Goal: Information Seeking & Learning: Understand process/instructions

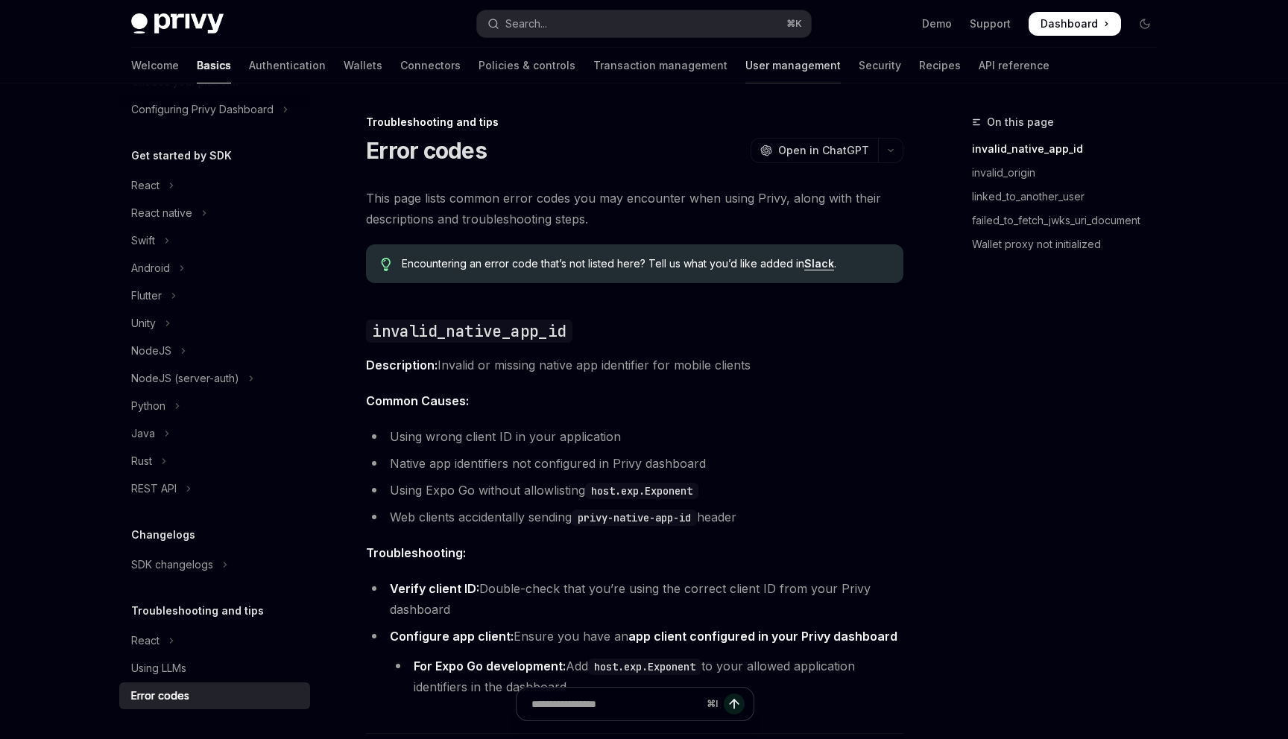
click at [745, 66] on link "User management" at bounding box center [792, 66] width 95 height 36
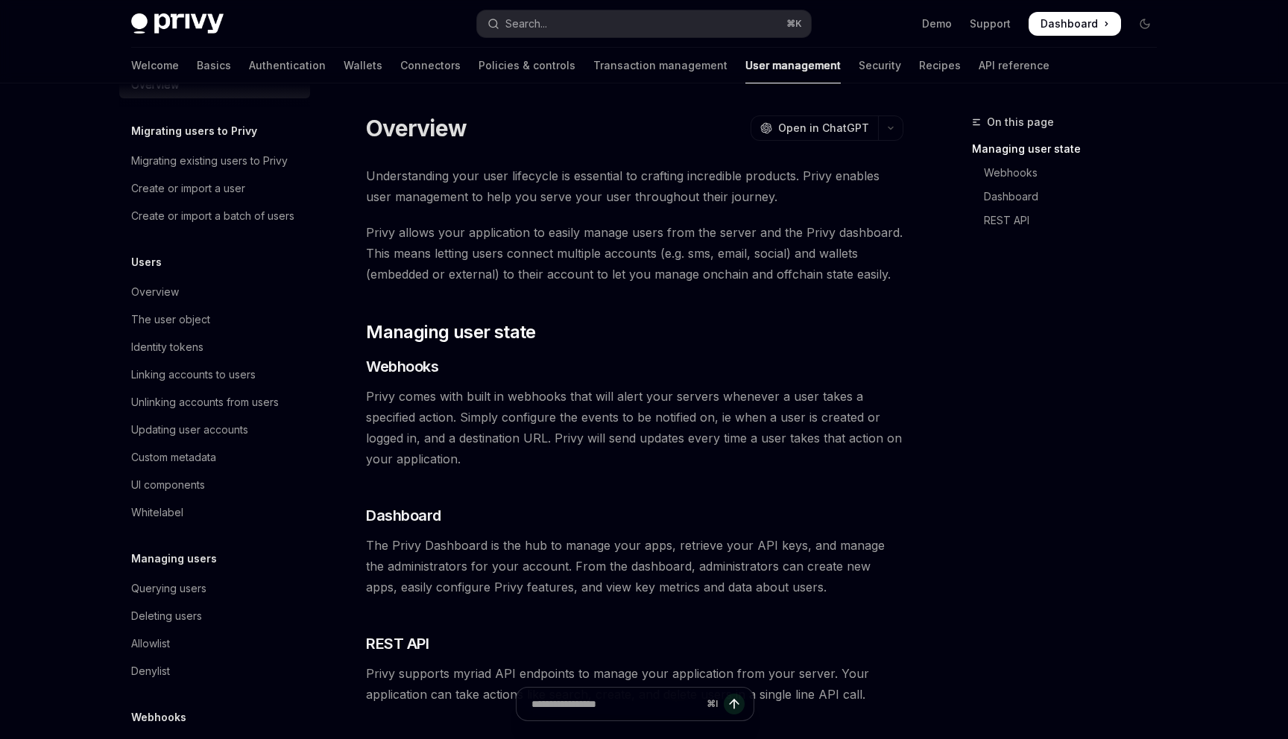
scroll to position [115, 0]
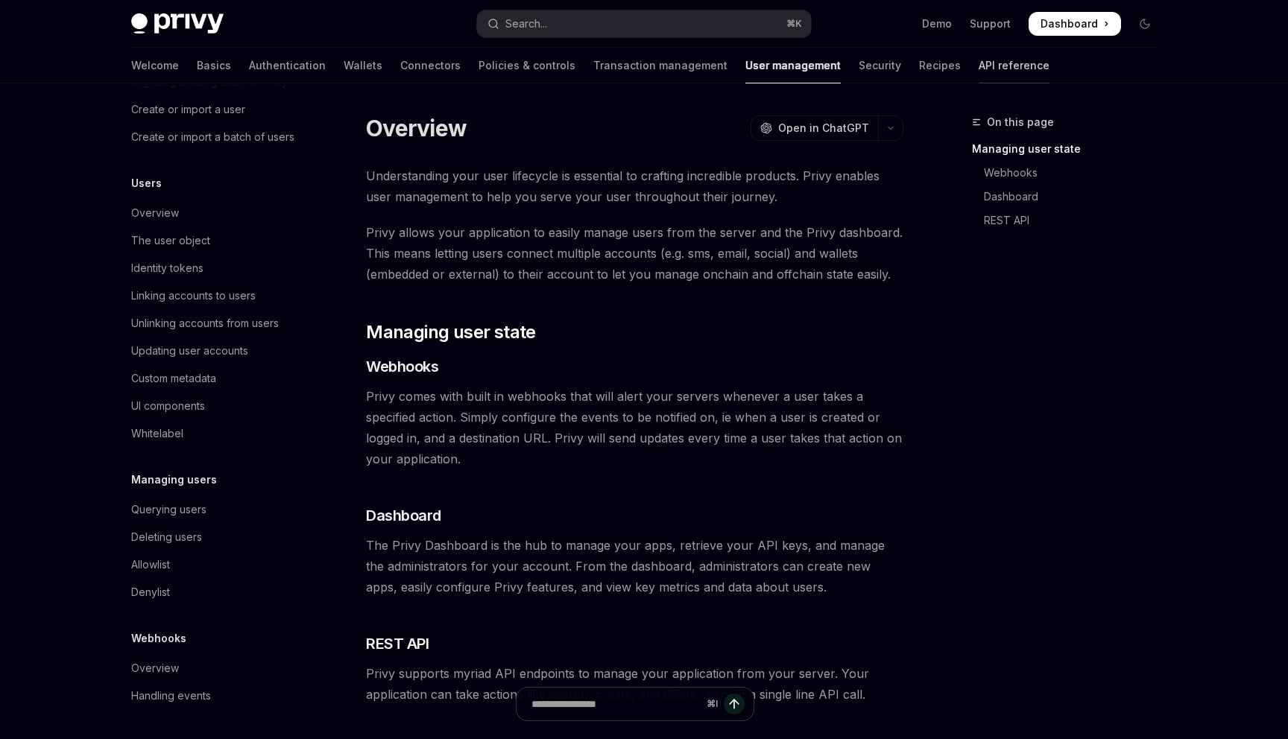
click at [978, 57] on link "API reference" at bounding box center [1013, 66] width 71 height 36
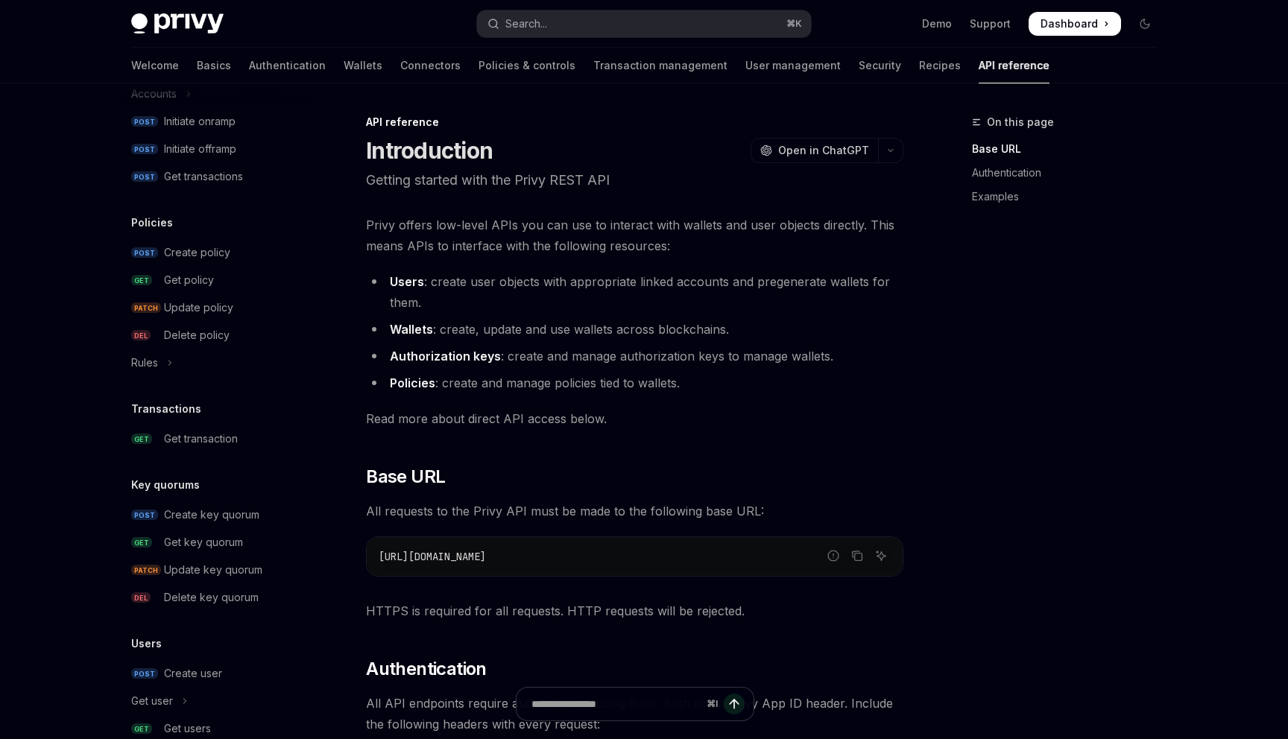
scroll to position [852, 0]
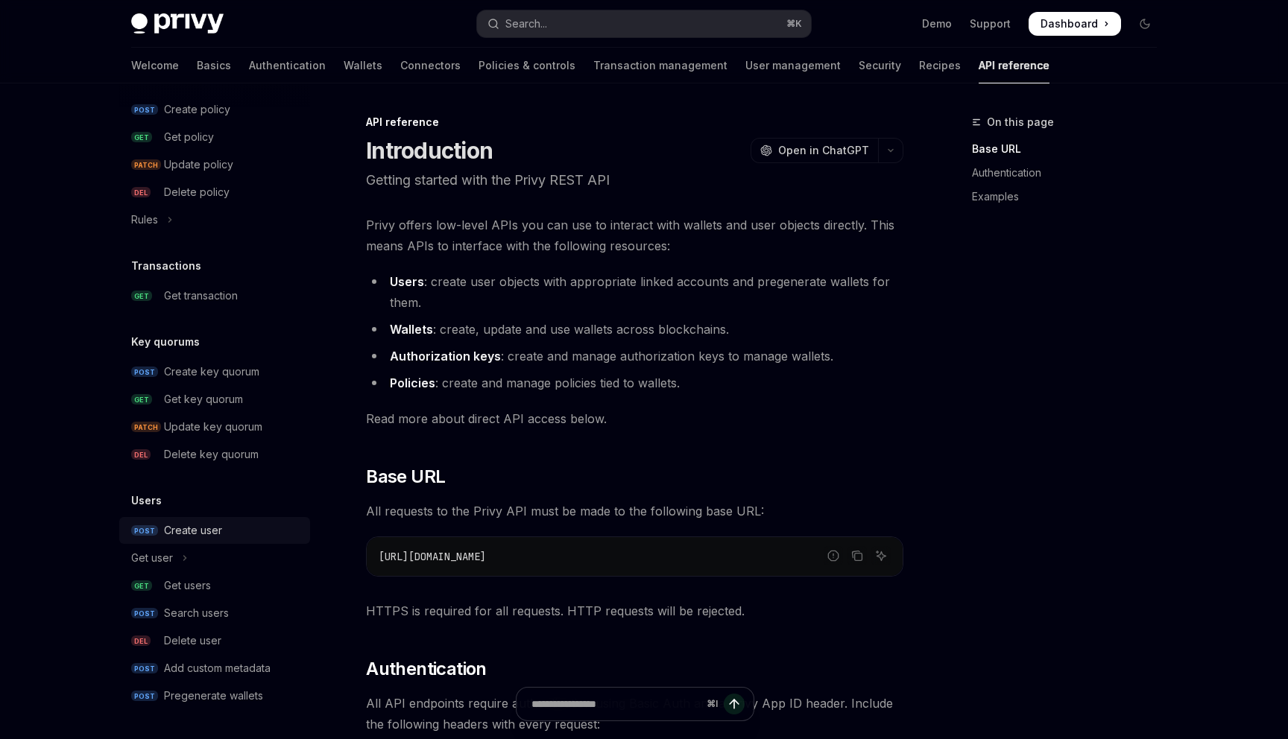
click at [189, 522] on div "Create user" at bounding box center [193, 531] width 58 height 18
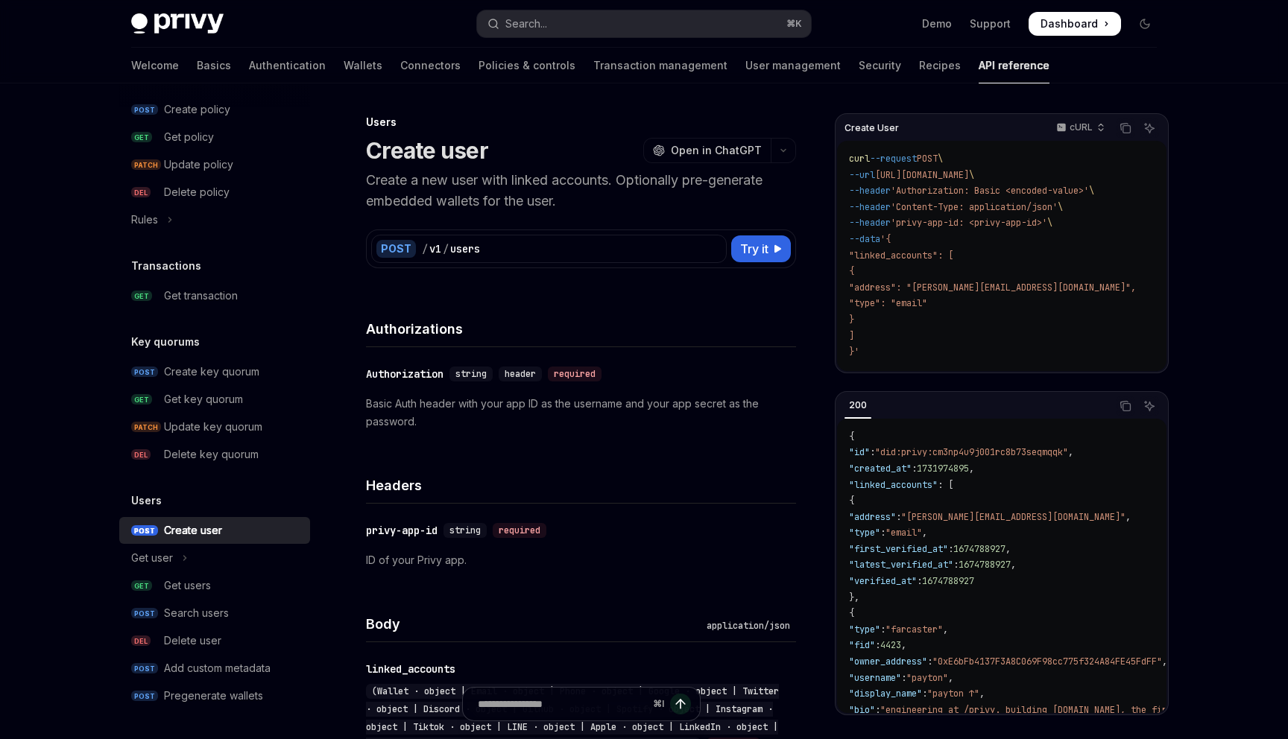
click at [212, 521] on link "POST Create user" at bounding box center [214, 530] width 191 height 27
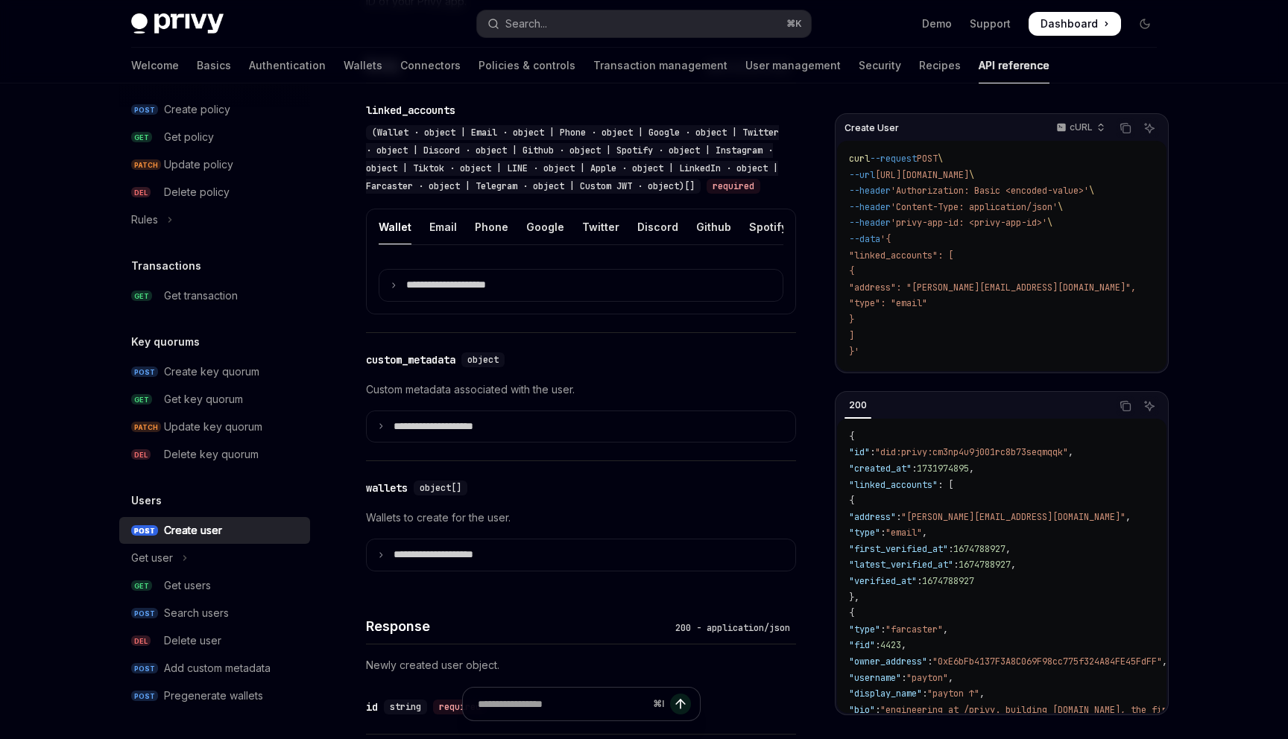
scroll to position [463, 0]
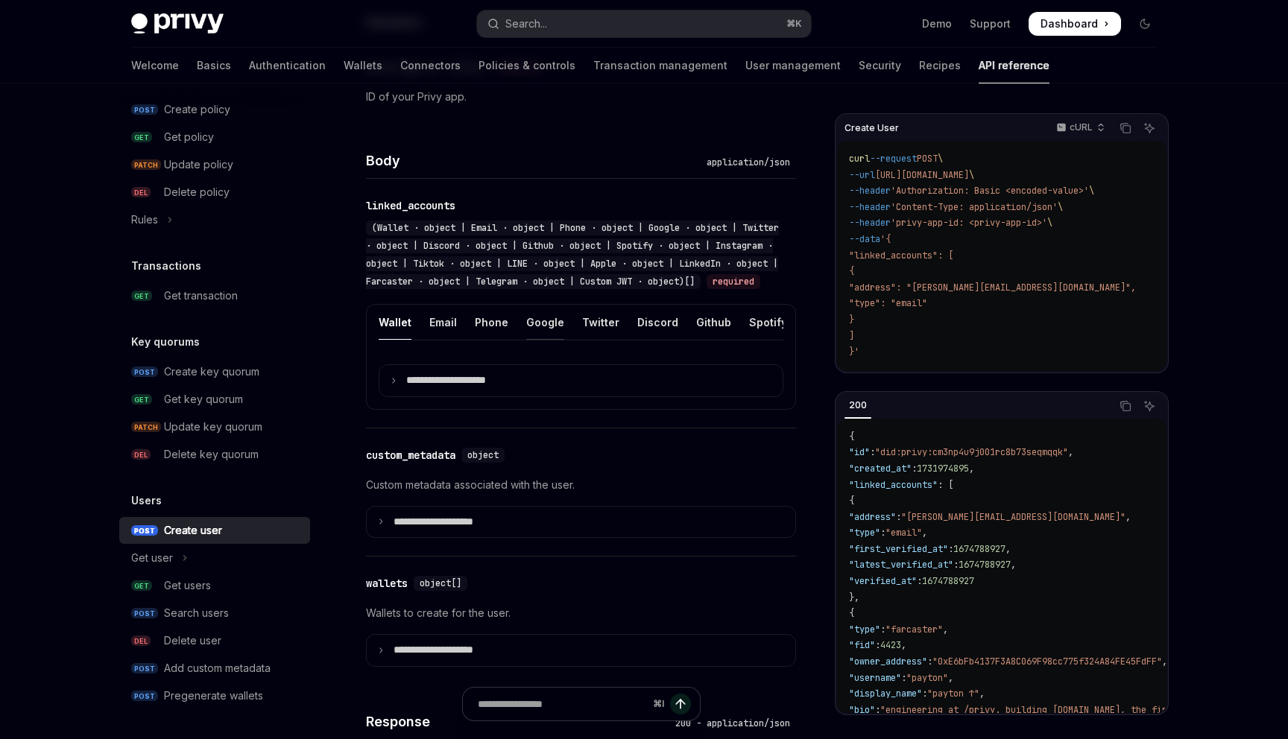
click at [546, 336] on div "Google" at bounding box center [545, 322] width 38 height 35
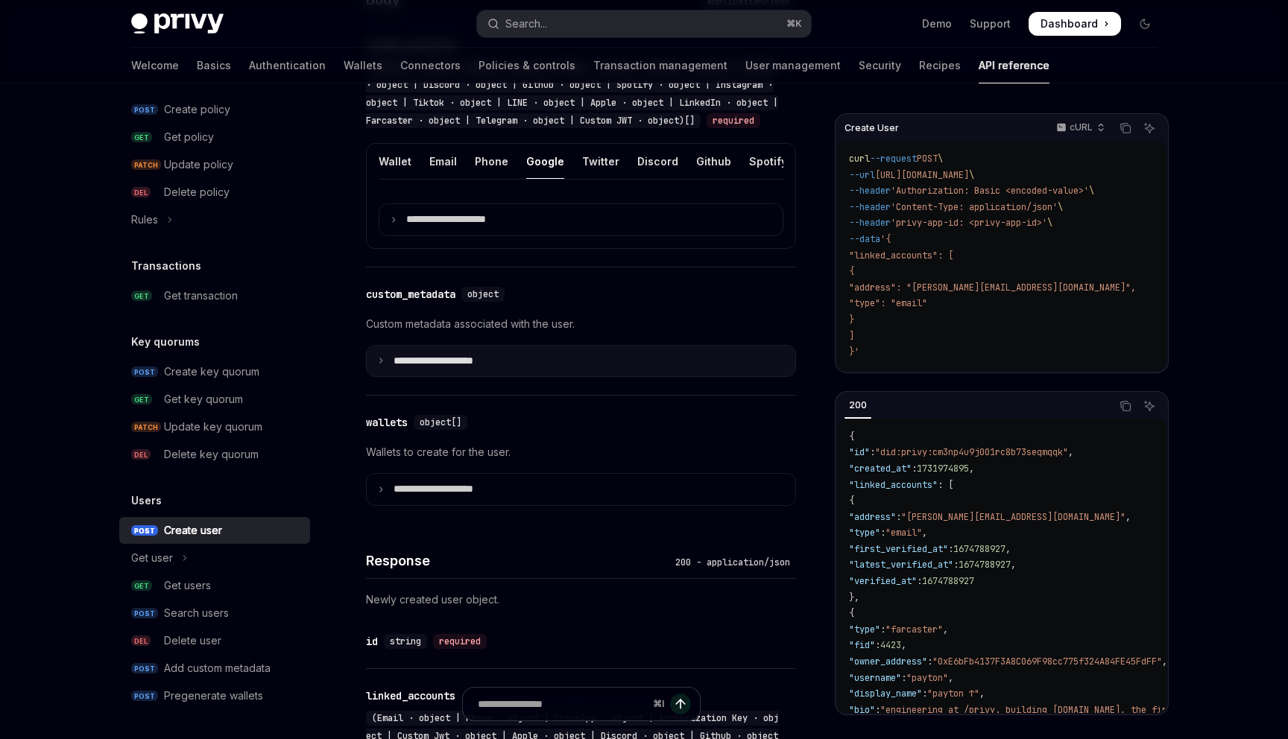
scroll to position [624, 0]
click at [589, 177] on div "Twitter" at bounding box center [600, 162] width 37 height 35
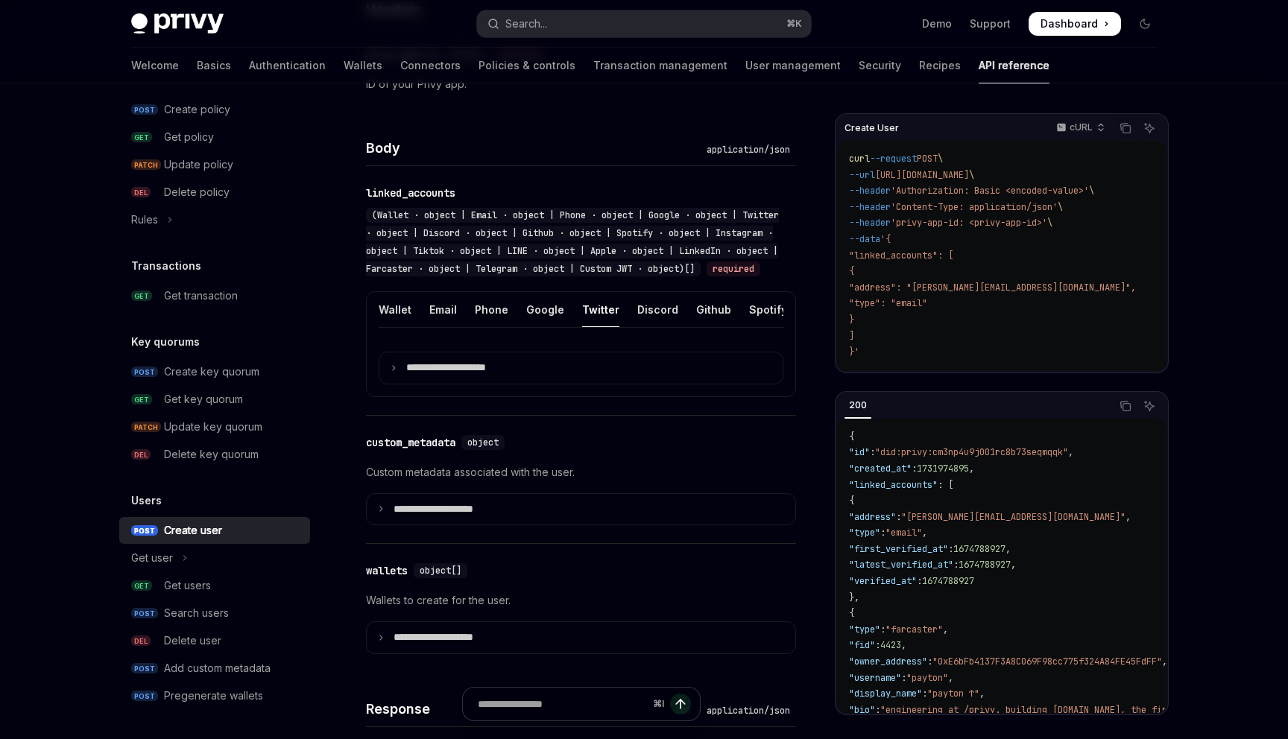
scroll to position [45, 0]
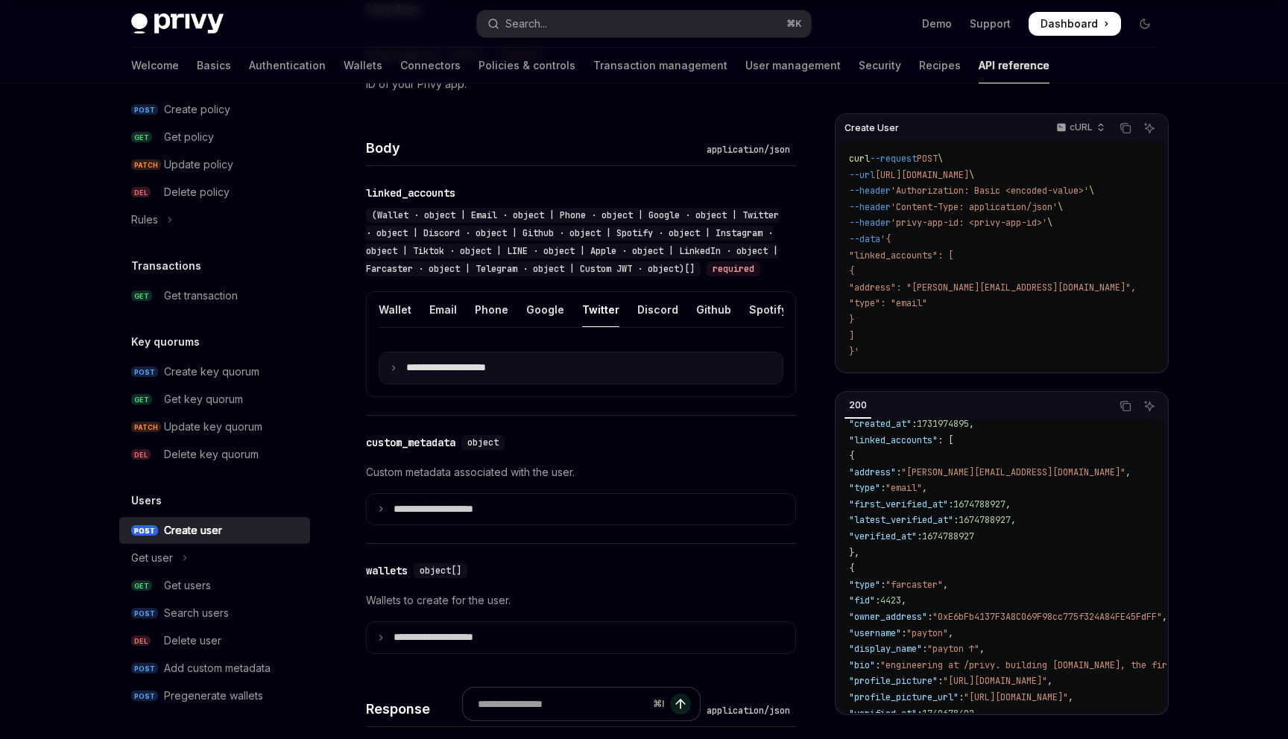
click at [627, 384] on summary "**********" at bounding box center [580, 367] width 403 height 31
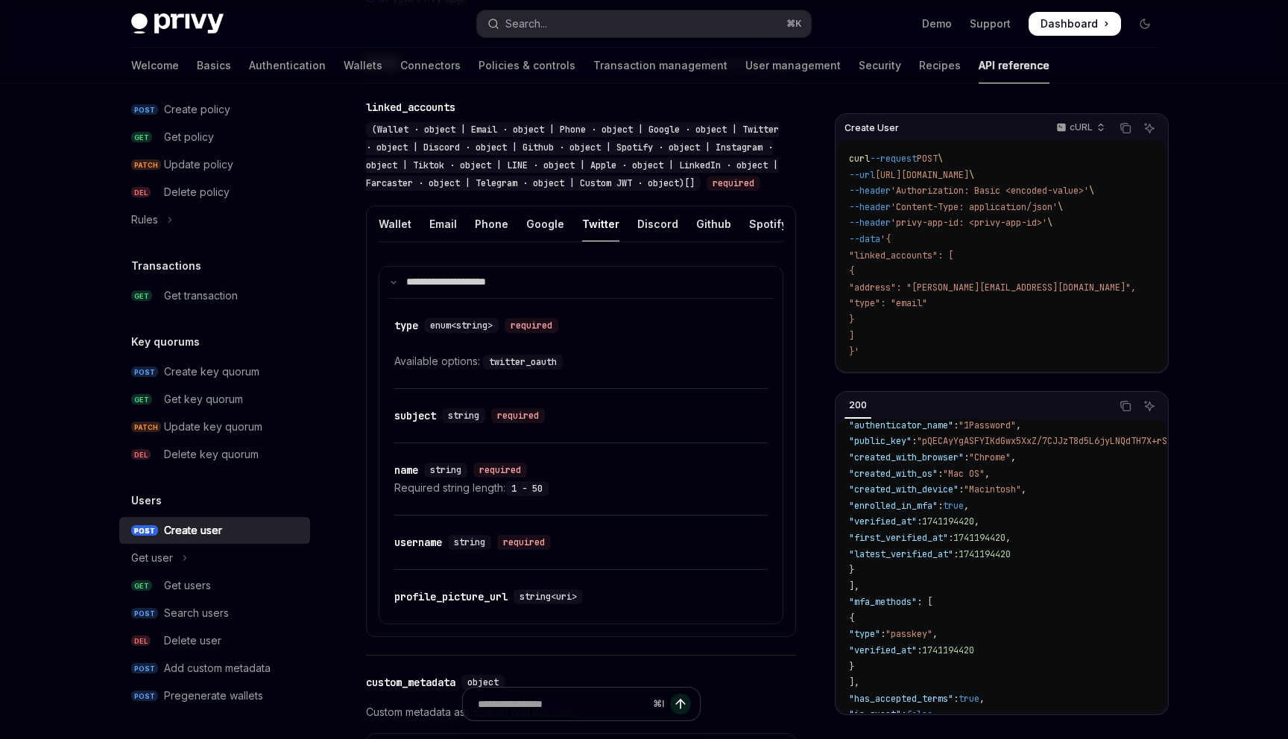
scroll to position [478, 0]
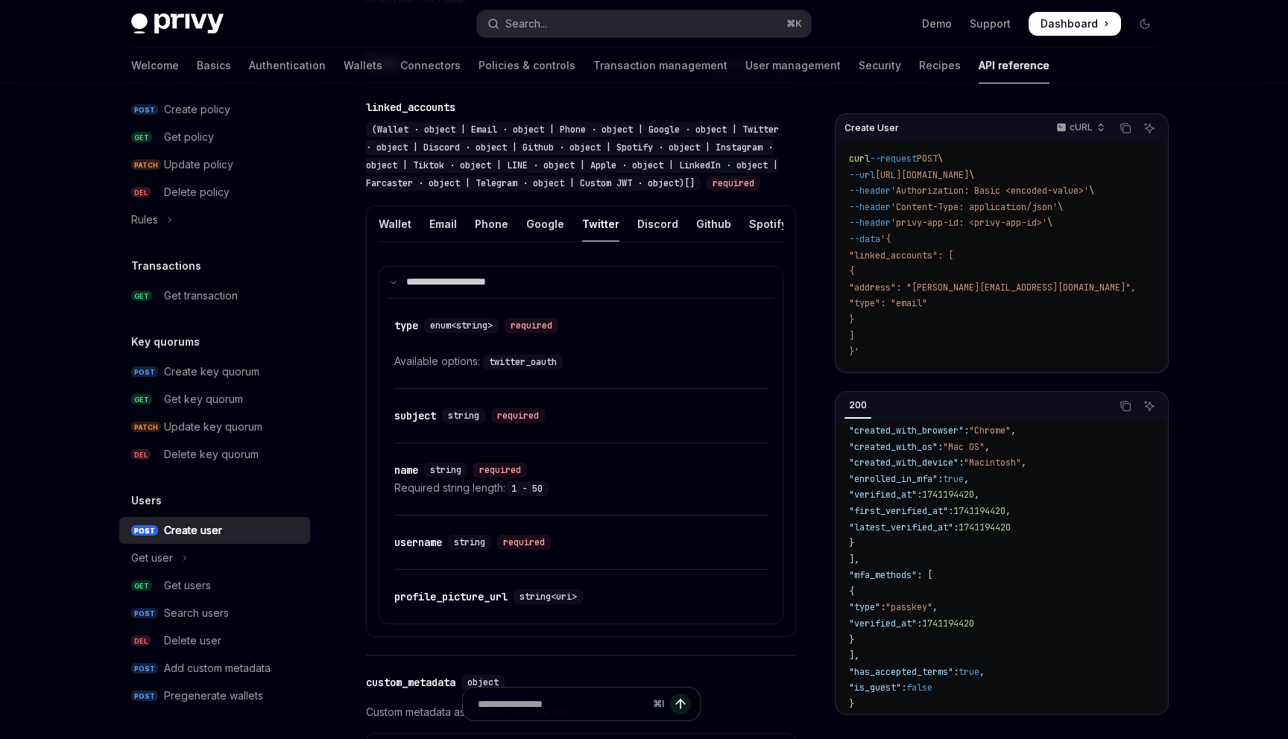
drag, startPoint x: 987, startPoint y: 302, endPoint x: 969, endPoint y: 250, distance: 55.1
click at [969, 250] on code "curl --request POST \ --url [URL][DOMAIN_NAME] \ --header 'Authorization: Basic…" at bounding box center [1010, 255] width 323 height 209
click at [969, 248] on code "curl --request POST \ --url [URL][DOMAIN_NAME] \ --header 'Authorization: Basic…" at bounding box center [1010, 255] width 323 height 209
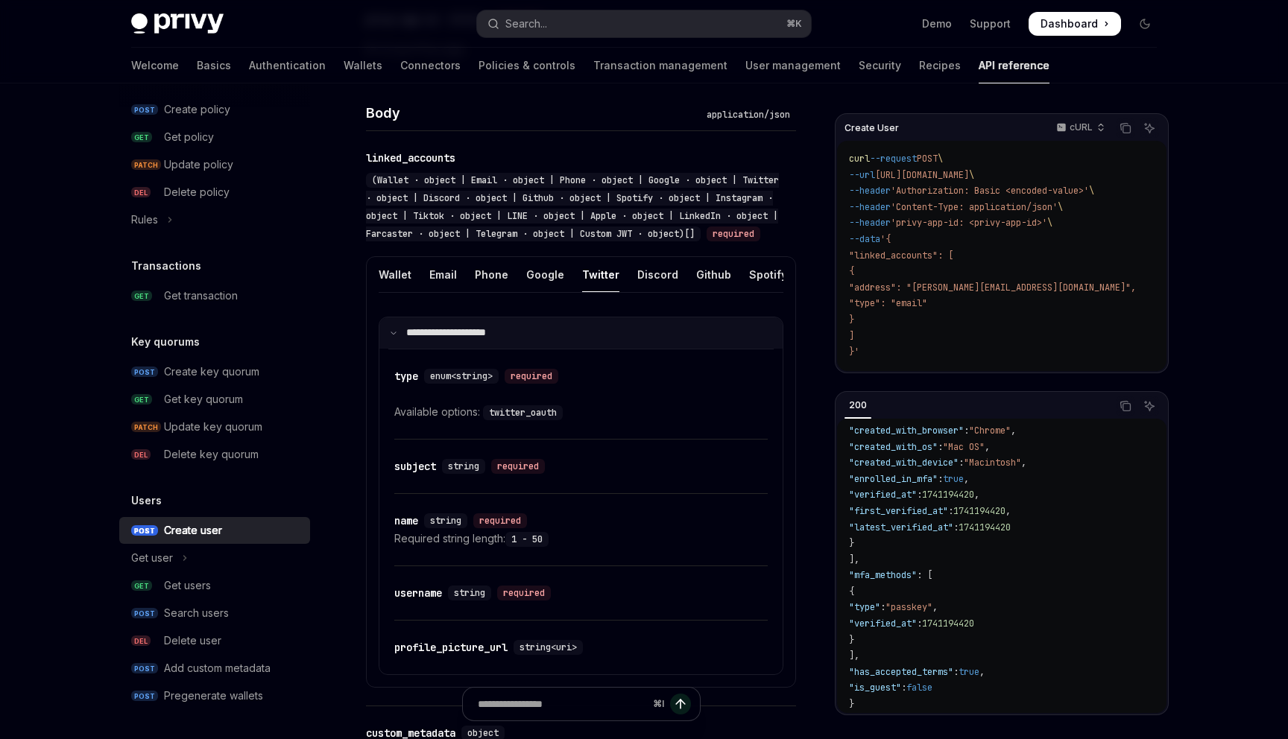
scroll to position [513, 0]
click at [539, 286] on div "Google" at bounding box center [545, 273] width 38 height 35
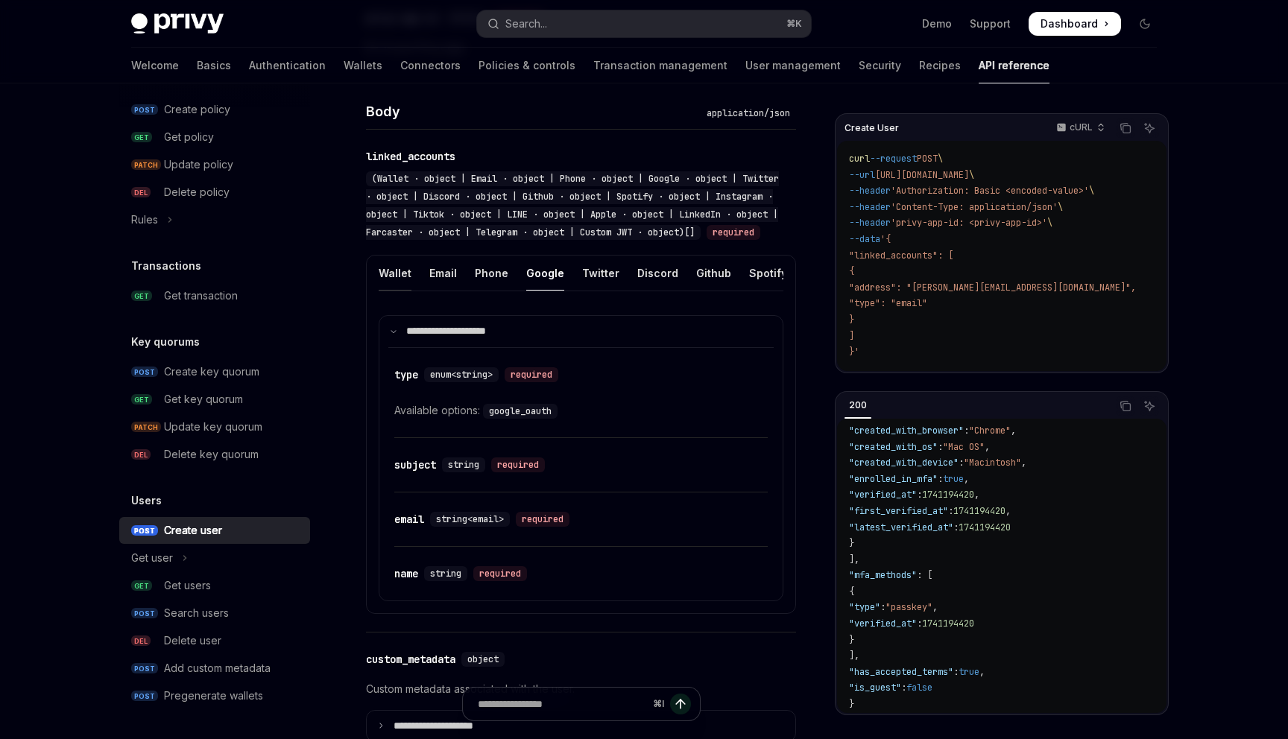
click at [391, 288] on div "Wallet" at bounding box center [395, 273] width 33 height 35
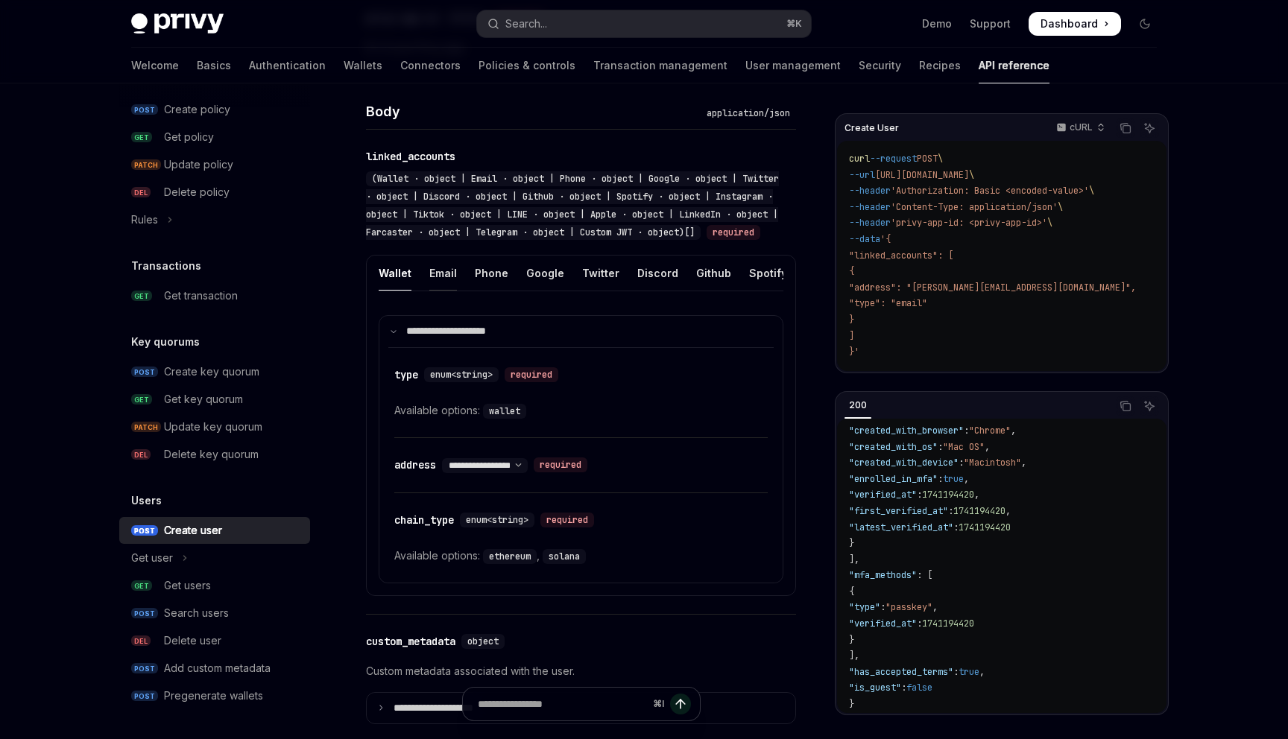
click at [438, 291] on div "Email" at bounding box center [443, 273] width 28 height 35
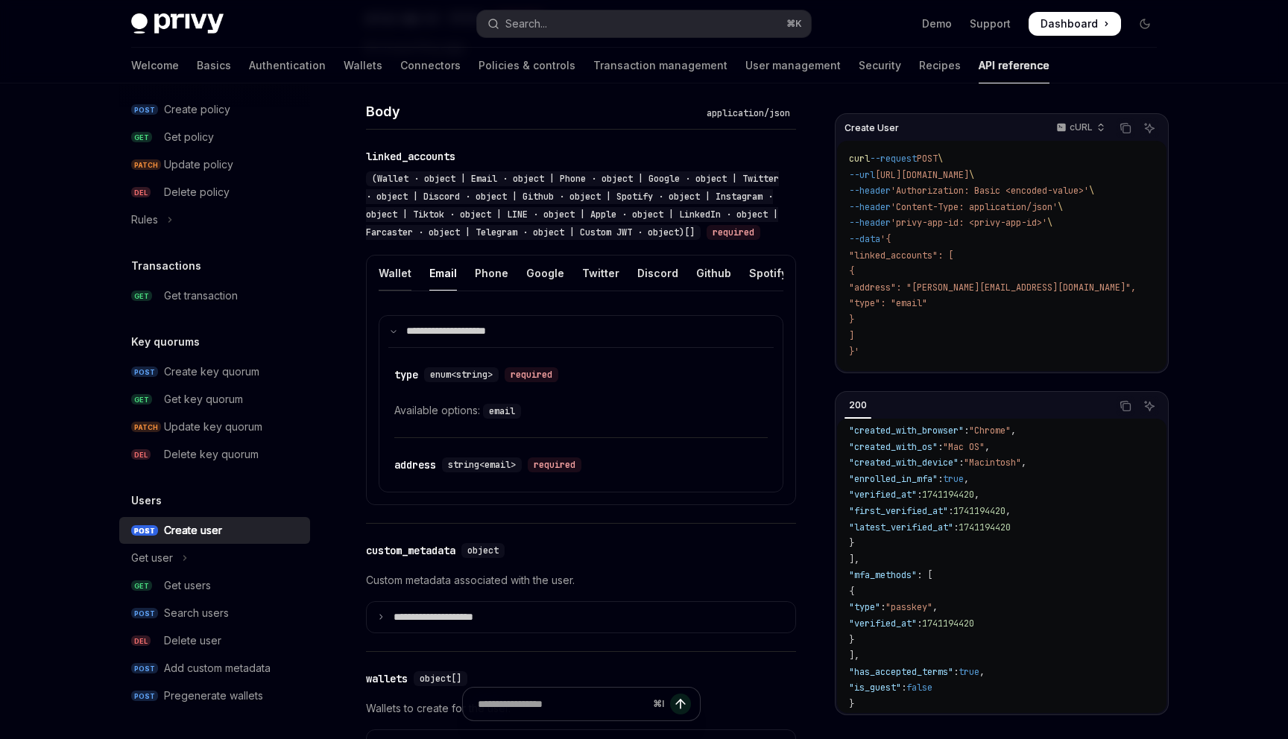
click at [408, 291] on div "Wallet" at bounding box center [395, 273] width 33 height 35
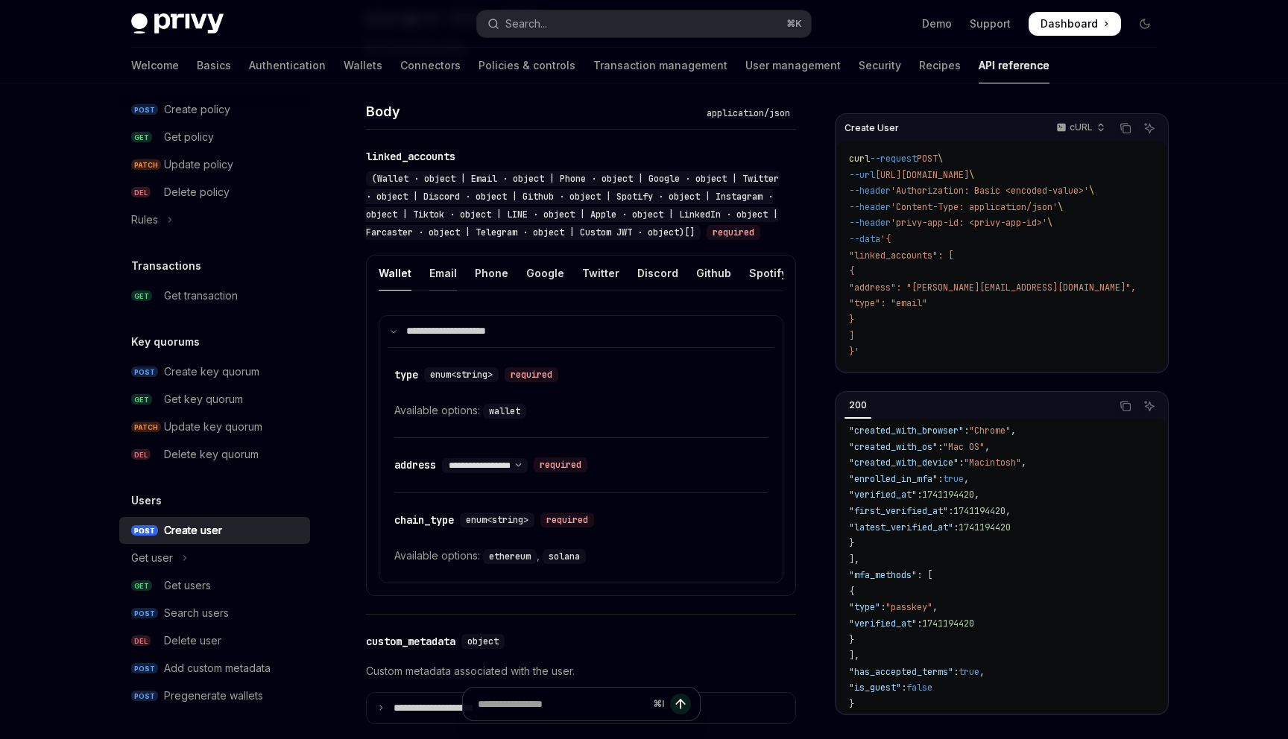
click at [433, 291] on div "Email" at bounding box center [443, 273] width 28 height 35
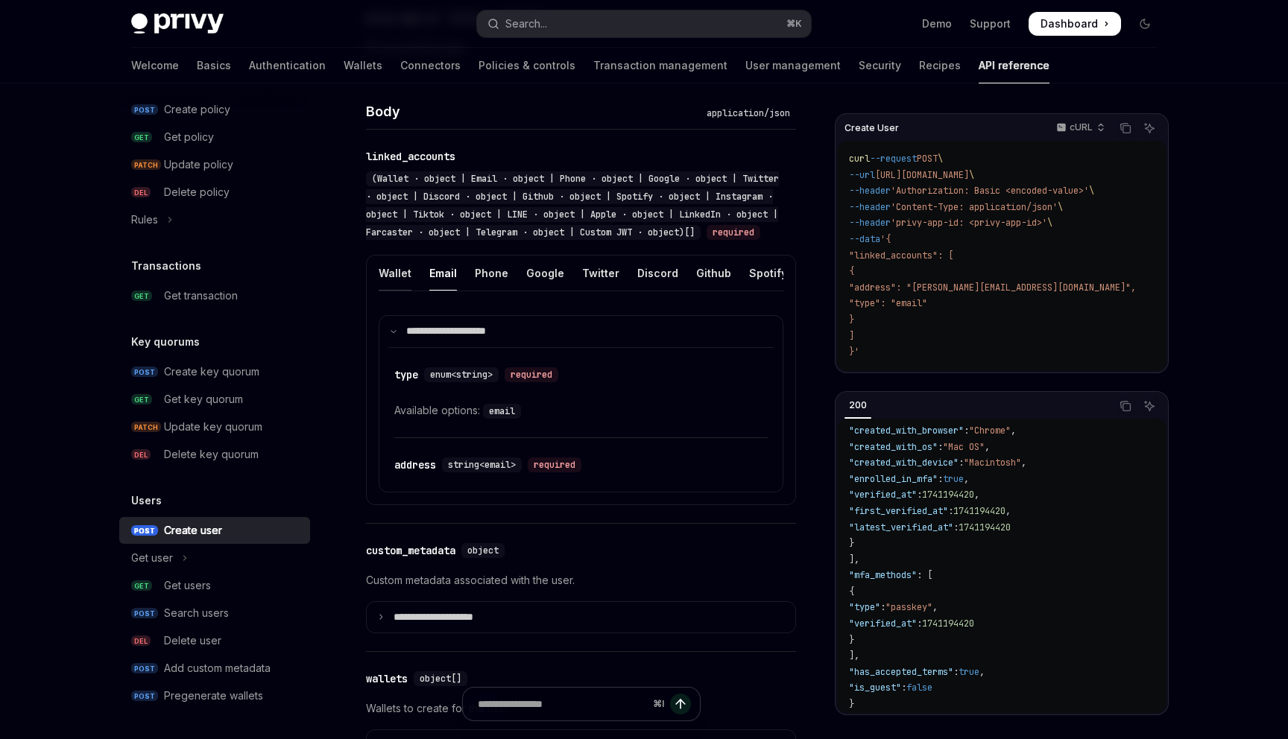
click at [396, 291] on div "Wallet" at bounding box center [395, 273] width 33 height 35
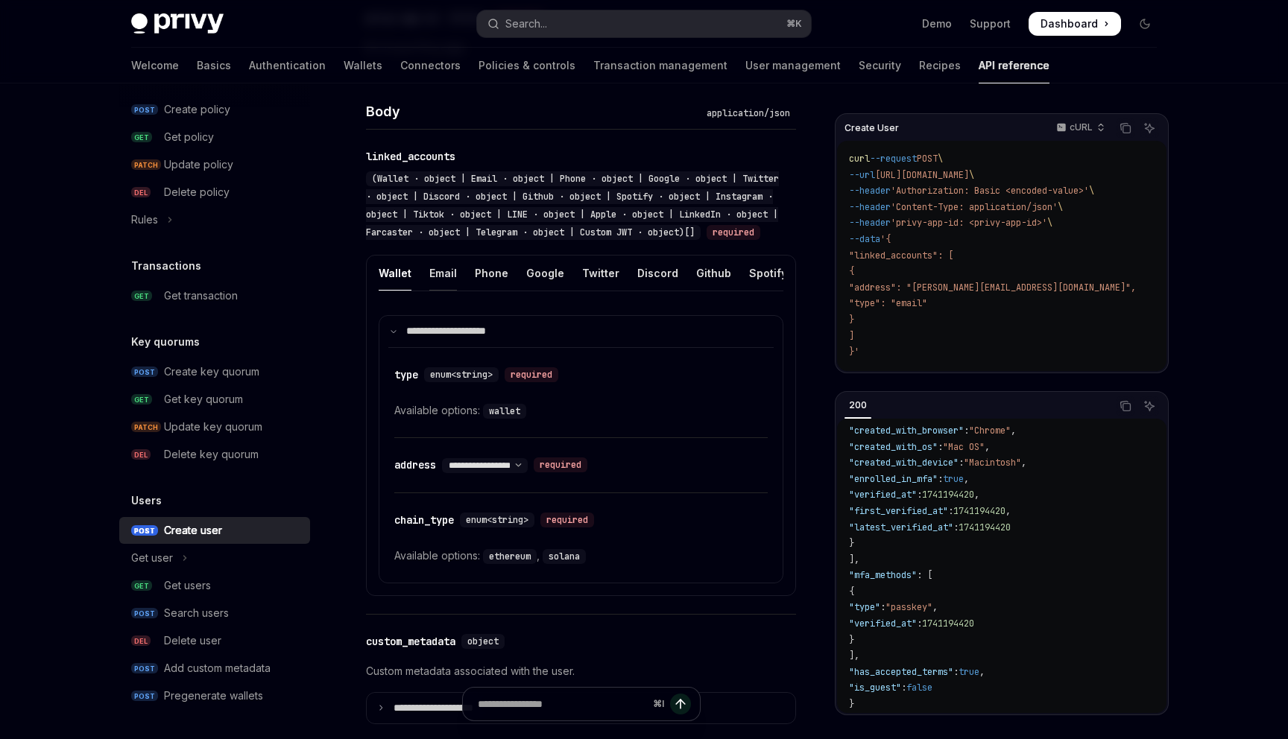
click at [433, 291] on div "Email" at bounding box center [443, 273] width 28 height 35
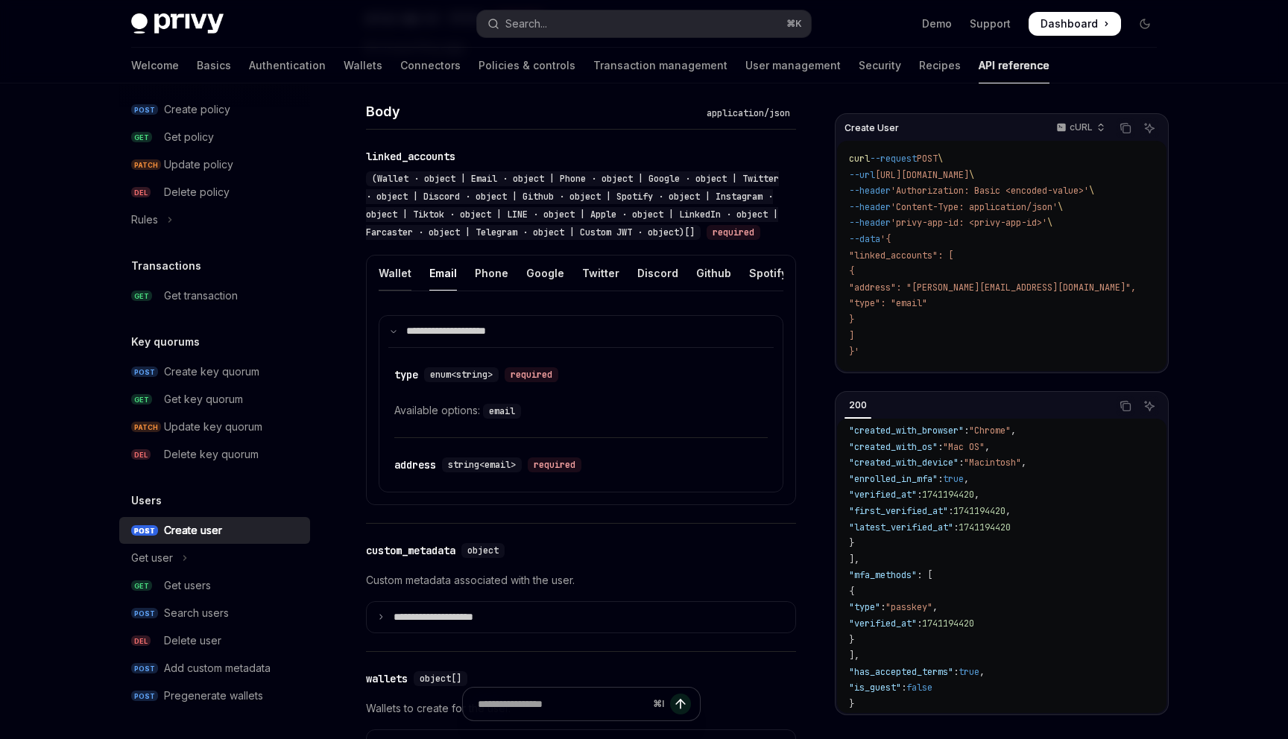
click at [408, 291] on div "Wallet" at bounding box center [395, 273] width 33 height 35
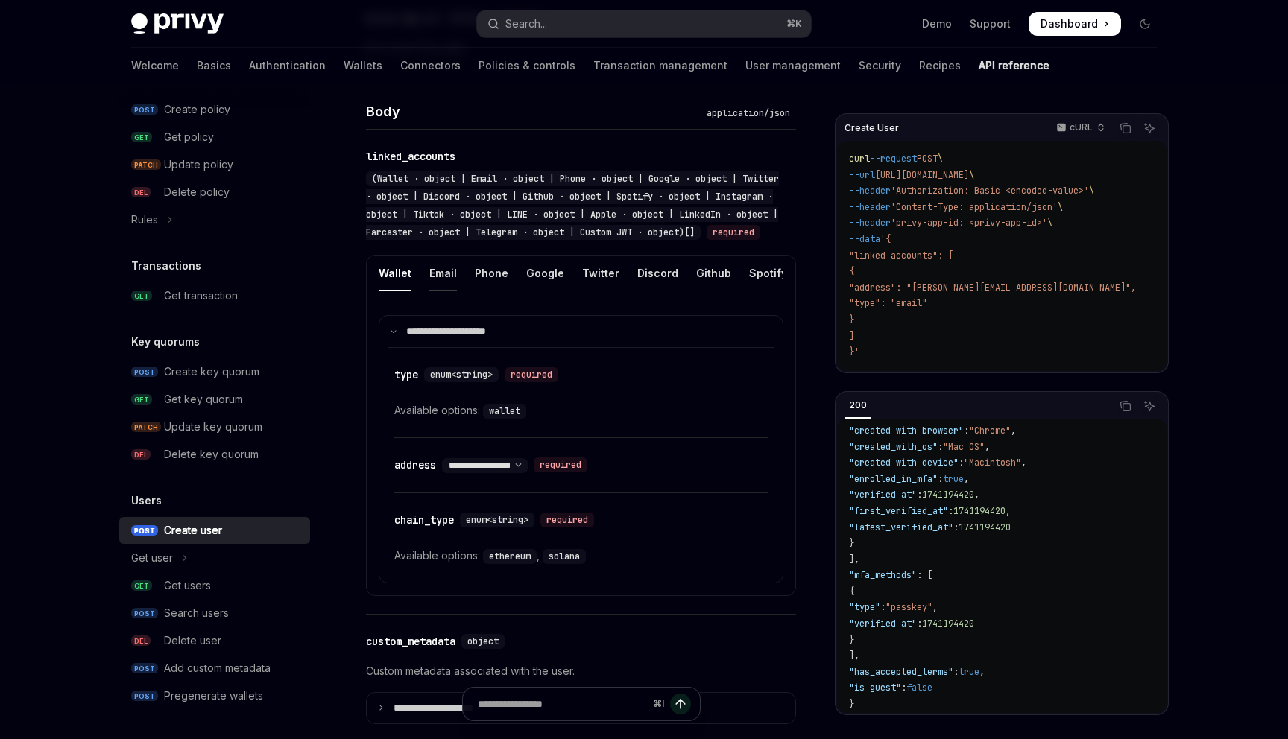
click at [436, 288] on div "Email" at bounding box center [443, 273] width 28 height 35
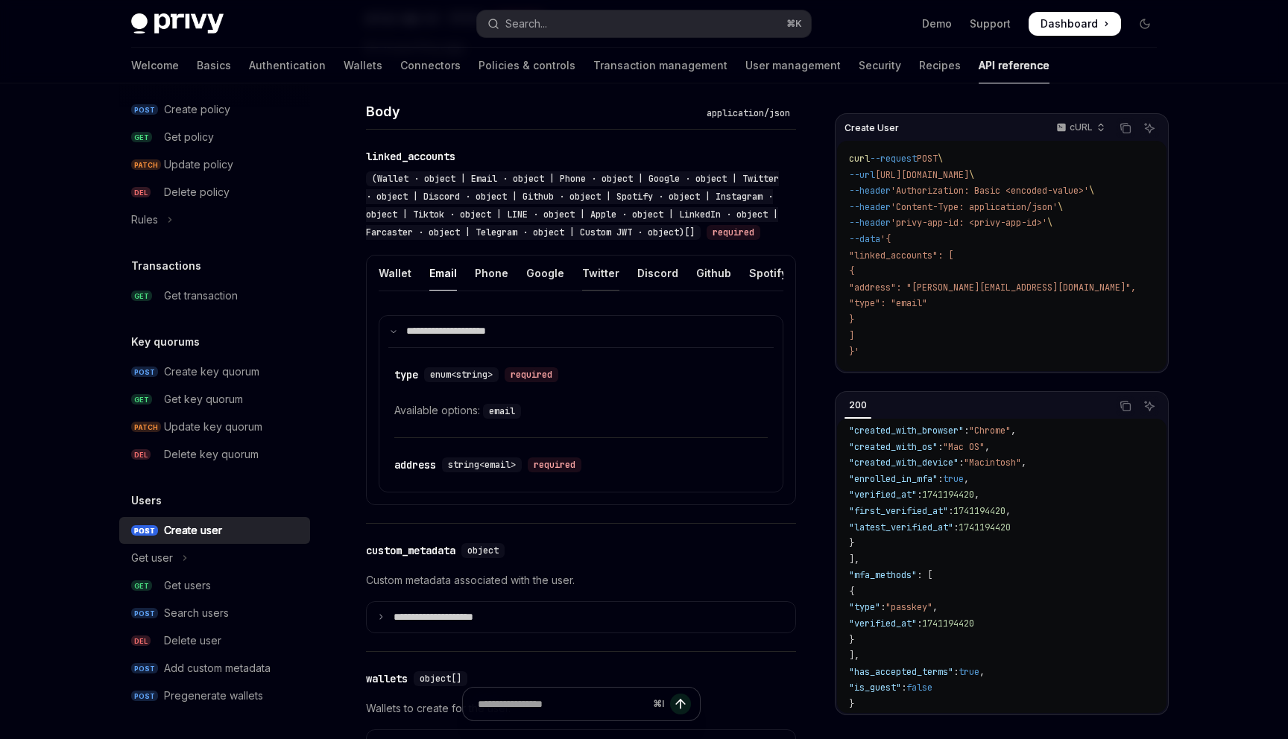
click at [606, 291] on div "Twitter" at bounding box center [600, 273] width 37 height 35
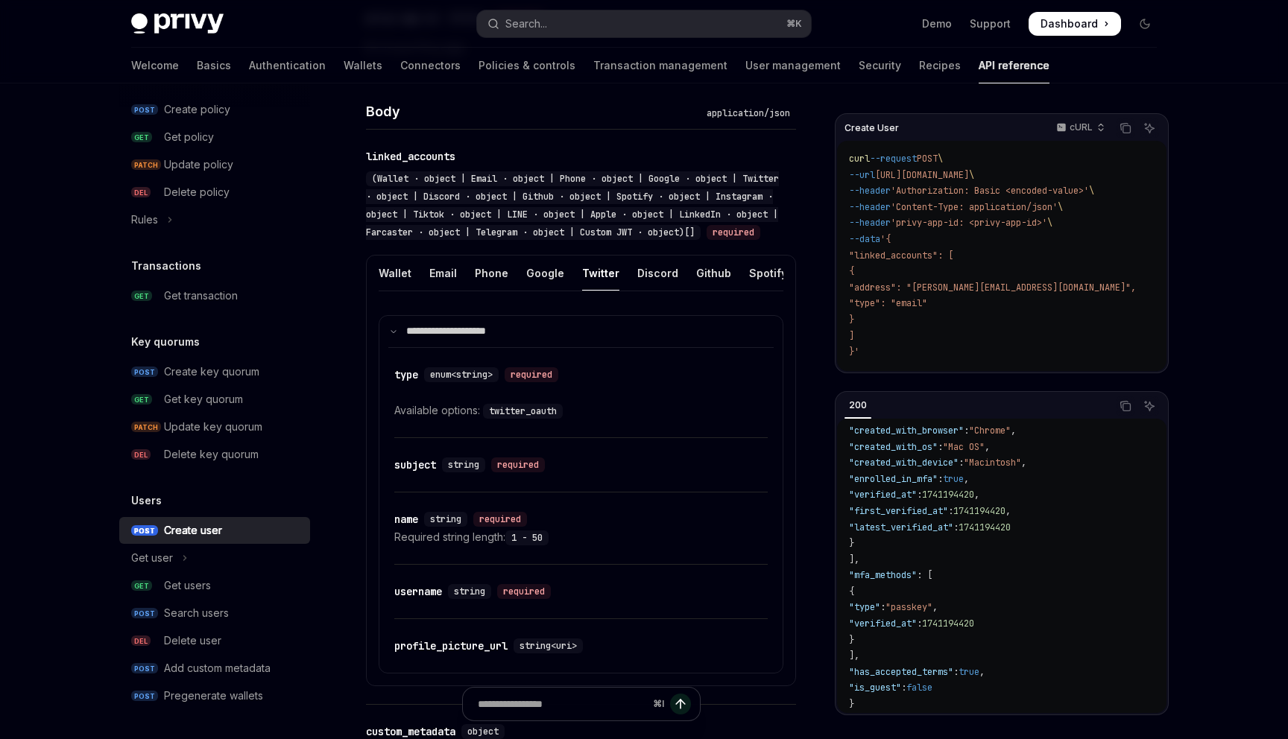
click at [539, 419] on code "twitter_oauth" at bounding box center [523, 411] width 80 height 15
click at [518, 419] on code "twitter_oauth" at bounding box center [523, 411] width 80 height 15
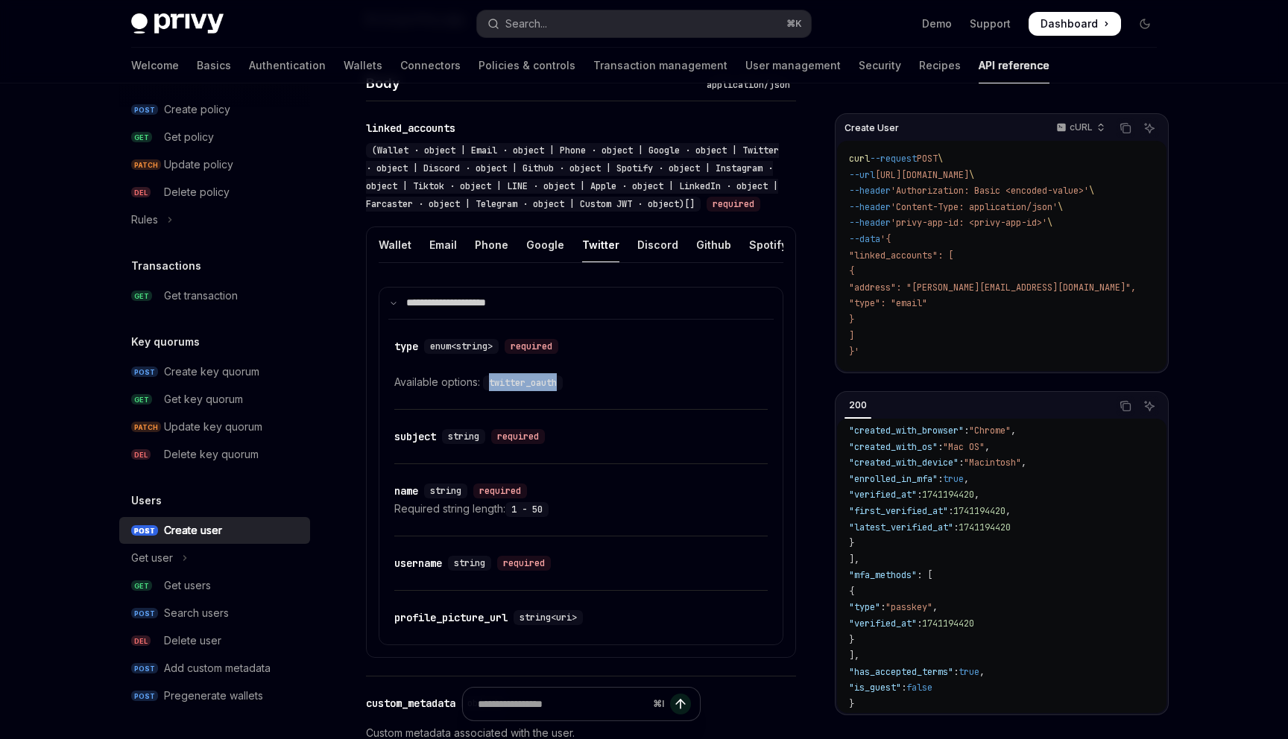
scroll to position [552, 0]
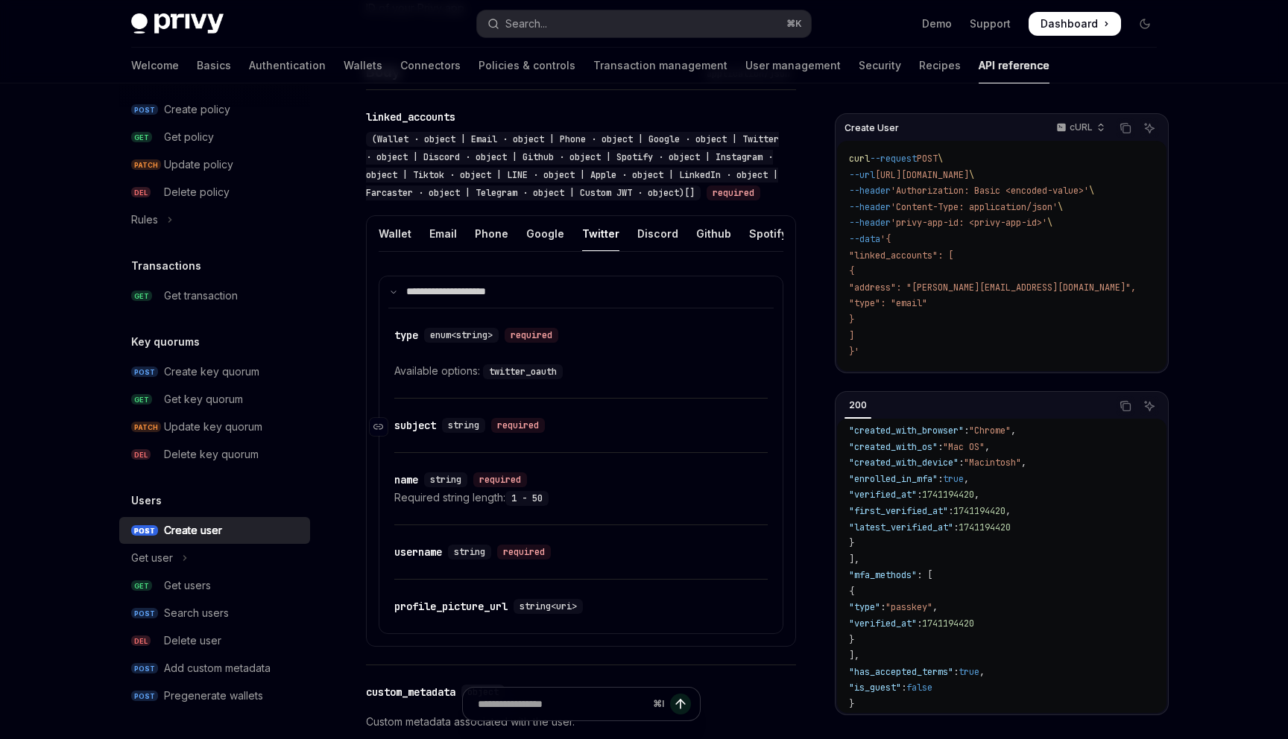
click at [526, 433] on div "required" at bounding box center [518, 425] width 54 height 15
click at [577, 380] on div "Available options: twitter_oauth" at bounding box center [580, 371] width 373 height 18
click at [555, 507] on div "Required string length: 1 - 50" at bounding box center [580, 498] width 373 height 18
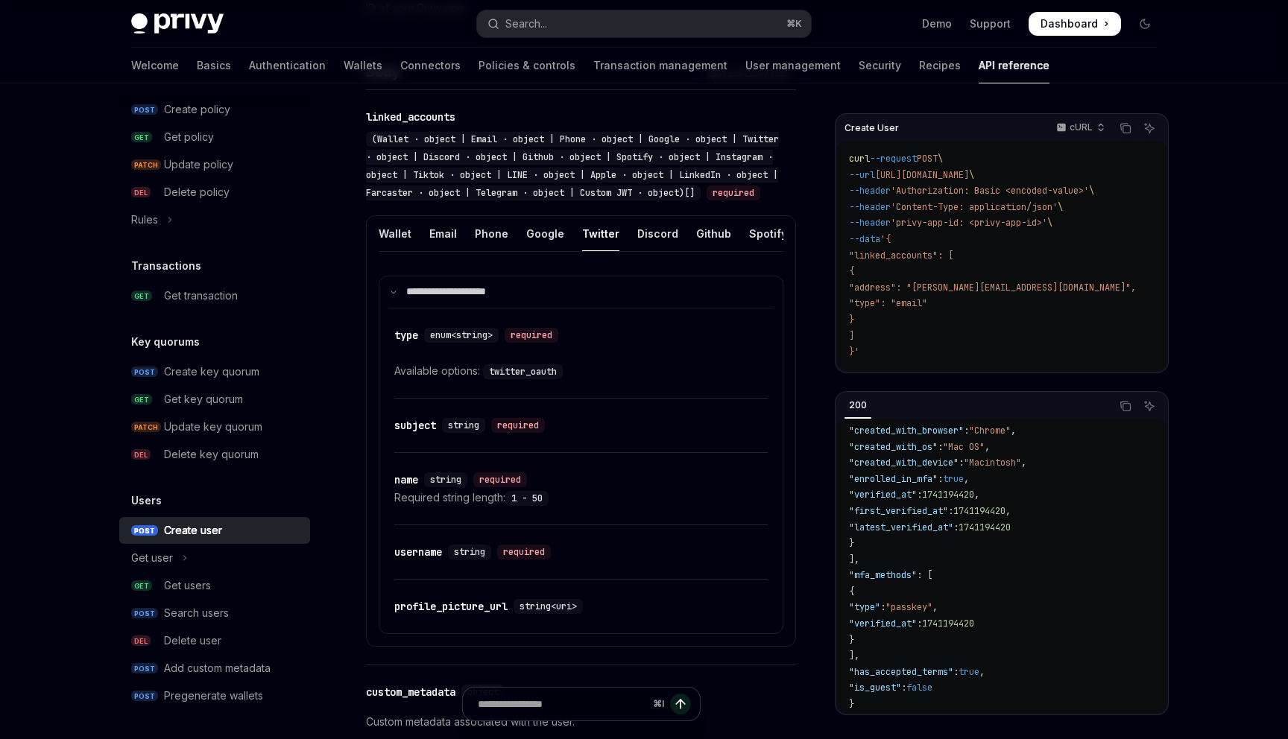
click at [555, 507] on div "Required string length: 1 - 50" at bounding box center [580, 498] width 373 height 18
drag, startPoint x: 555, startPoint y: 520, endPoint x: 551, endPoint y: 486, distance: 34.5
click at [552, 486] on div "​ name string required Required string length: 1 - 50" at bounding box center [580, 489] width 373 height 72
click at [551, 486] on div "​ name string required Required string length: 1 - 50" at bounding box center [580, 489] width 373 height 72
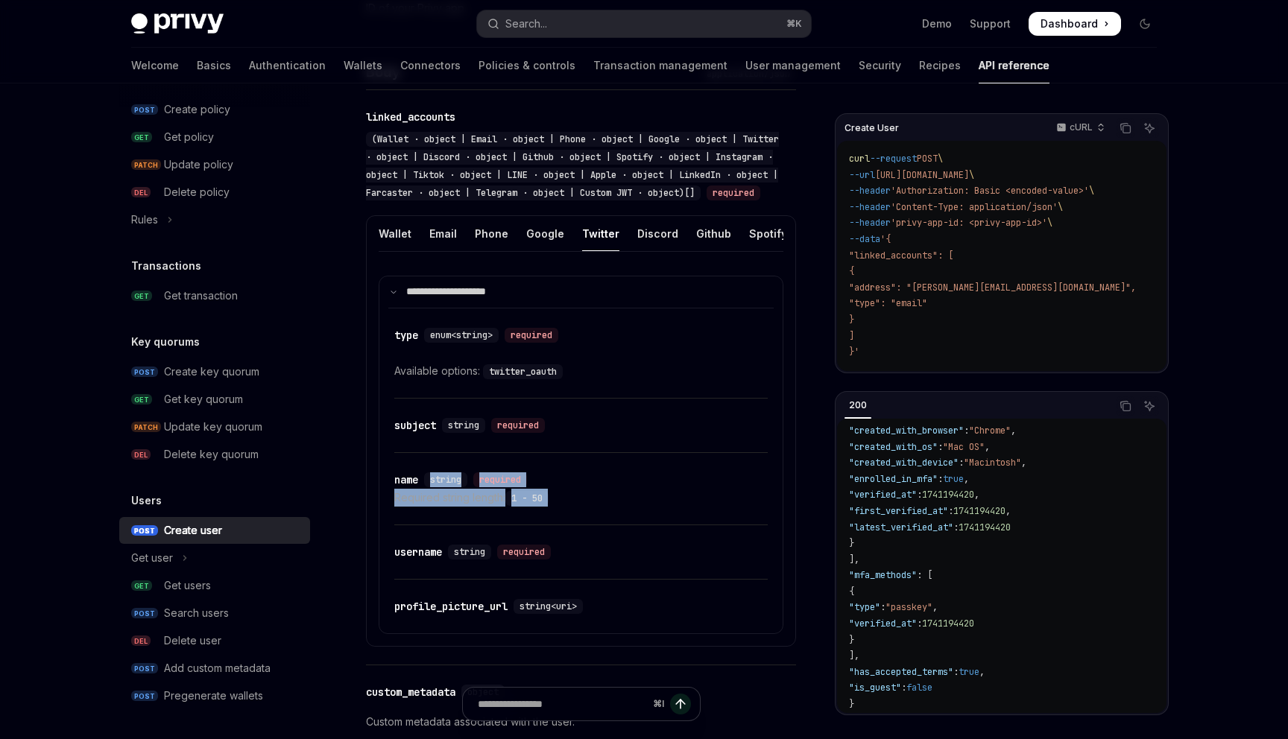
drag, startPoint x: 551, startPoint y: 486, endPoint x: 564, endPoint y: 521, distance: 37.2
click at [564, 521] on div "​ name string required Required string length: 1 - 50" at bounding box center [580, 489] width 373 height 72
click at [564, 507] on div "Required string length: 1 - 50" at bounding box center [580, 498] width 373 height 18
click at [562, 579] on div "​ username string required" at bounding box center [580, 552] width 373 height 54
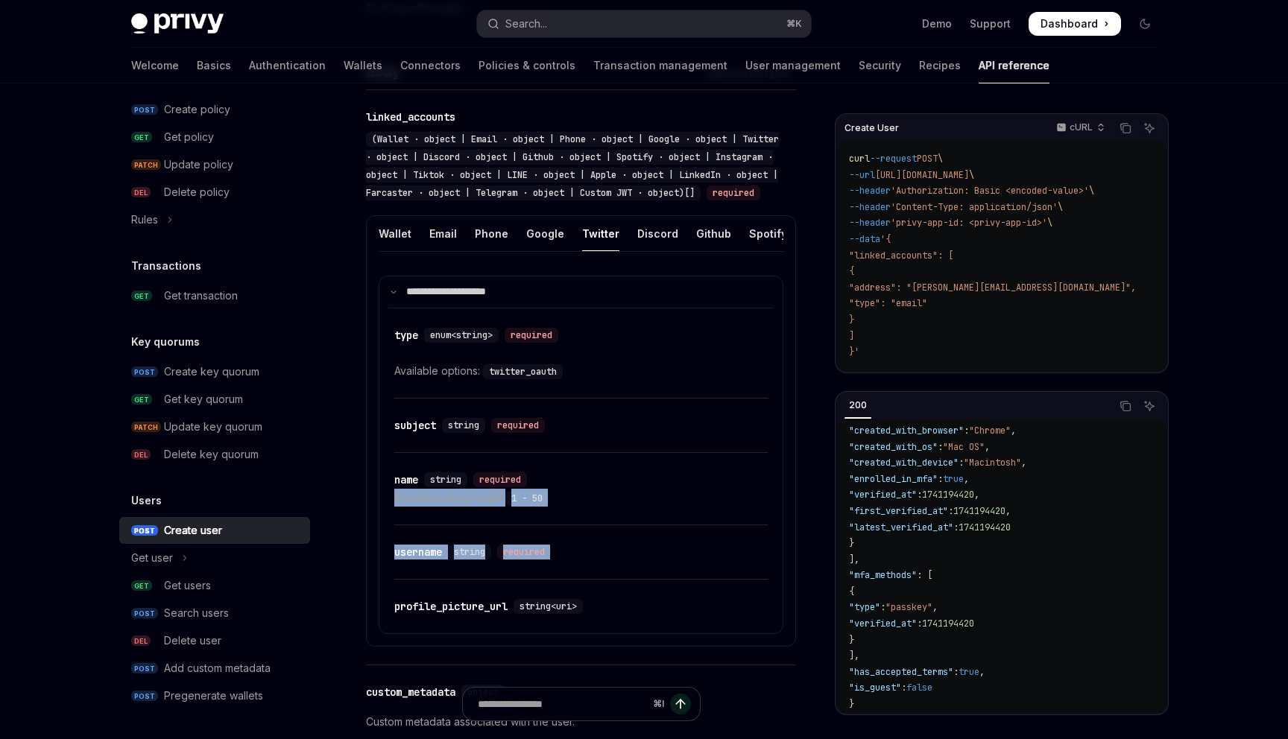
drag, startPoint x: 562, startPoint y: 592, endPoint x: 555, endPoint y: 522, distance: 70.4
click at [555, 522] on div "​ type enum<string> required Available options: twitter_oauth ​ subject string …" at bounding box center [580, 471] width 385 height 326
click at [555, 507] on div "Required string length: 1 - 50" at bounding box center [580, 498] width 373 height 18
drag, startPoint x: 555, startPoint y: 522, endPoint x: 555, endPoint y: 491, distance: 30.6
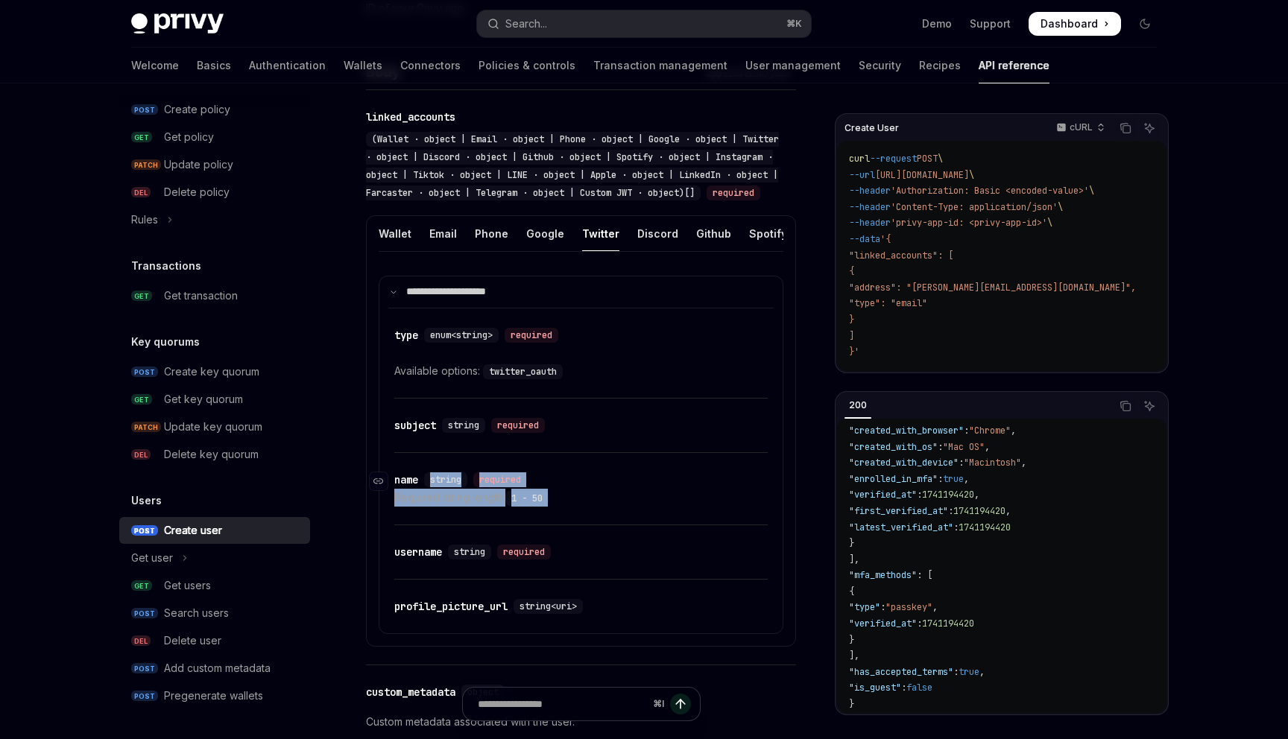
click at [555, 491] on div "​ name string required Required string length: 1 - 50" at bounding box center [580, 489] width 373 height 72
click at [555, 489] on div "​ name string required" at bounding box center [573, 480] width 358 height 18
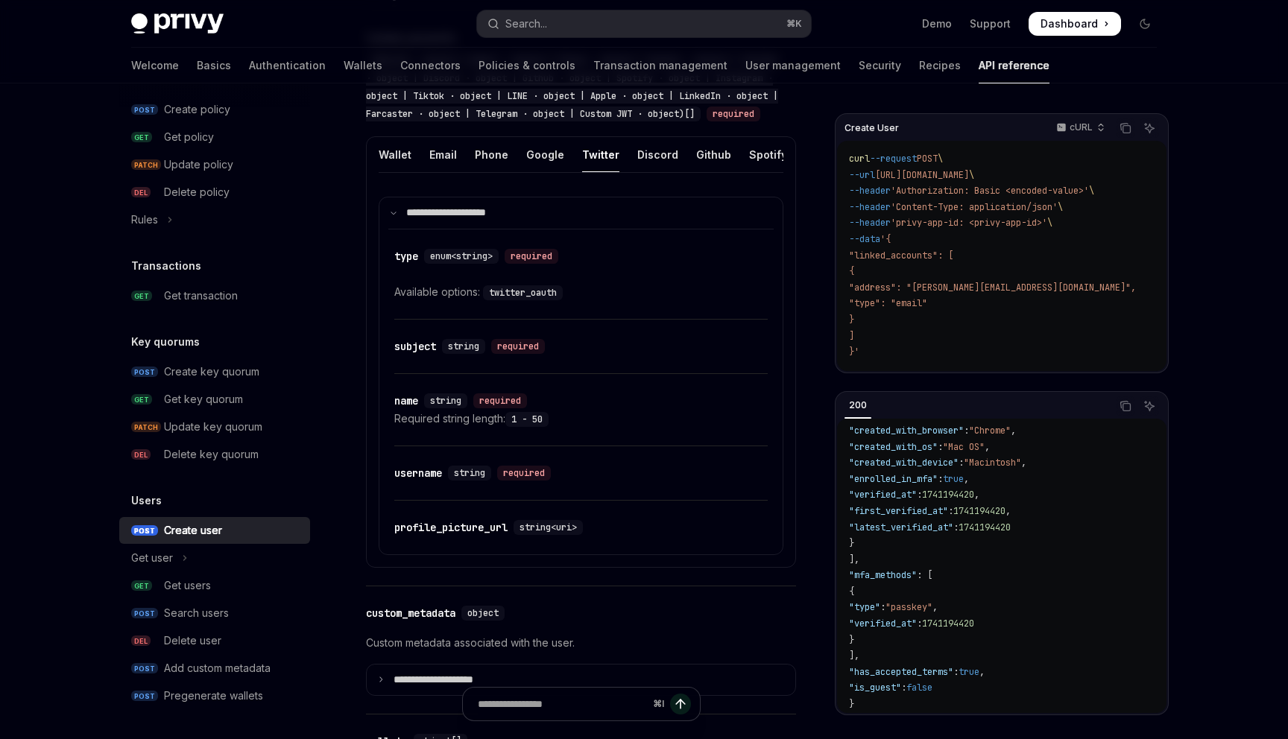
scroll to position [626, 0]
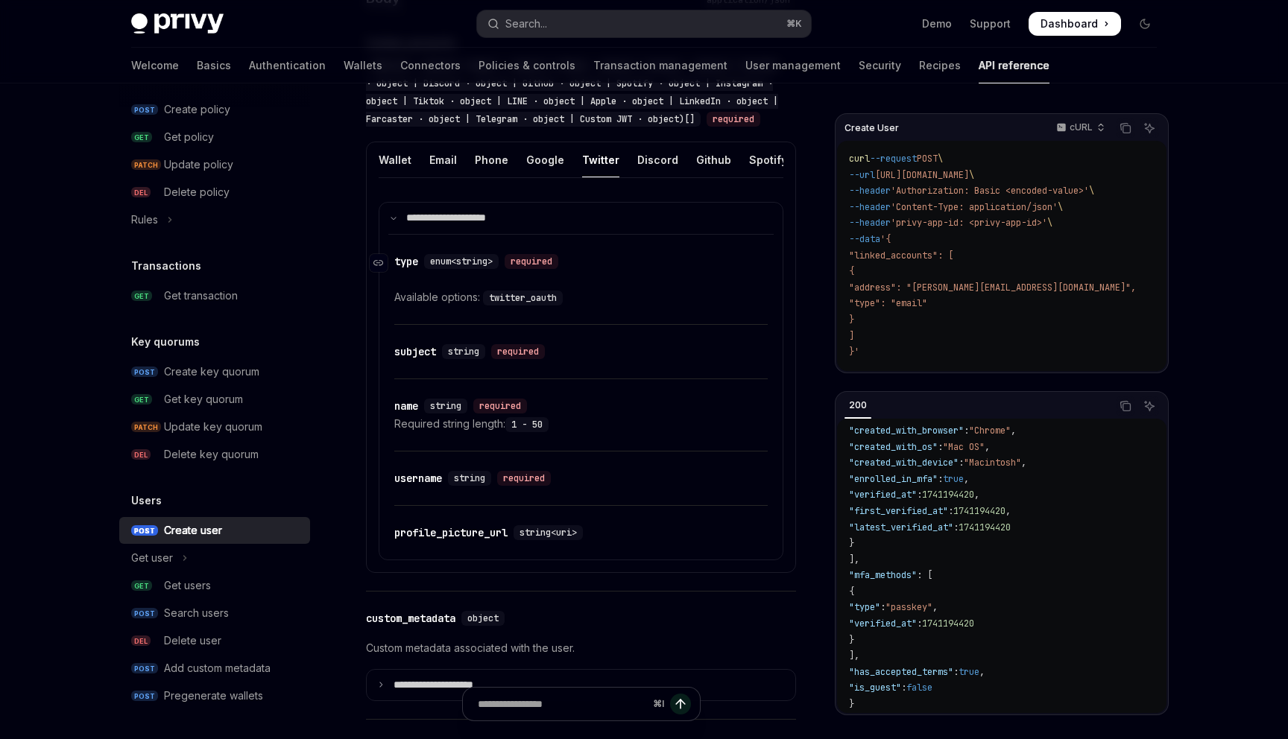
click at [408, 269] on div "type" at bounding box center [406, 261] width 24 height 15
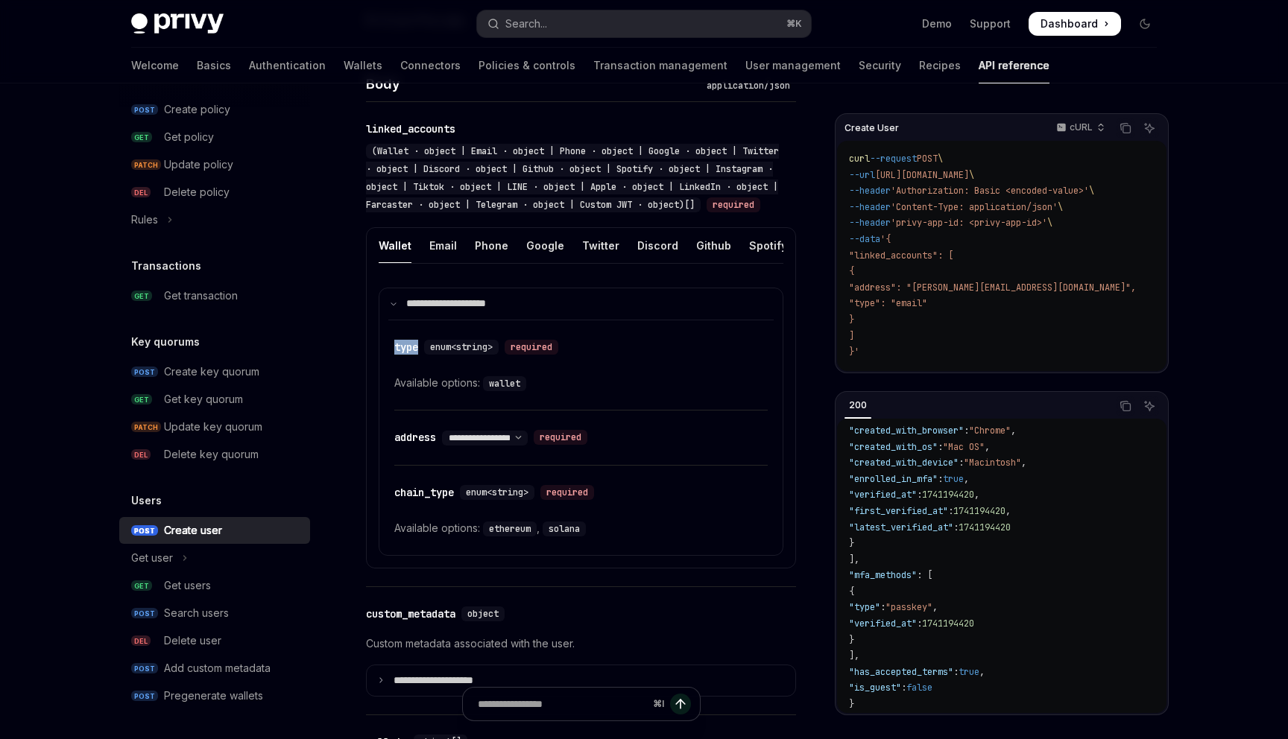
scroll to position [549, 0]
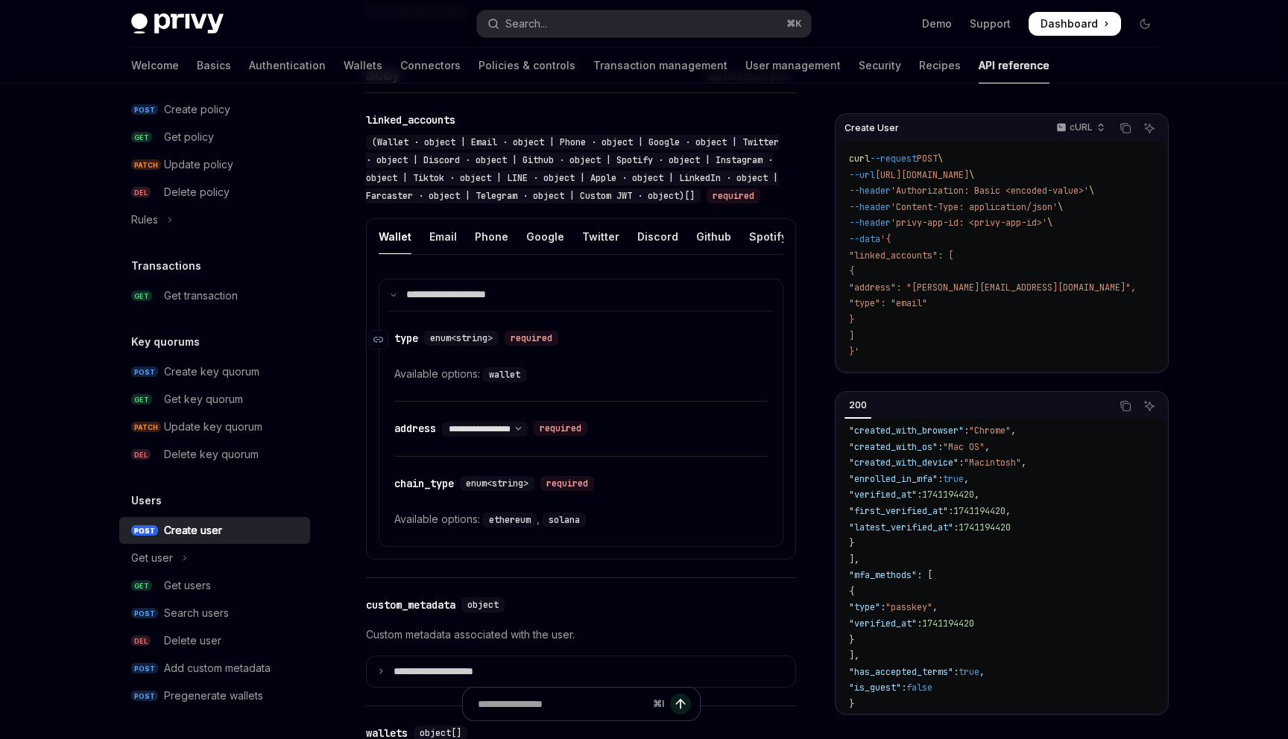
click at [394, 346] on div "​ type enum<string> required" at bounding box center [573, 338] width 358 height 18
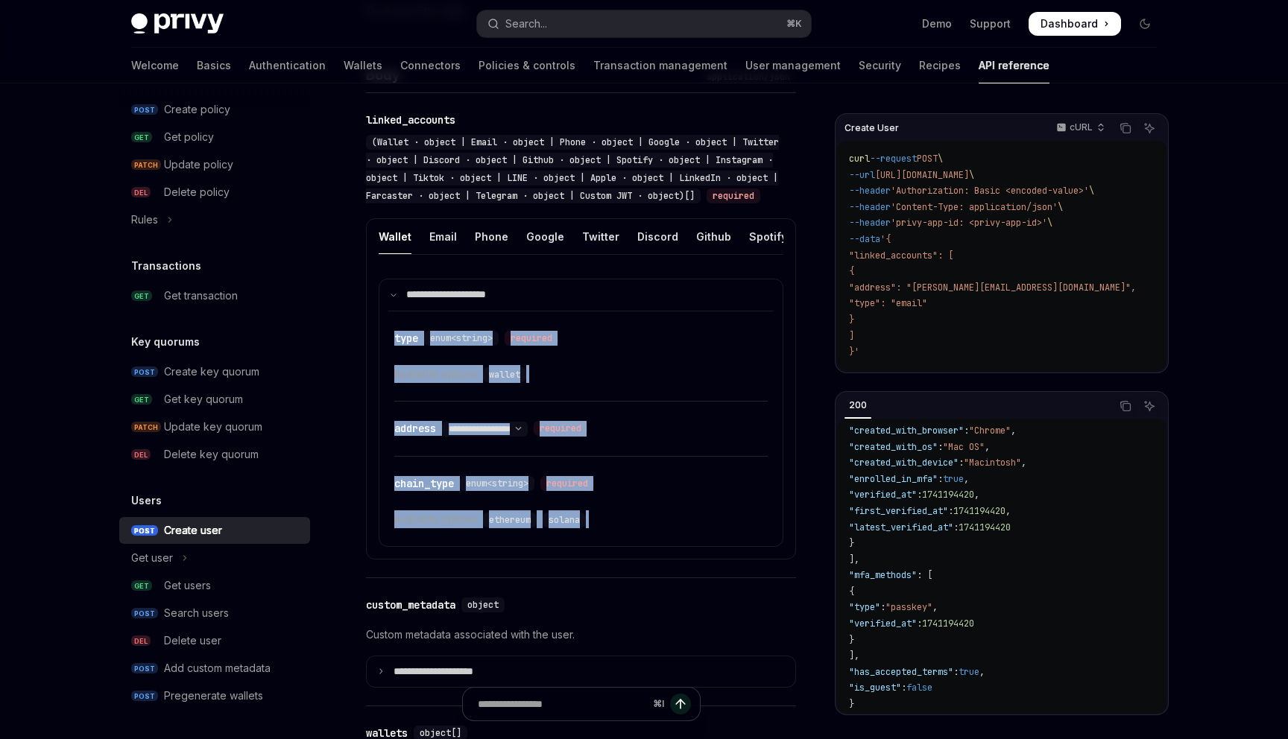
drag, startPoint x: 394, startPoint y: 346, endPoint x: 624, endPoint y: 543, distance: 302.8
click at [624, 544] on div "**********" at bounding box center [580, 428] width 385 height 235
copy div "**********"
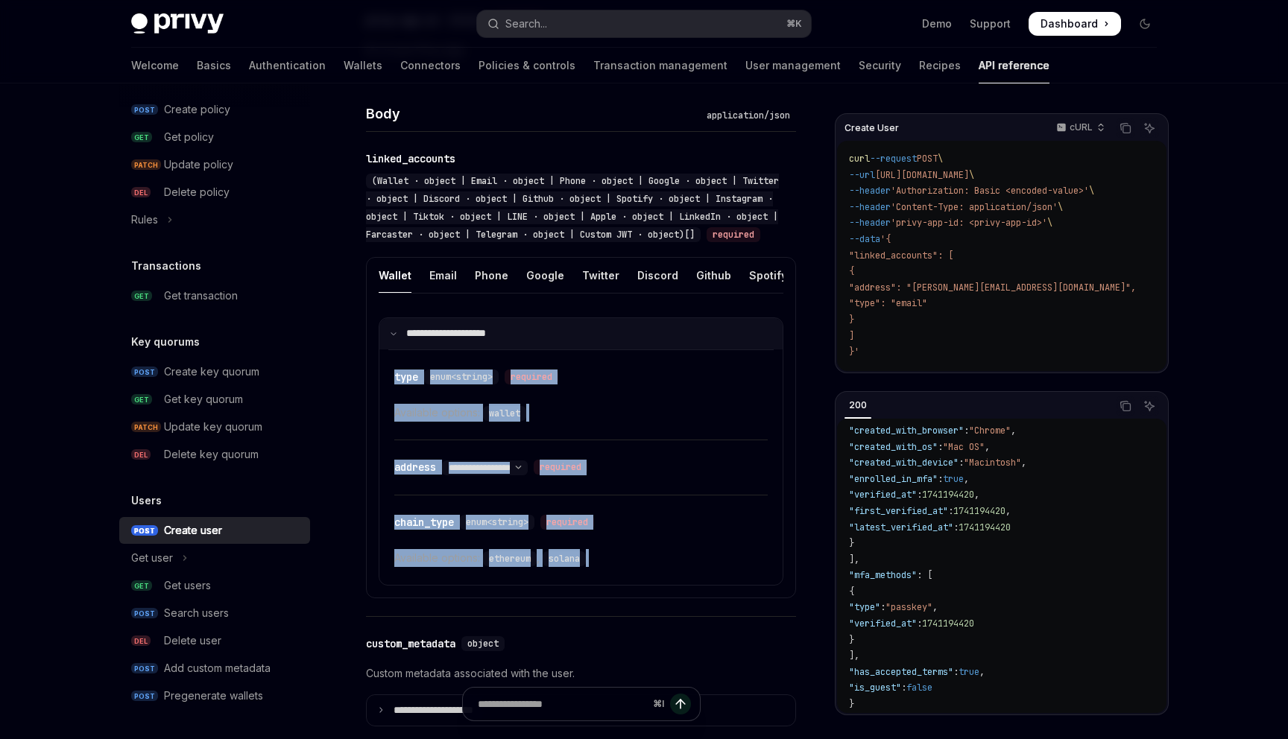
scroll to position [598, 0]
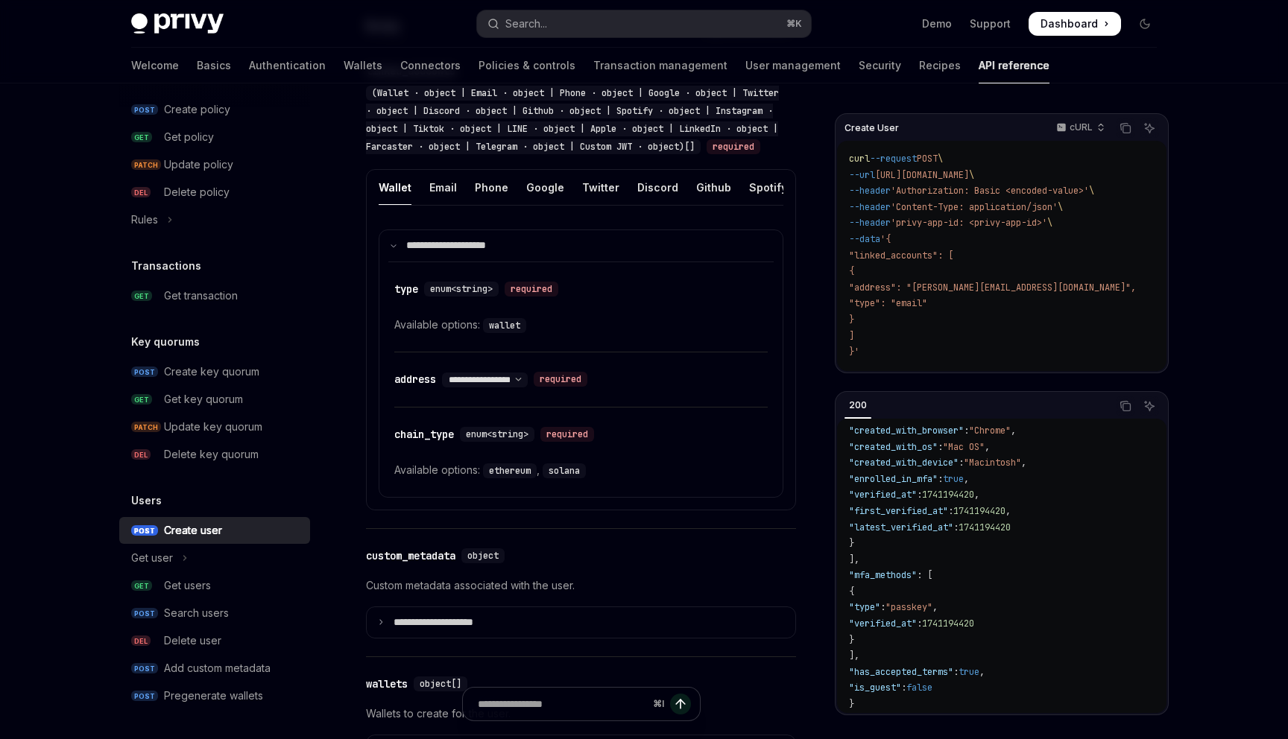
click at [580, 352] on div "​ type enum<string> required Available options: wallet" at bounding box center [580, 306] width 373 height 89
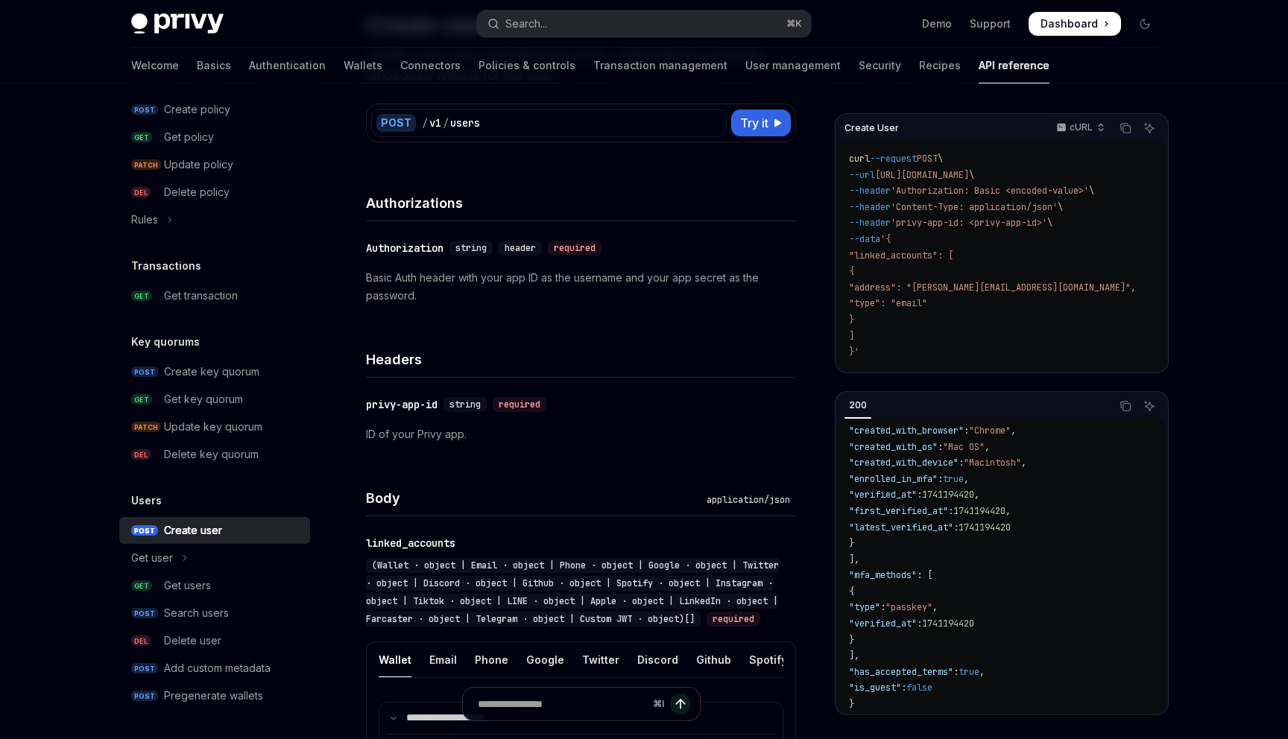
scroll to position [0, 0]
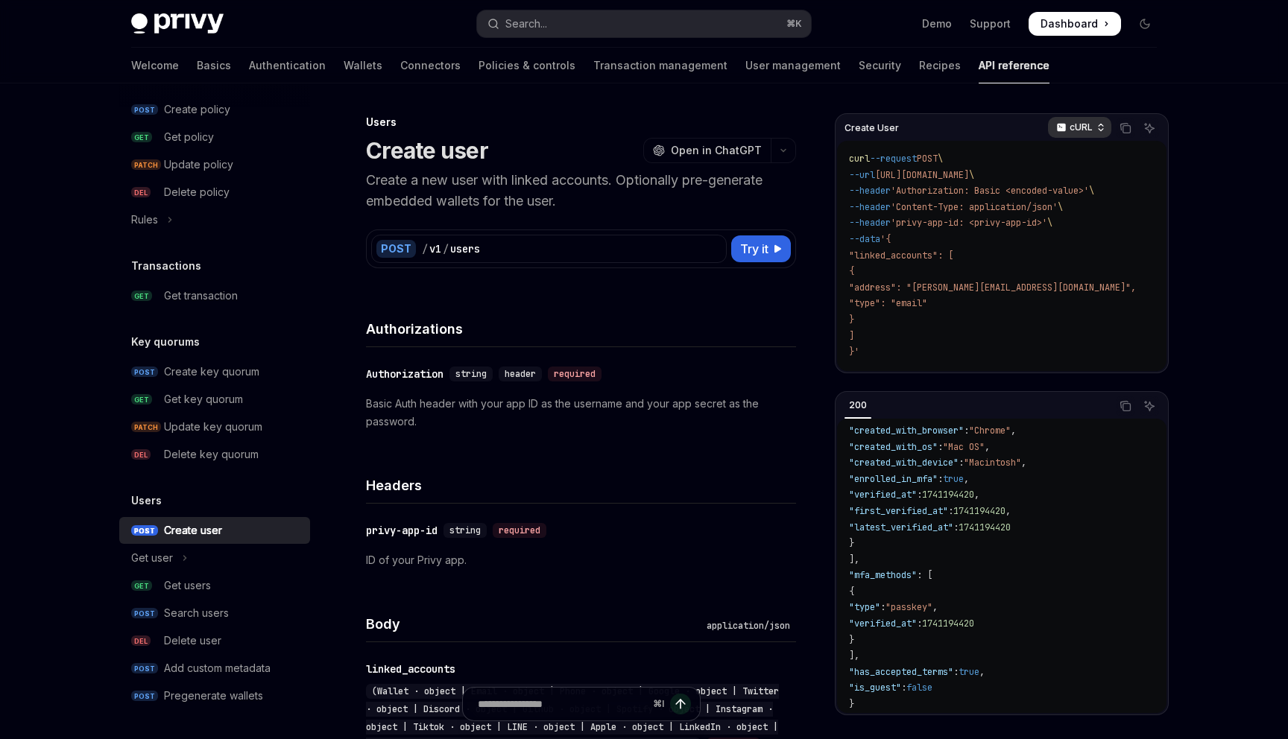
click at [1077, 129] on p "cURL" at bounding box center [1080, 127] width 23 height 12
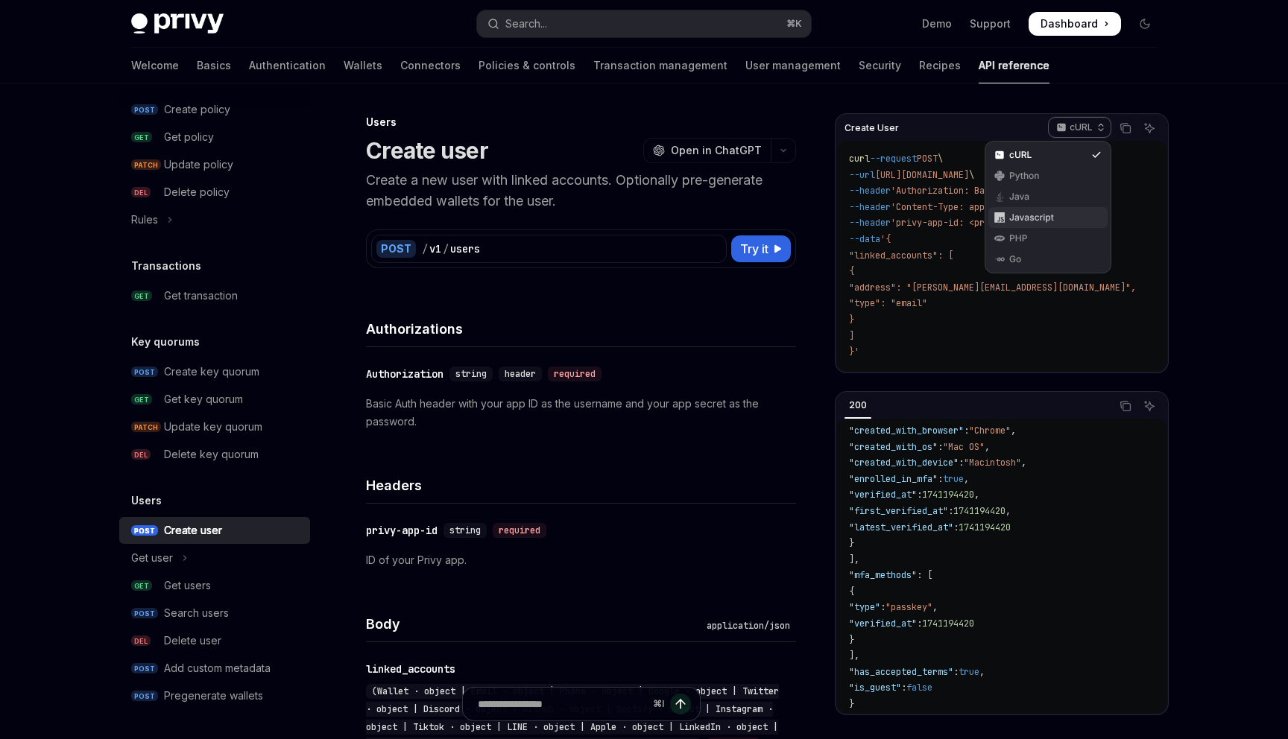
click at [1039, 216] on div "Javascript" at bounding box center [1047, 218] width 77 height 12
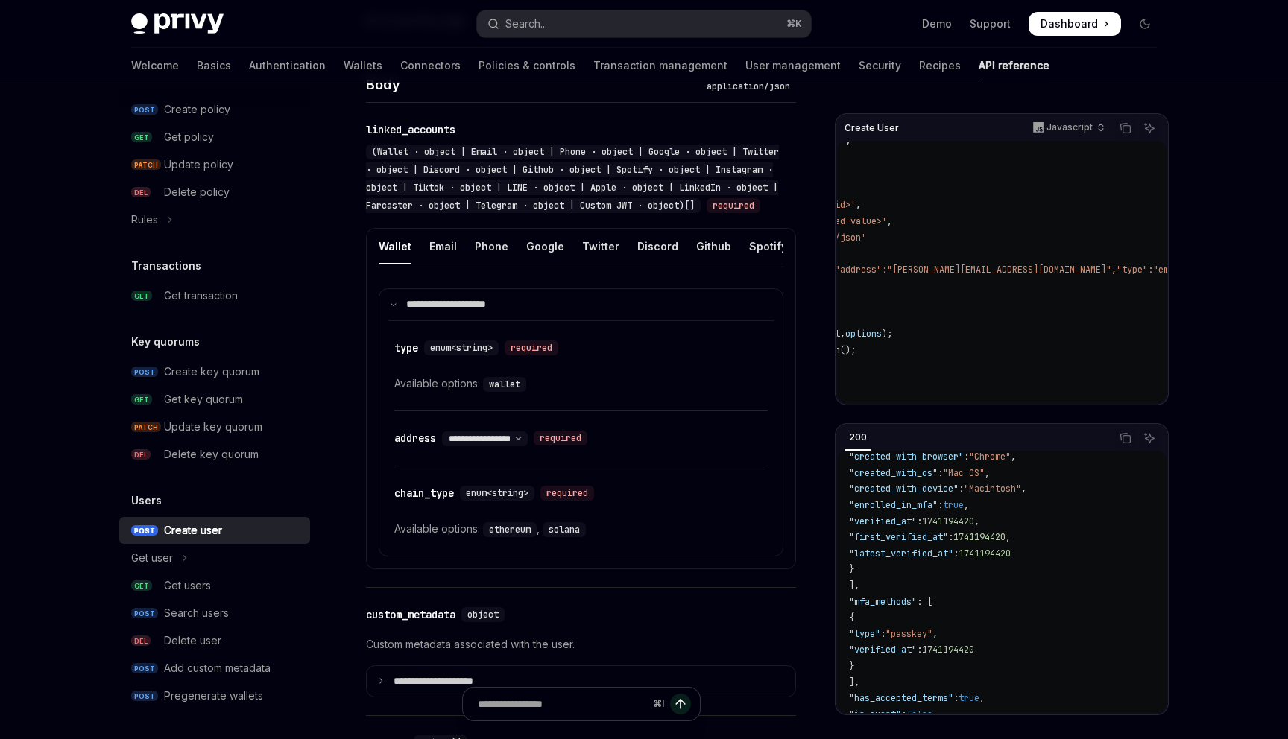
scroll to position [18, 161]
click at [447, 264] on div "Email" at bounding box center [443, 246] width 28 height 35
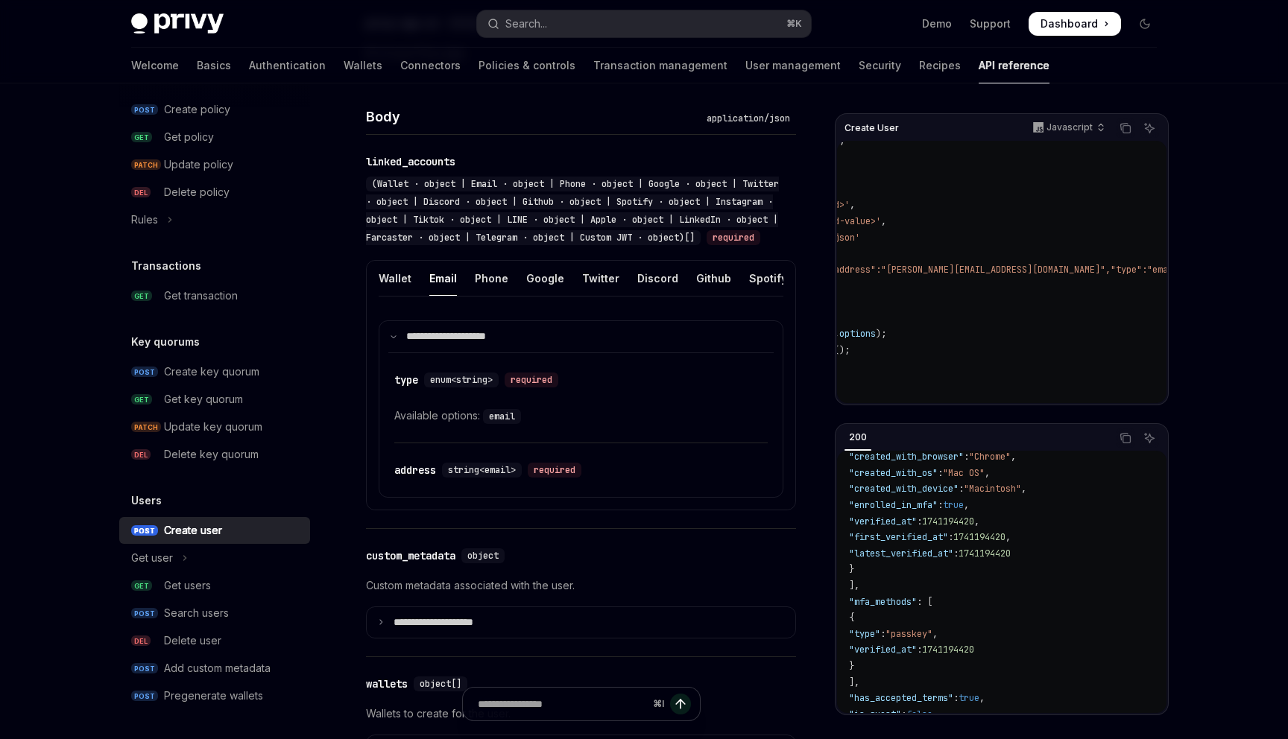
scroll to position [509, 0]
click at [398, 294] on div "Wallet" at bounding box center [395, 276] width 33 height 35
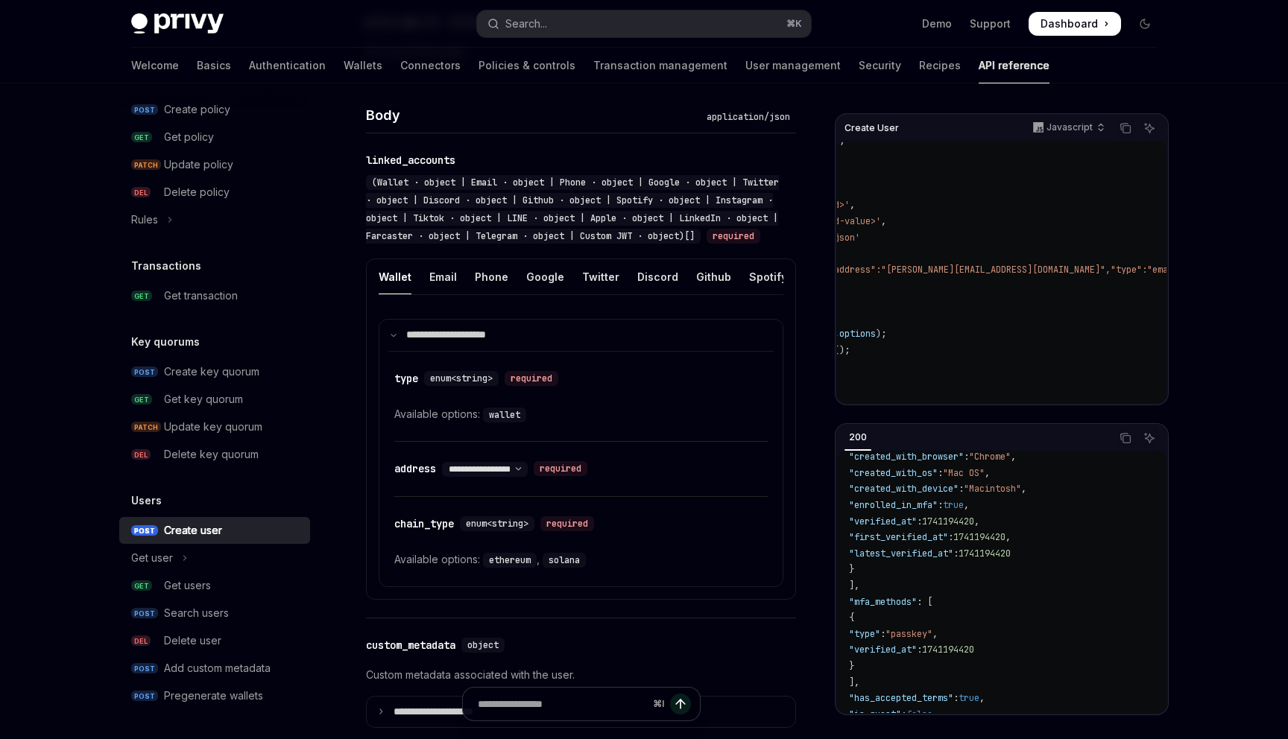
click at [393, 294] on div "Wallet" at bounding box center [395, 276] width 33 height 35
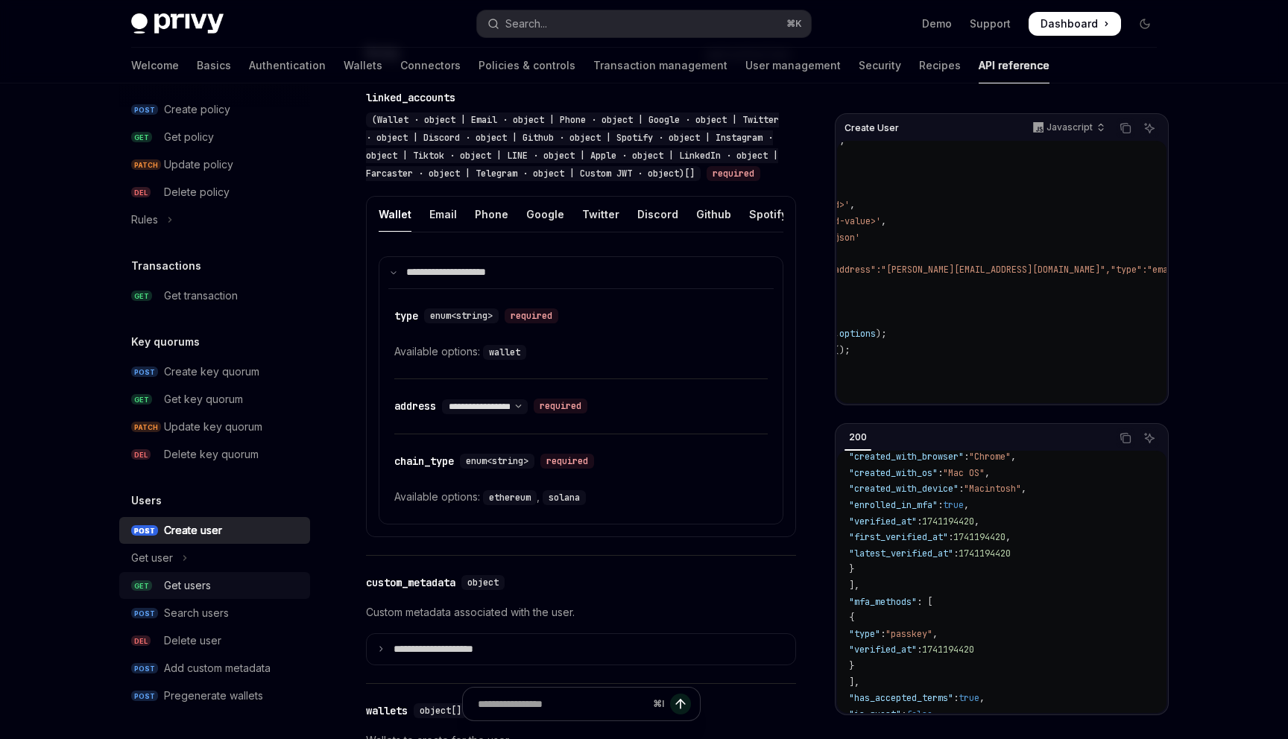
click at [200, 582] on div "Get users" at bounding box center [187, 586] width 47 height 18
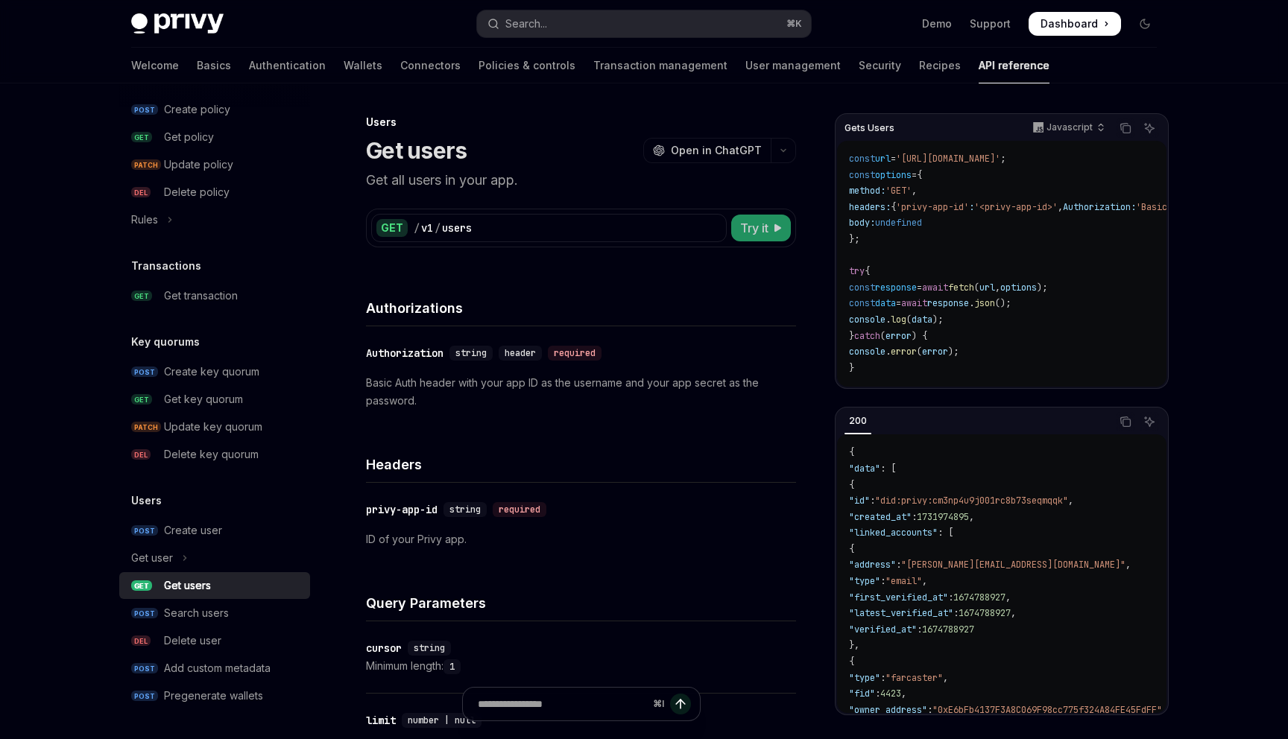
click at [763, 224] on span "Try it" at bounding box center [754, 228] width 28 height 18
type textarea "*"
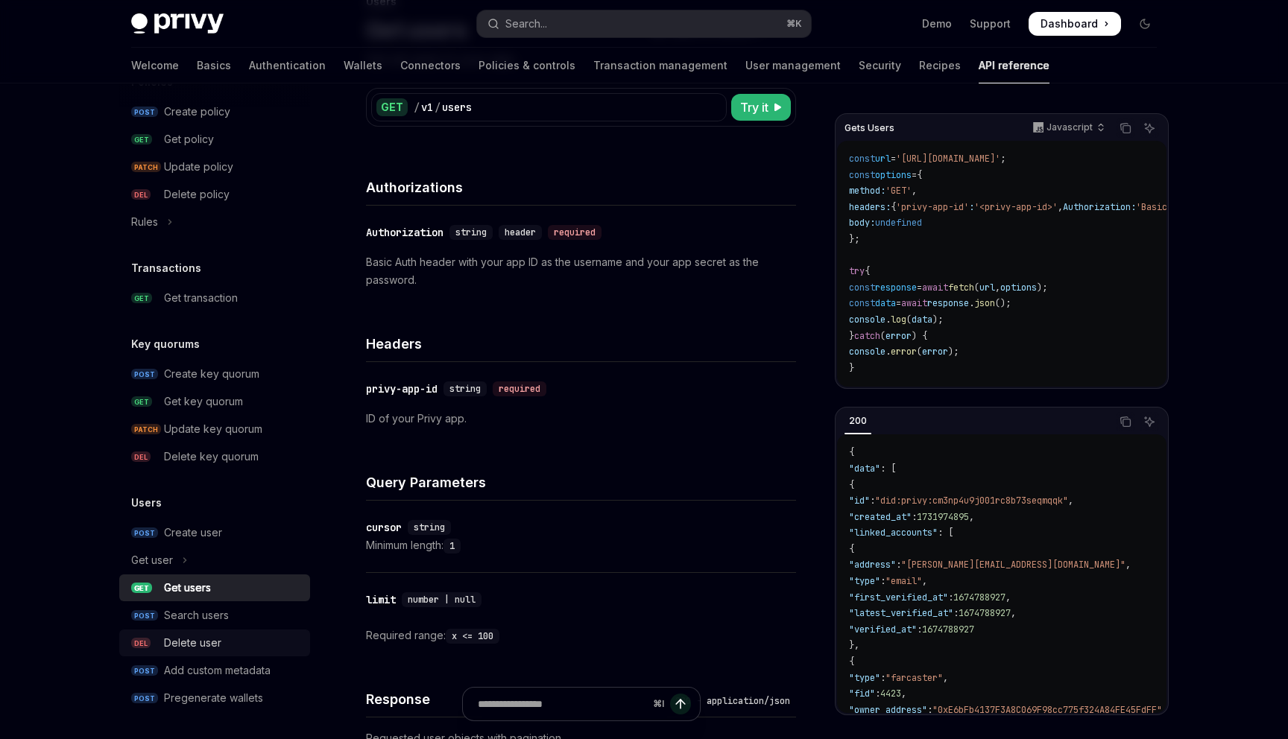
scroll to position [852, 0]
click at [192, 615] on div "Search users" at bounding box center [196, 613] width 65 height 18
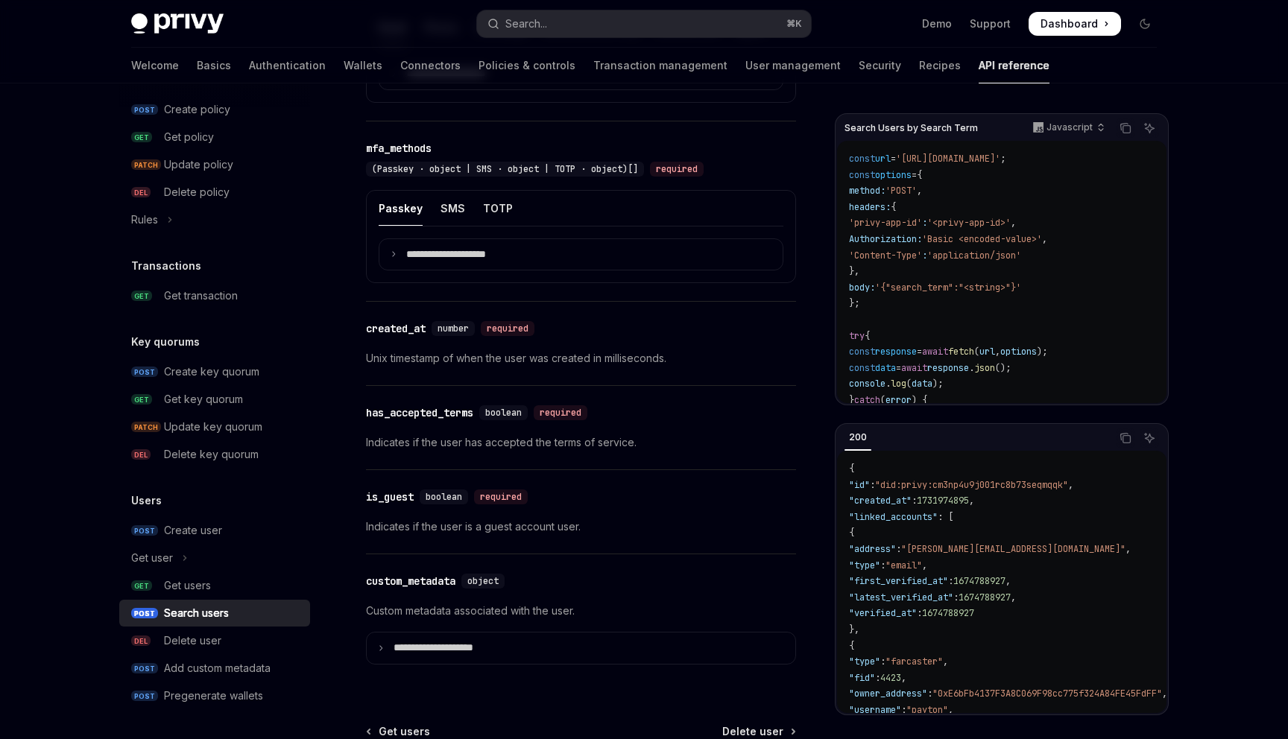
scroll to position [1265, 0]
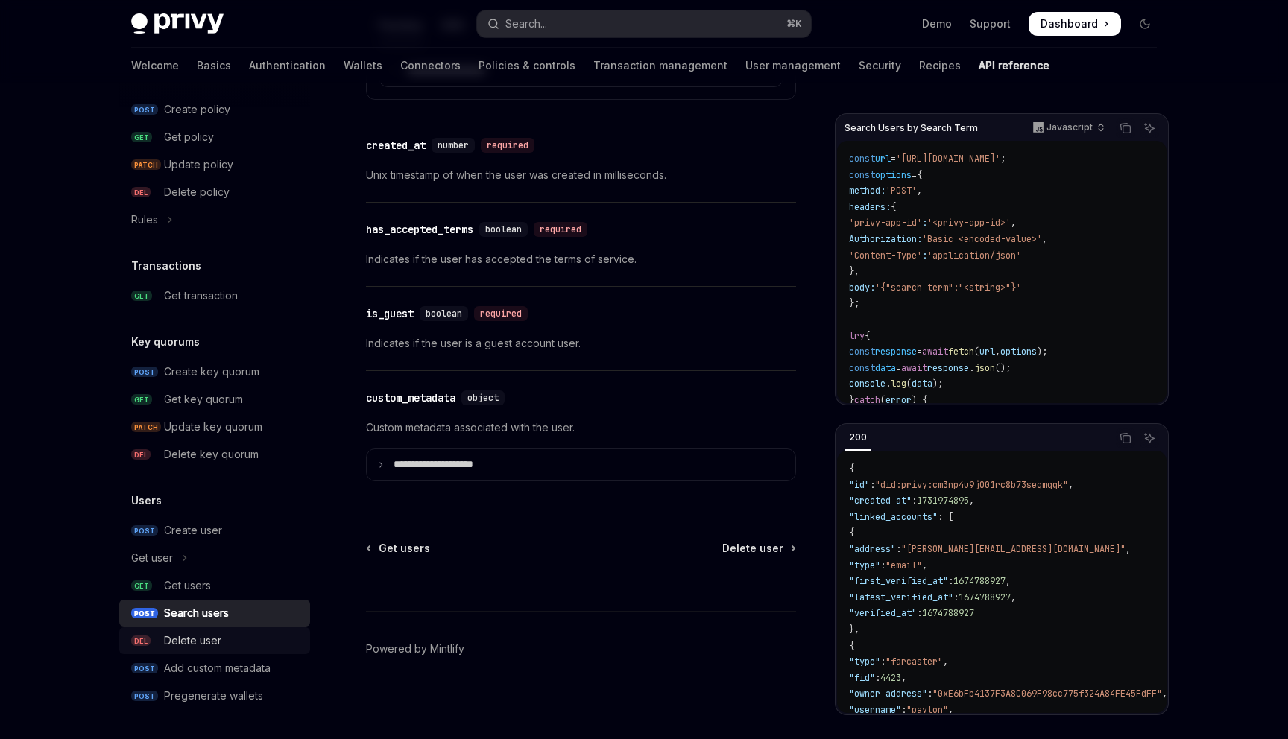
click at [189, 633] on div "Delete user" at bounding box center [192, 641] width 57 height 18
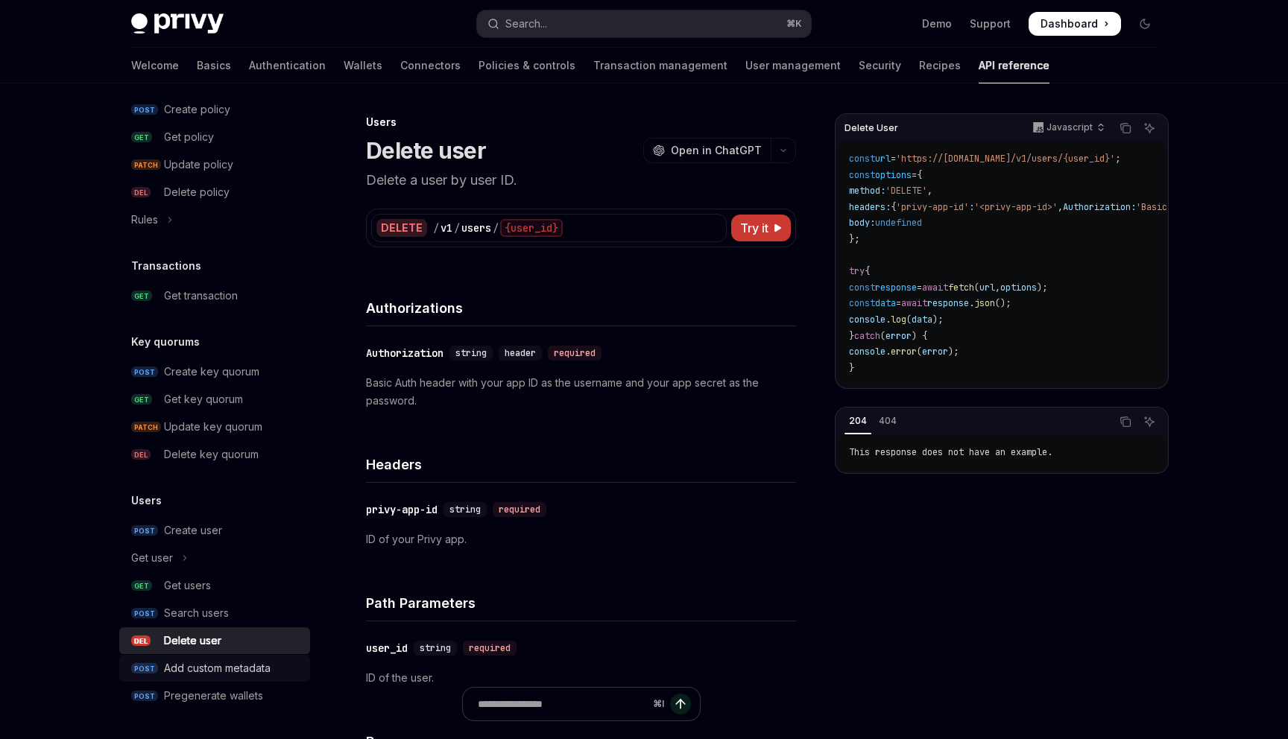
click at [198, 669] on div "Add custom metadata" at bounding box center [217, 668] width 107 height 18
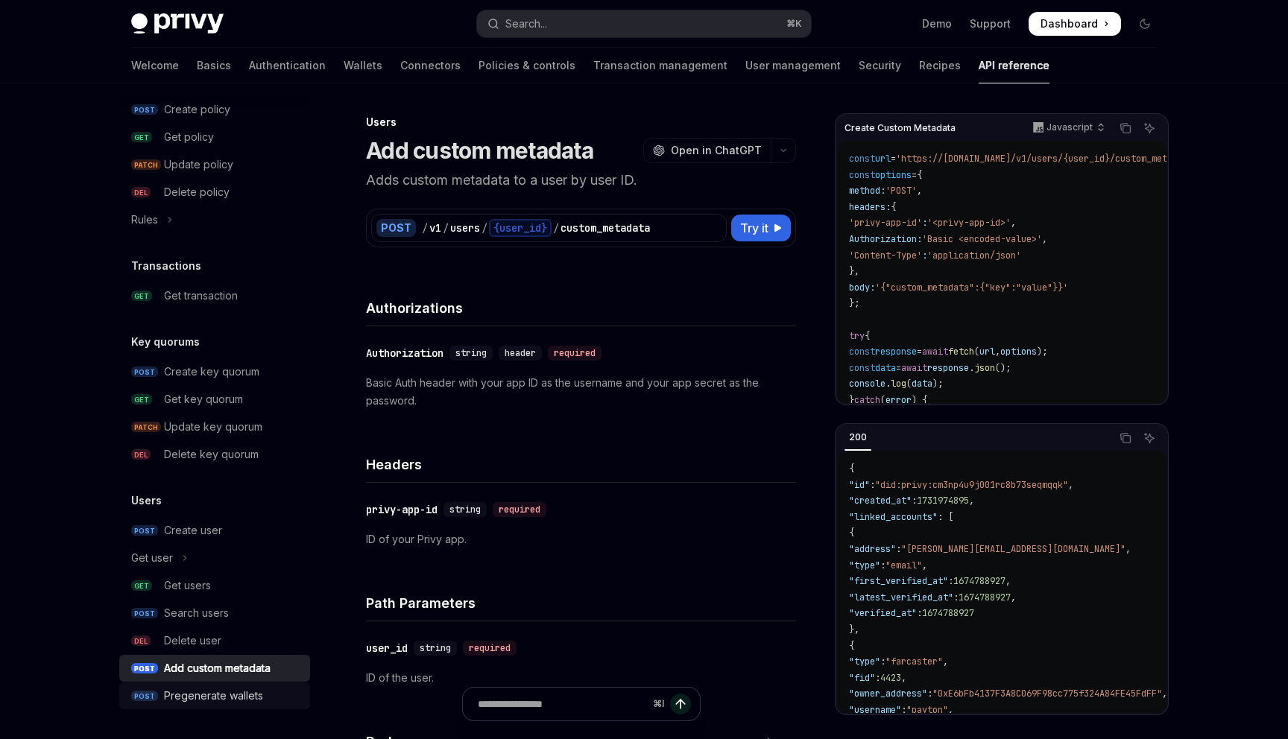
click at [213, 701] on div "Pregenerate wallets" at bounding box center [213, 696] width 99 height 18
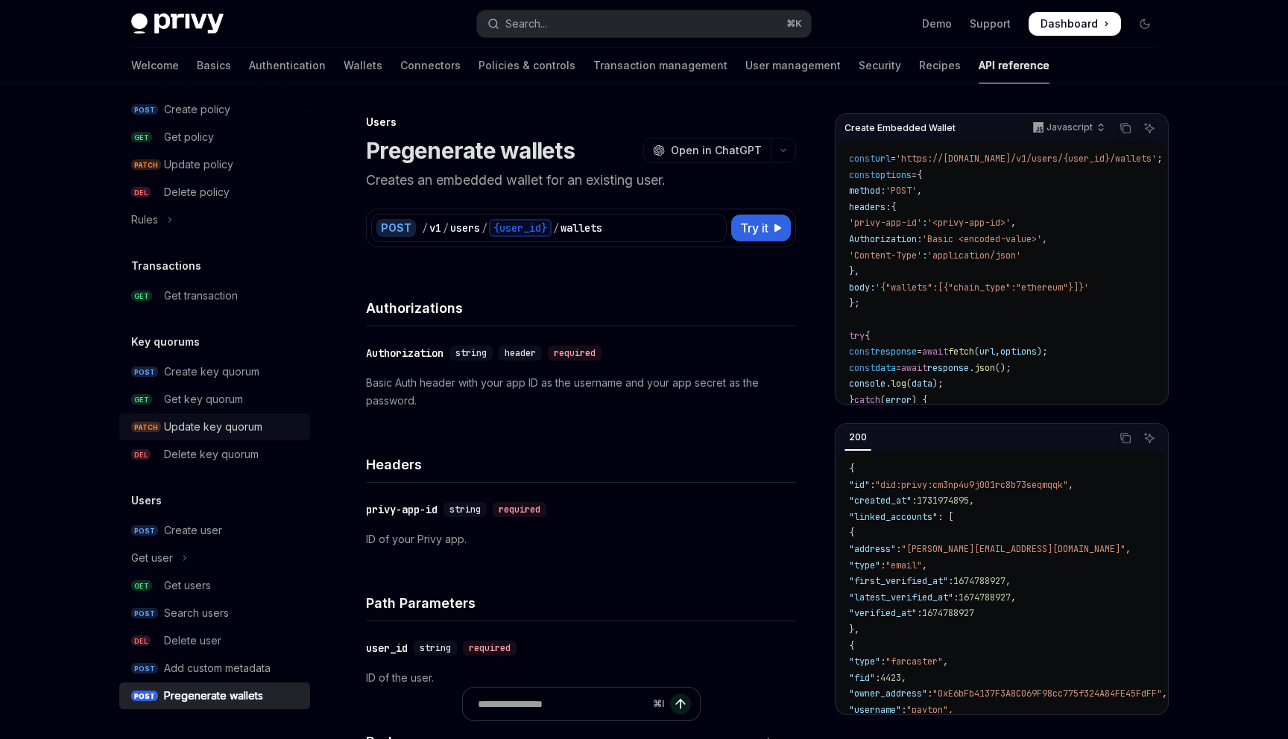
click at [208, 424] on div "Update key quorum" at bounding box center [213, 427] width 98 height 18
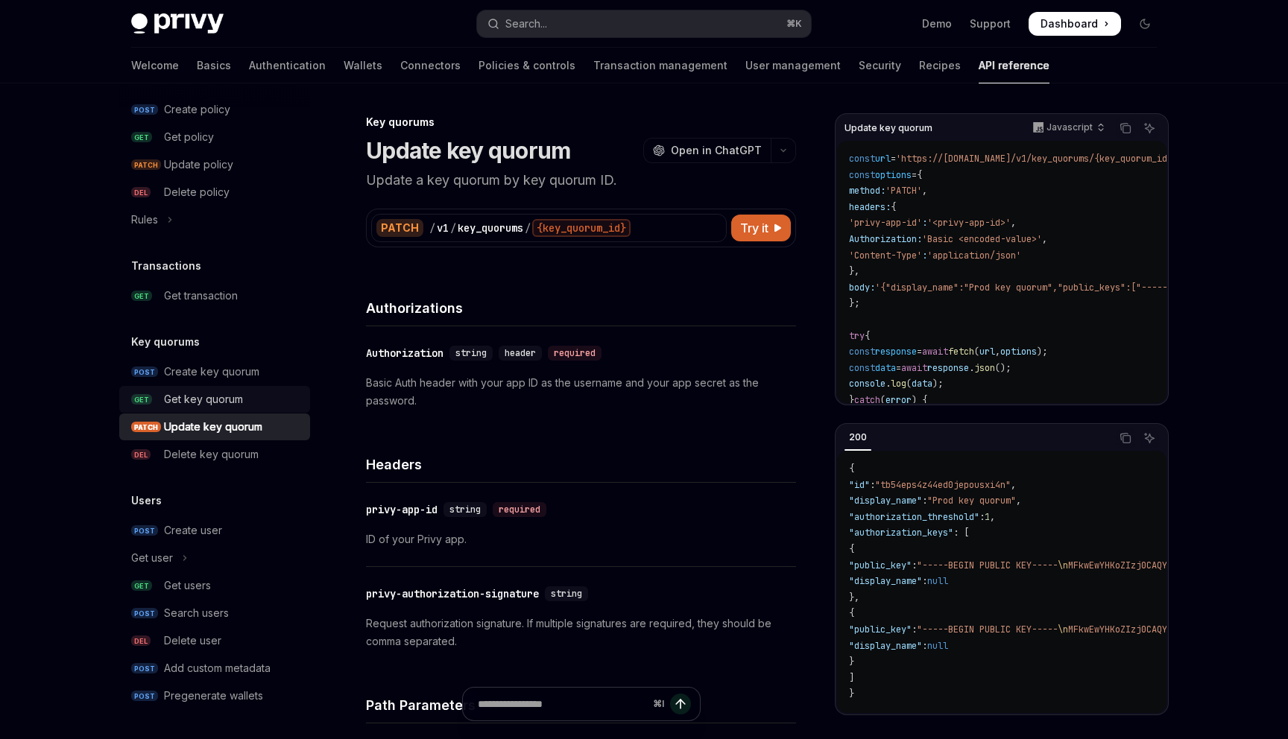
click at [198, 386] on link "GET Get key quorum" at bounding box center [214, 399] width 191 height 27
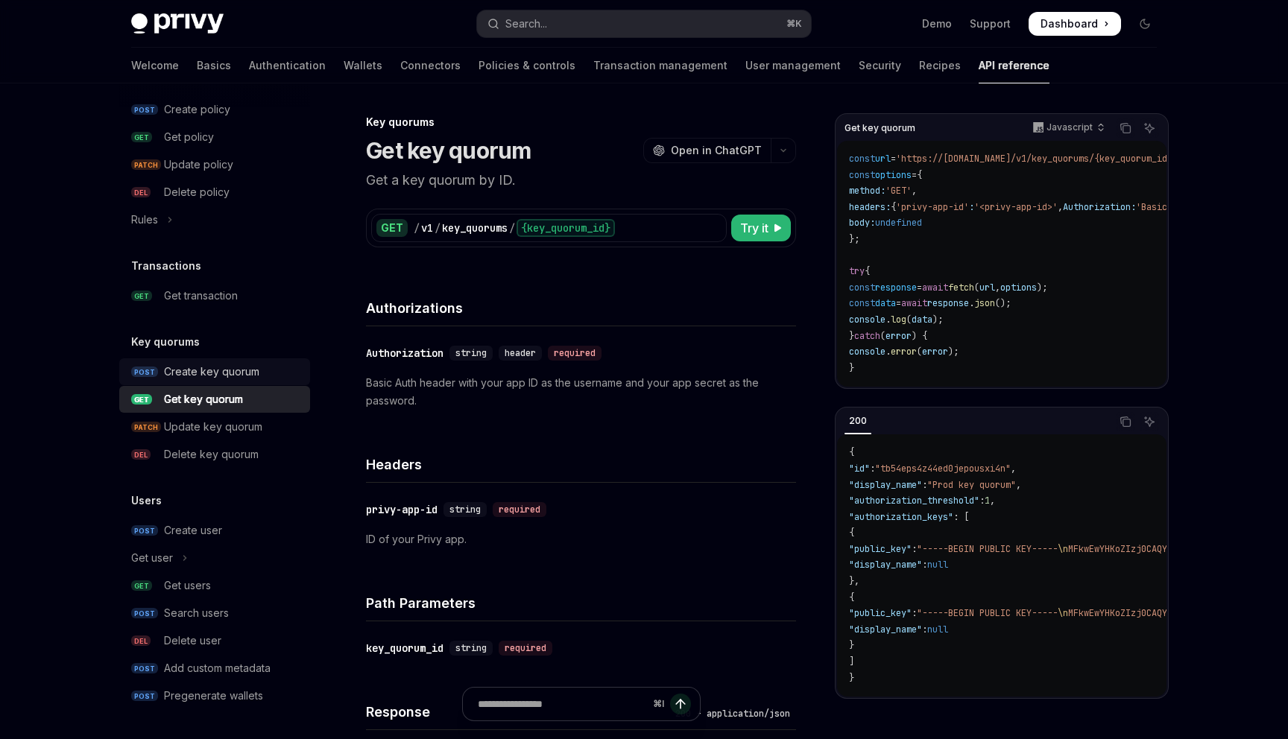
click at [190, 364] on div "Create key quorum" at bounding box center [211, 372] width 95 height 18
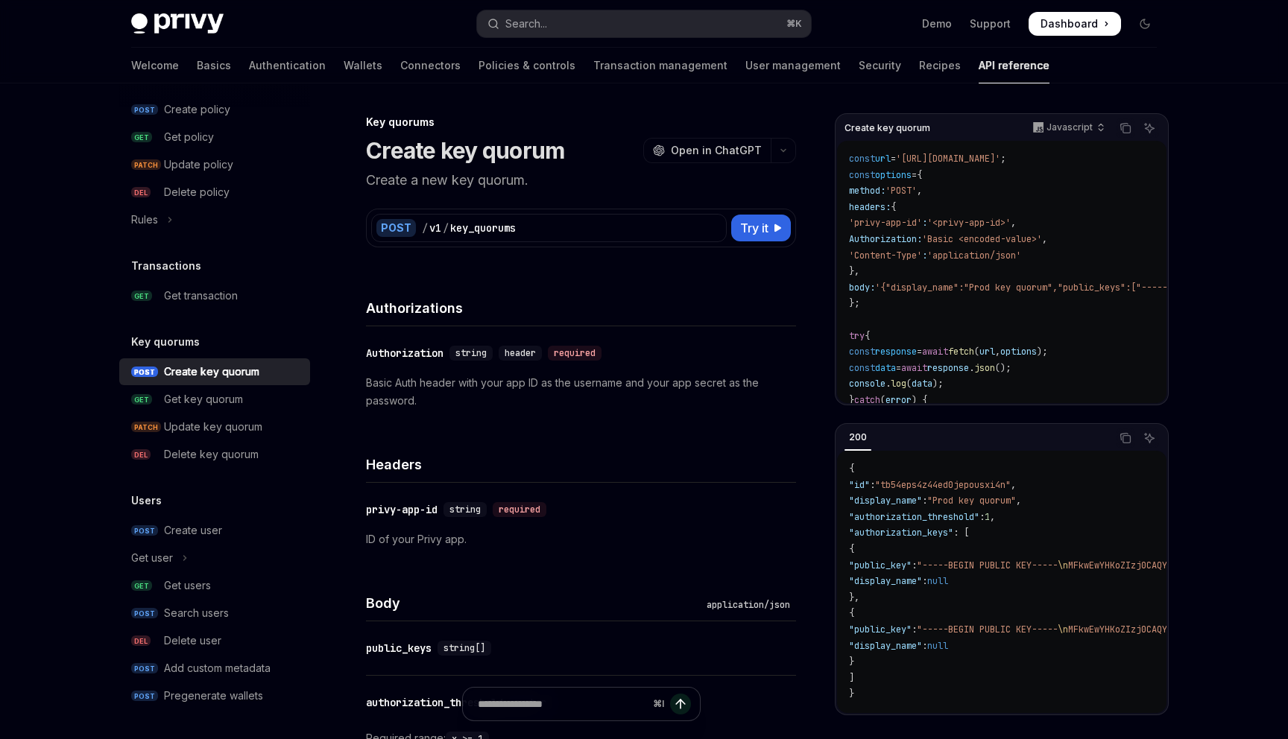
click at [195, 384] on link "POST Create key quorum" at bounding box center [214, 371] width 191 height 27
click at [193, 288] on div "Get transaction" at bounding box center [201, 296] width 74 height 18
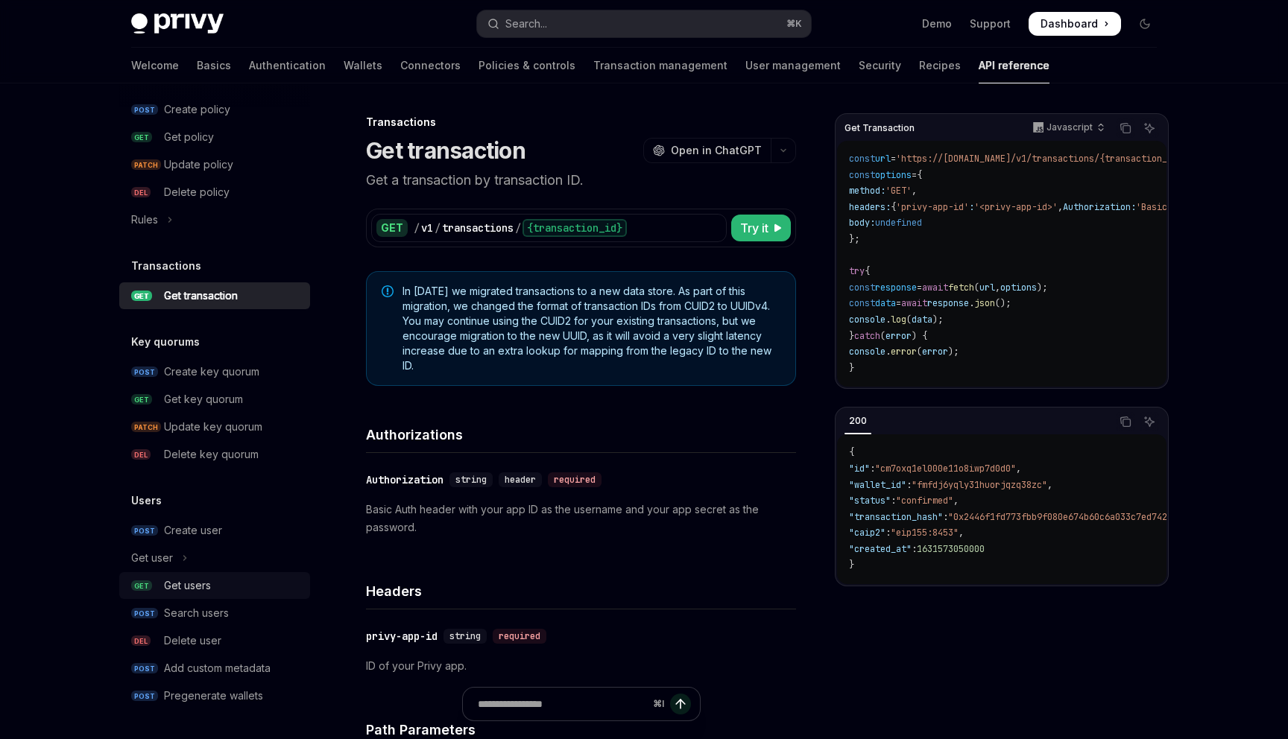
click at [194, 592] on div "Get users" at bounding box center [187, 586] width 47 height 18
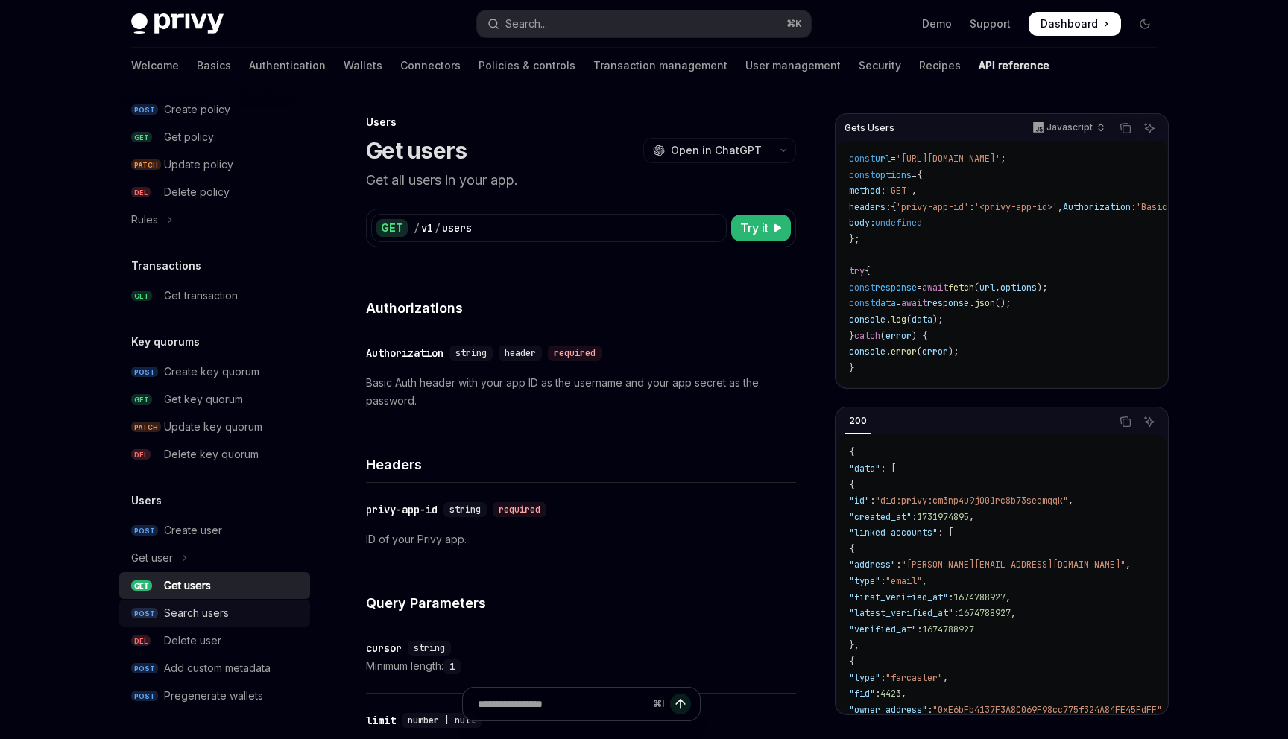
click at [201, 616] on div "Search users" at bounding box center [196, 613] width 65 height 18
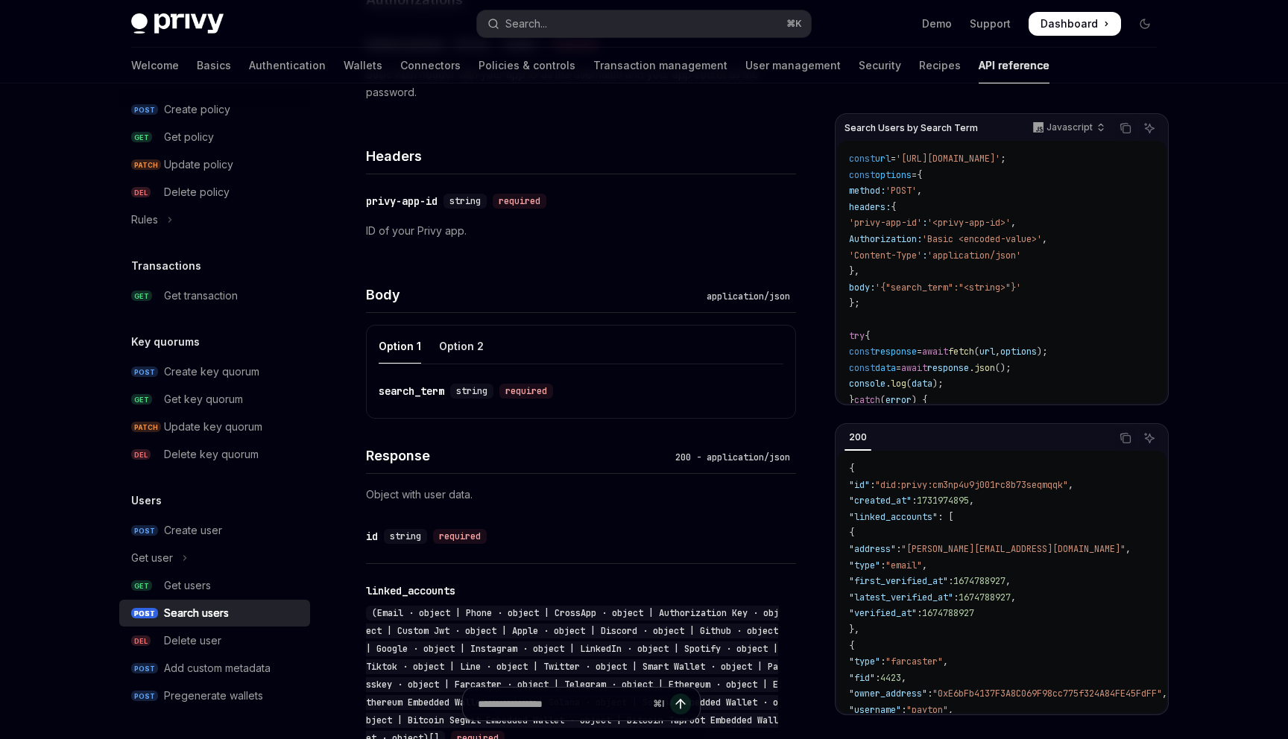
scroll to position [332, 0]
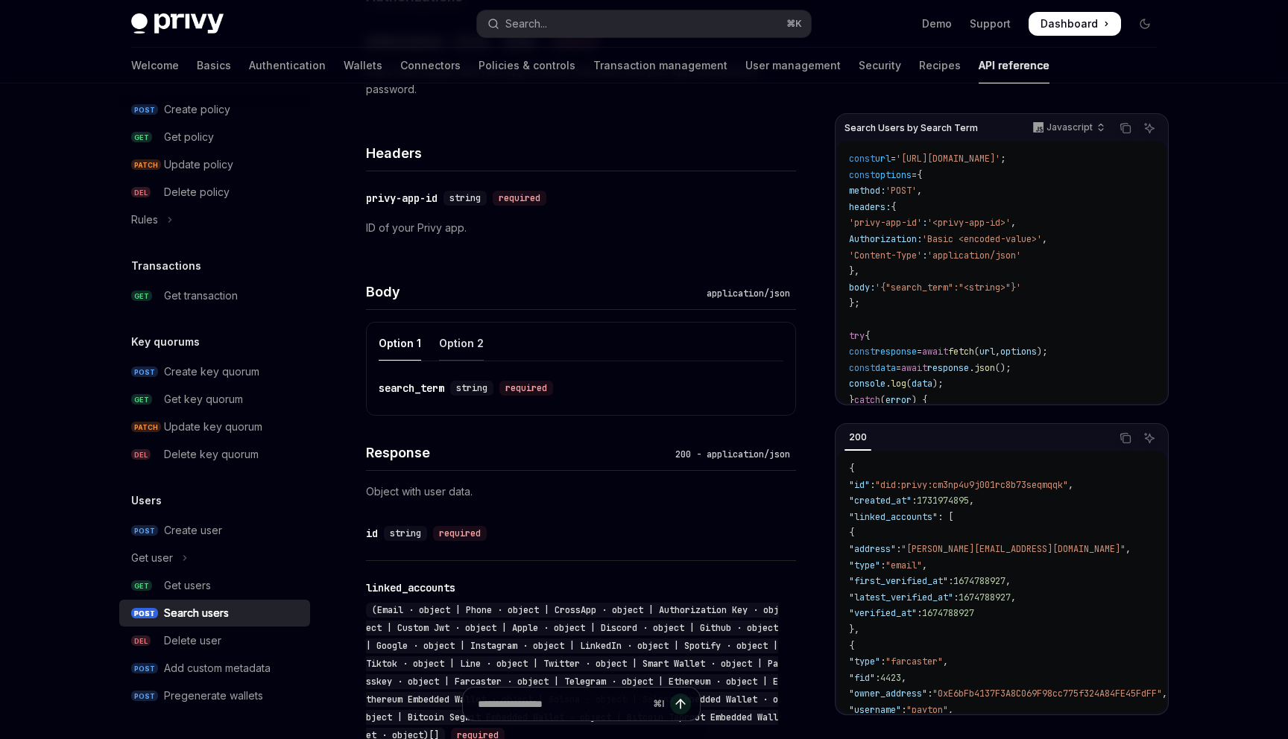
click at [455, 349] on div "Option 2" at bounding box center [461, 343] width 45 height 35
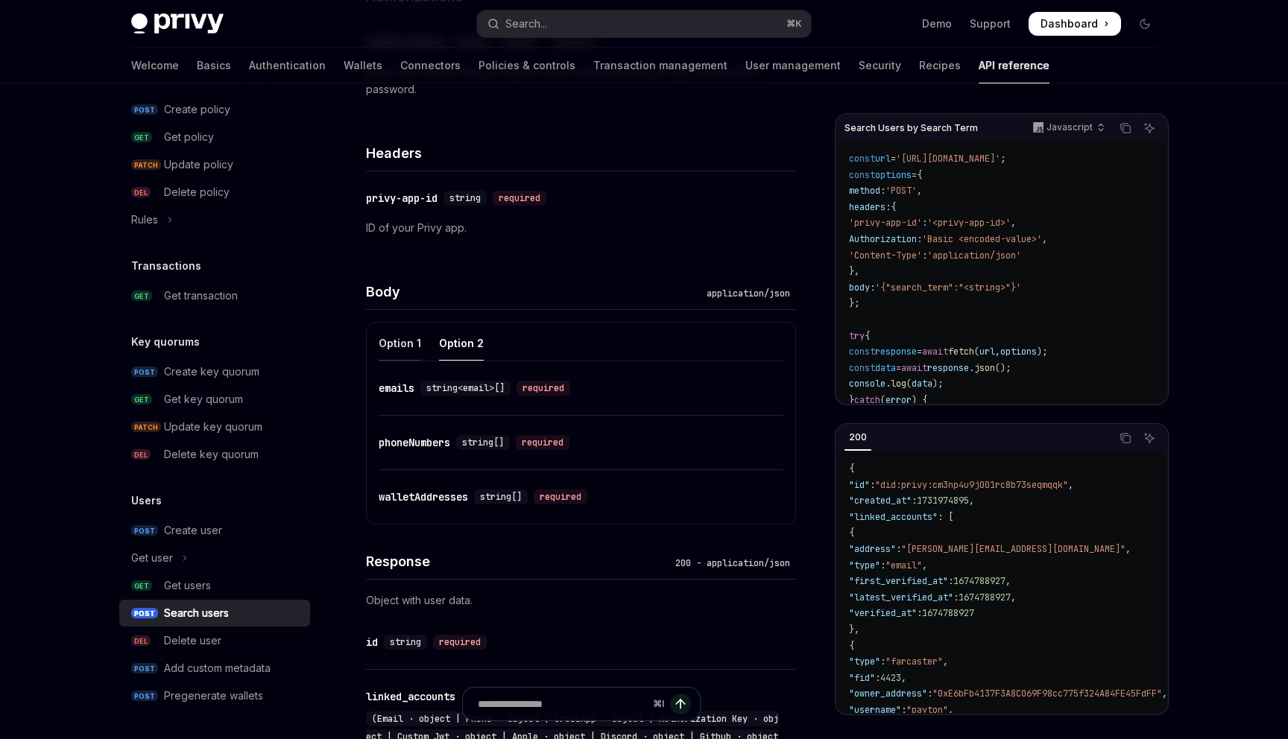
click at [396, 344] on div "Option 1" at bounding box center [400, 343] width 42 height 35
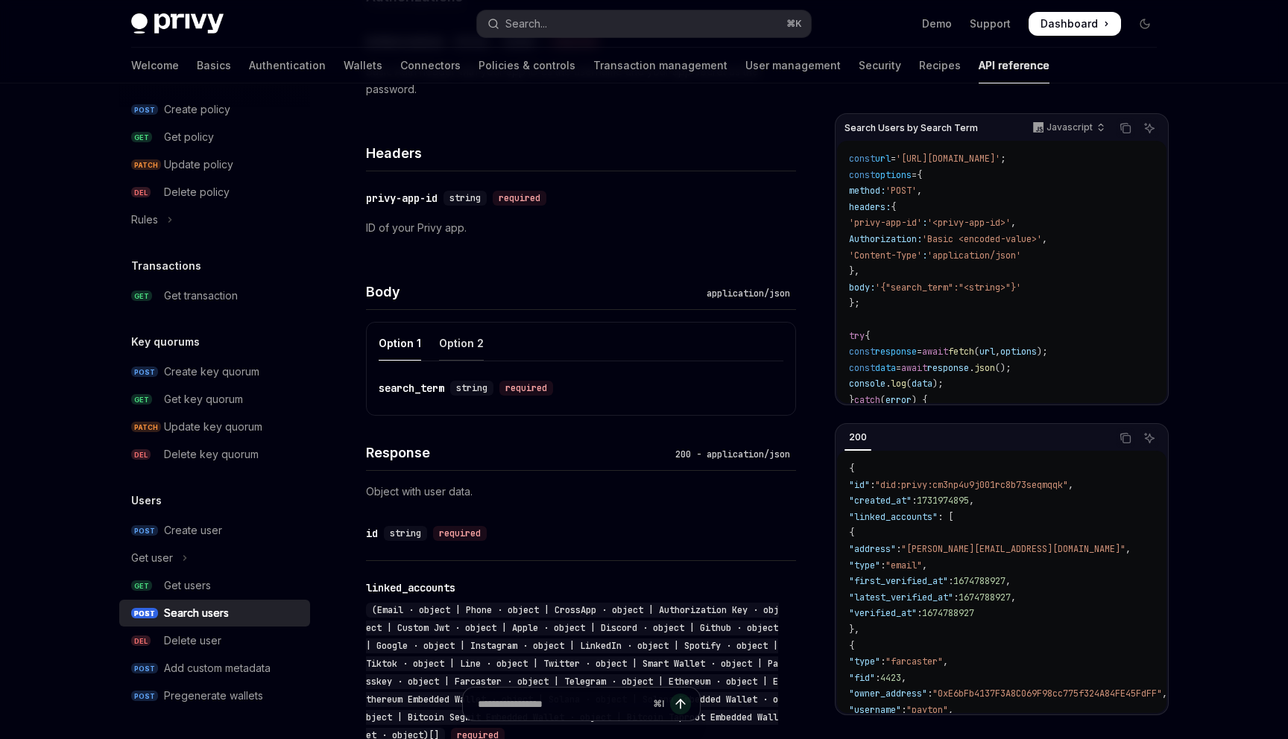
click at [447, 342] on div "Option 2" at bounding box center [461, 343] width 45 height 35
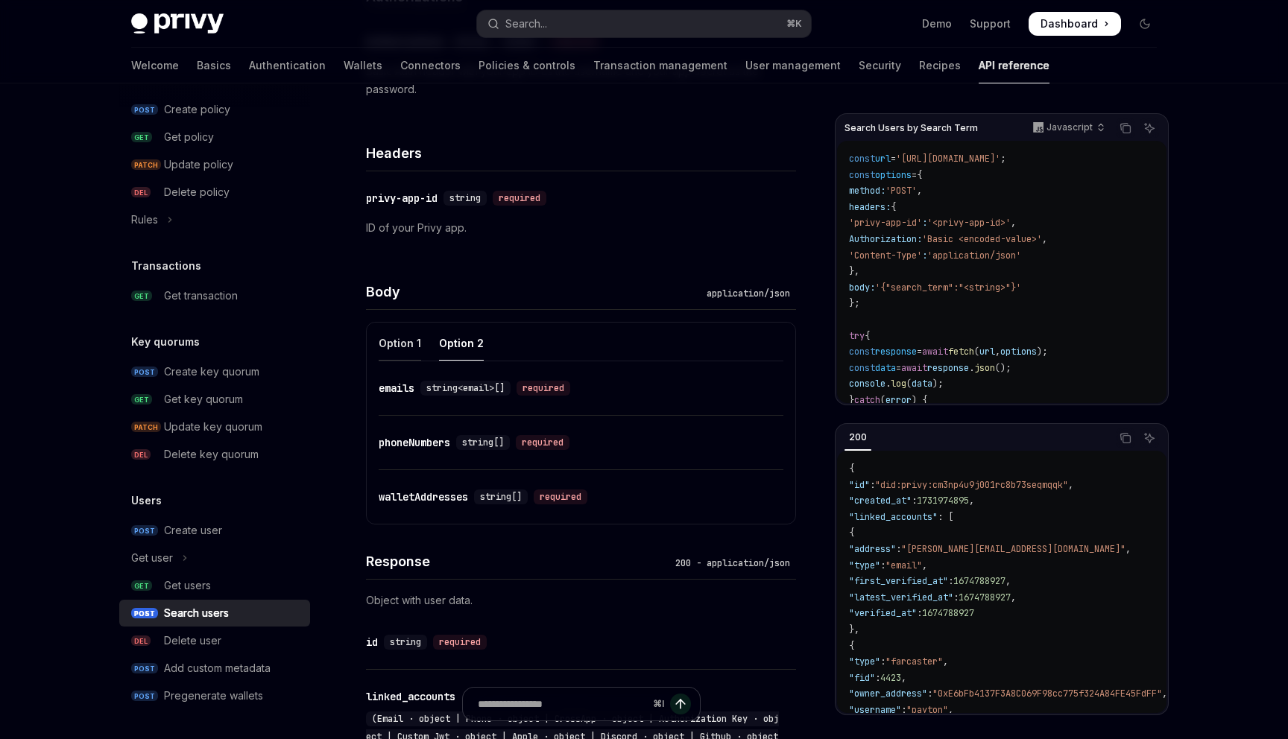
click at [399, 344] on div "Option 1" at bounding box center [400, 343] width 42 height 35
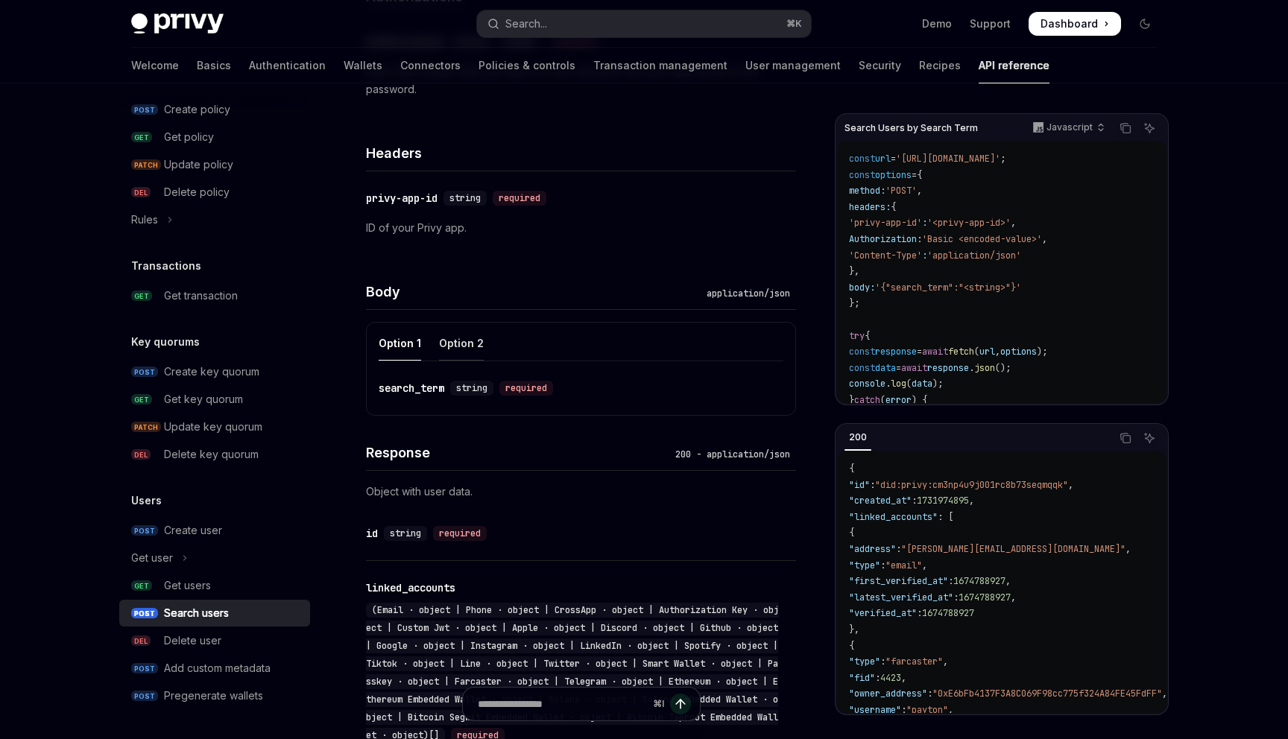
click at [466, 344] on div "Option 2" at bounding box center [461, 343] width 45 height 35
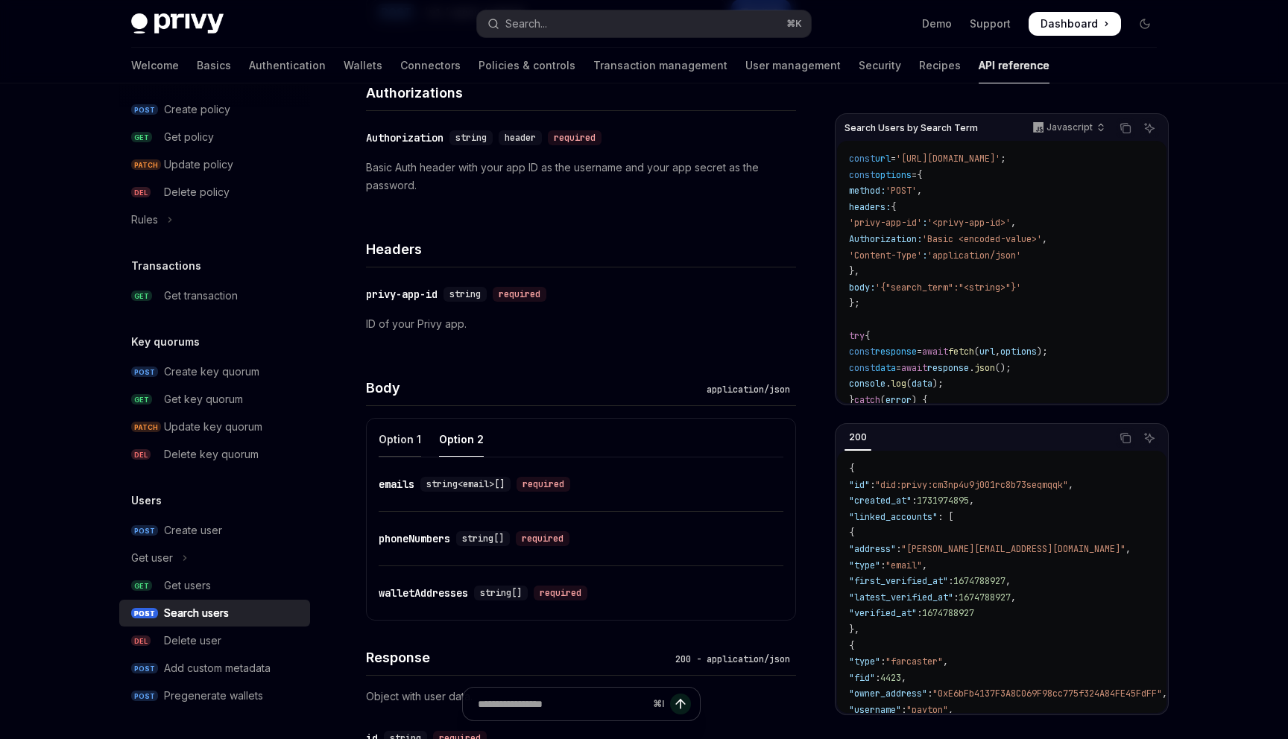
click at [396, 446] on div "Option 1" at bounding box center [400, 439] width 42 height 35
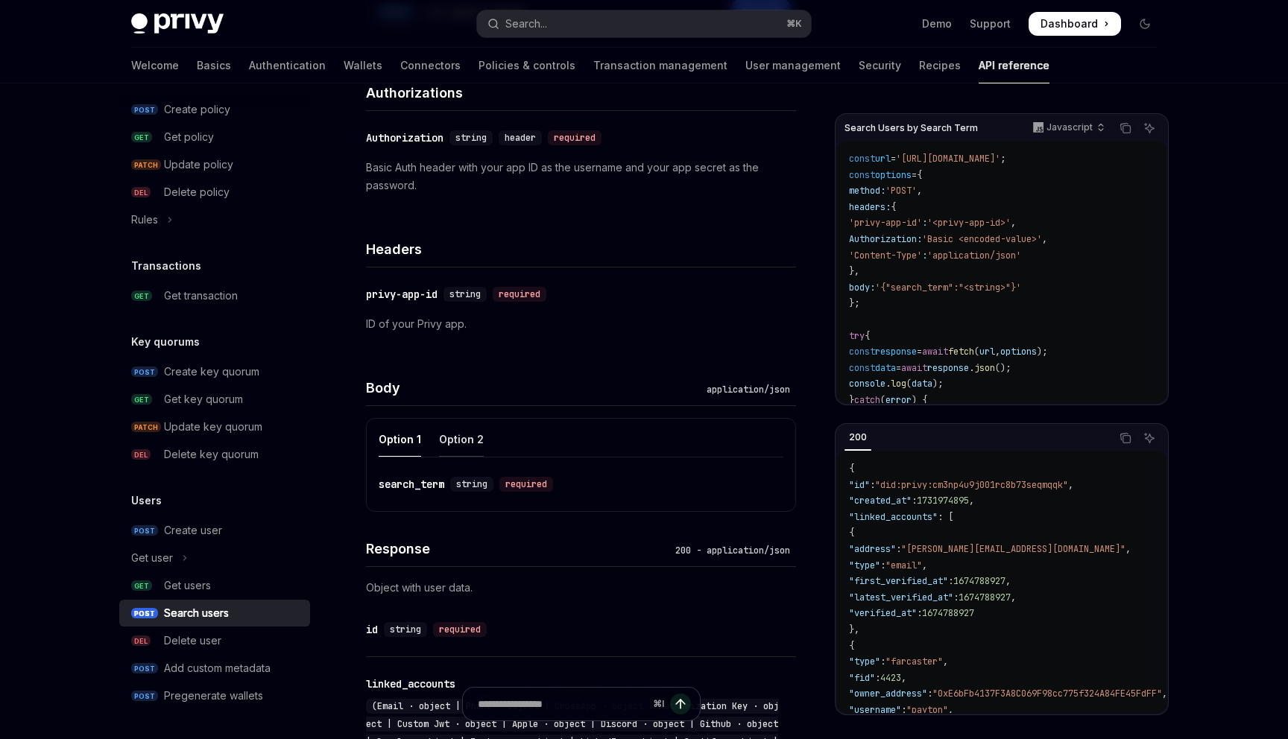
click at [453, 440] on div "Option 2" at bounding box center [461, 439] width 45 height 35
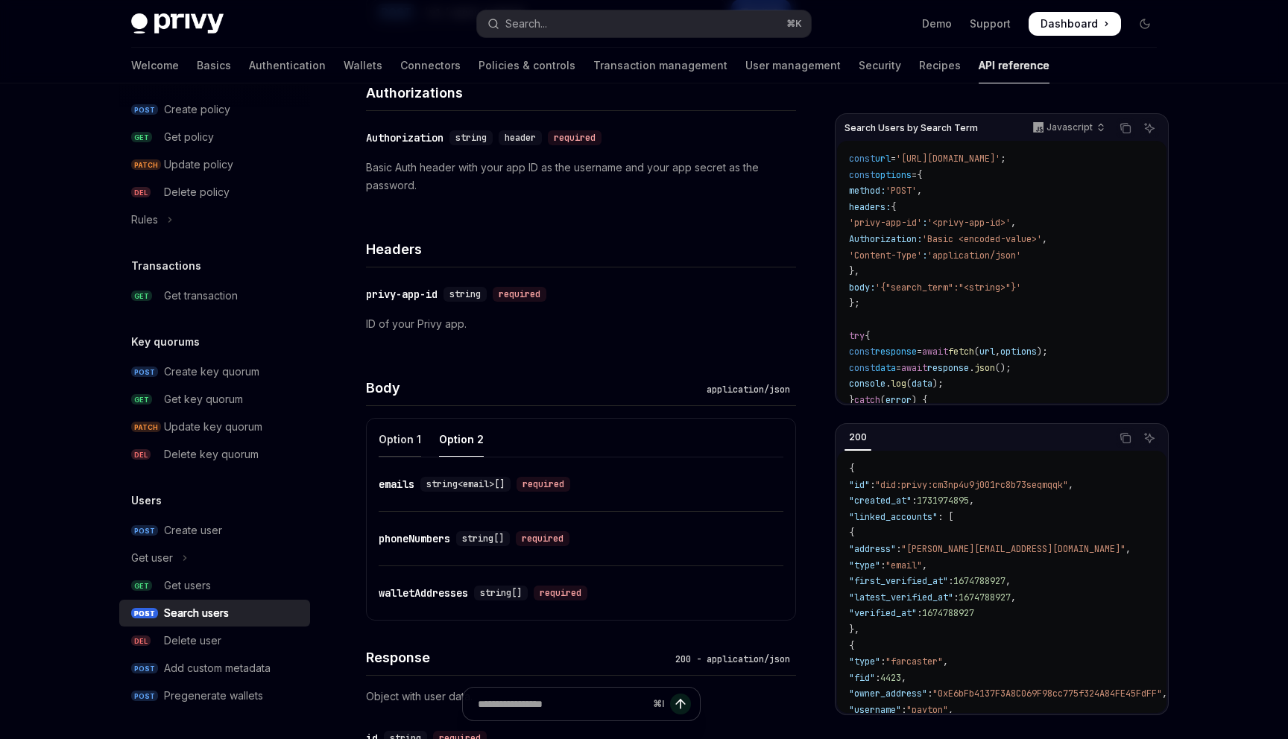
click at [410, 439] on div "Option 1" at bounding box center [400, 439] width 42 height 35
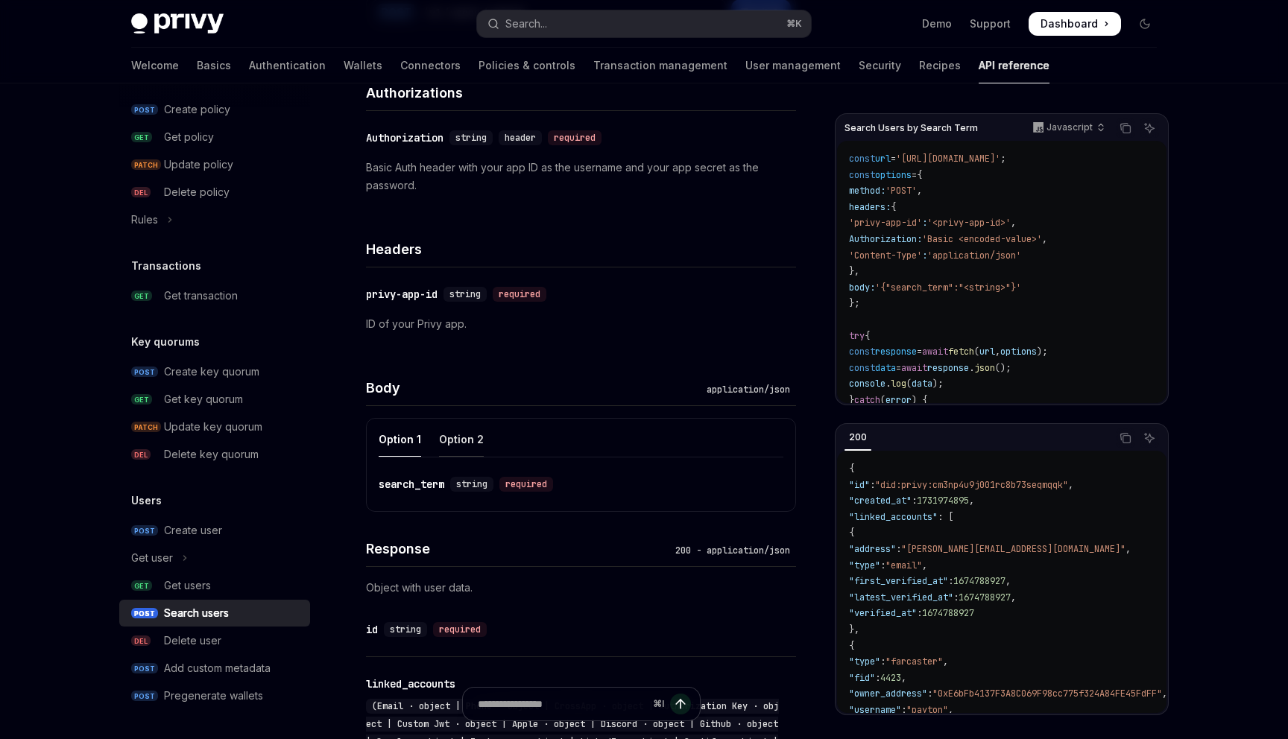
click at [452, 439] on div "Option 2" at bounding box center [461, 439] width 45 height 35
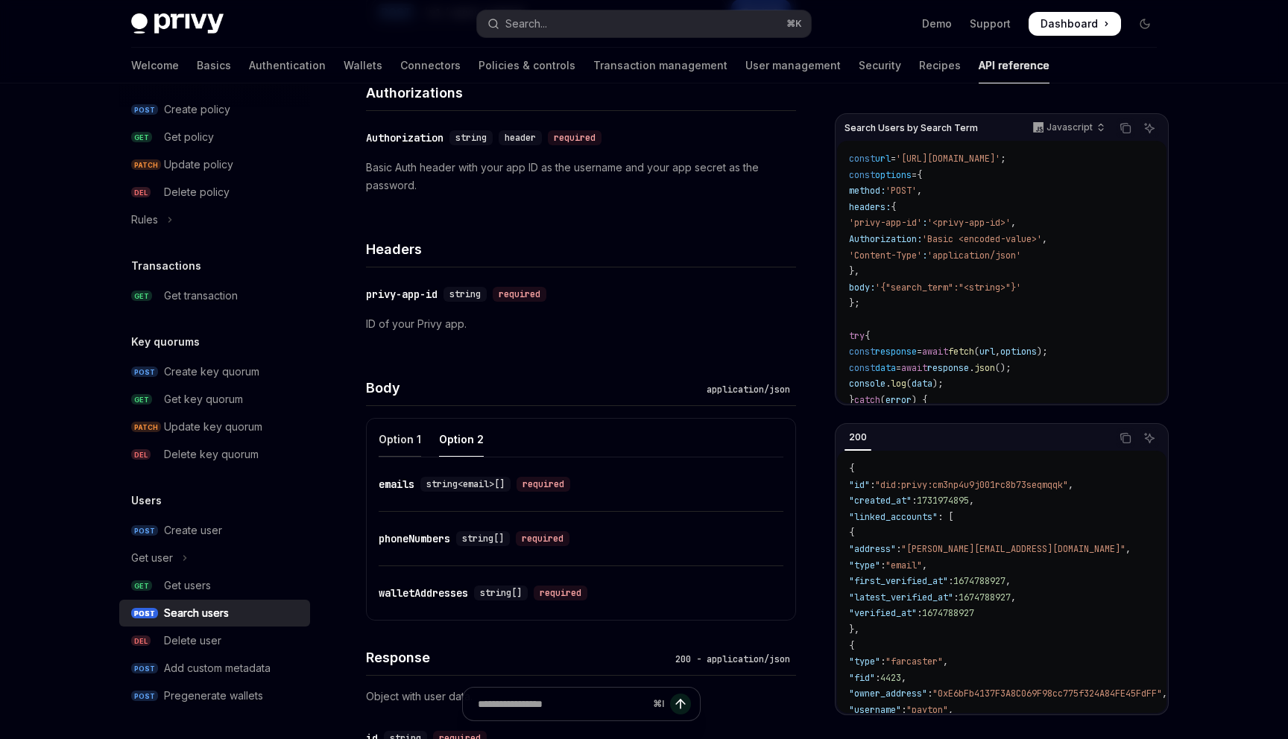
click at [406, 441] on div "Option 1" at bounding box center [400, 439] width 42 height 35
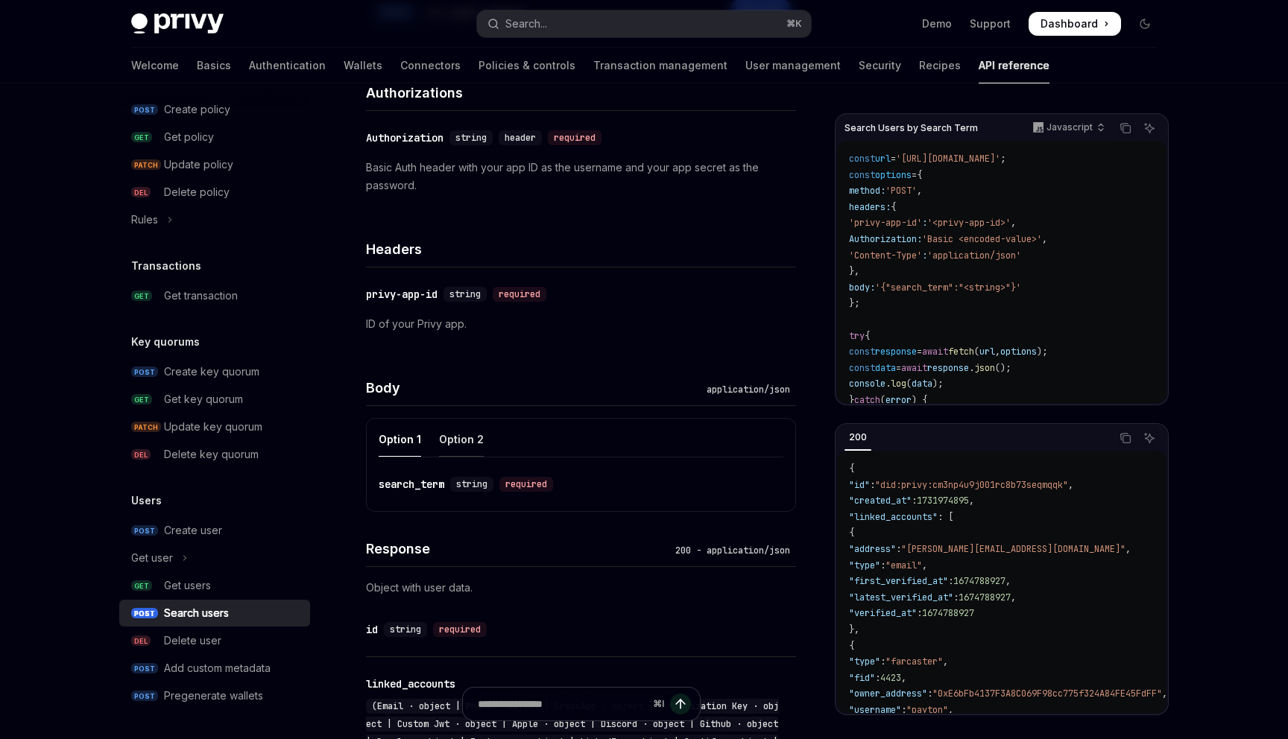
click at [446, 440] on div "Option 2" at bounding box center [461, 439] width 45 height 35
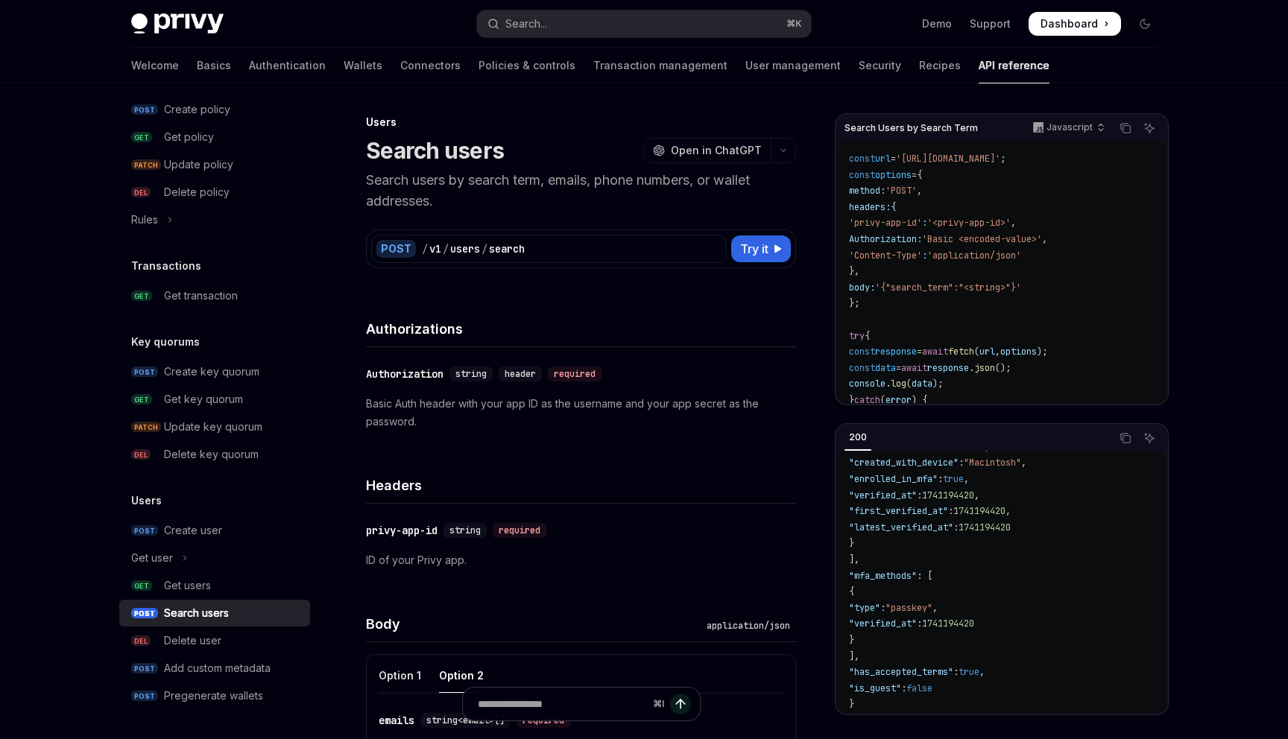
scroll to position [77, 0]
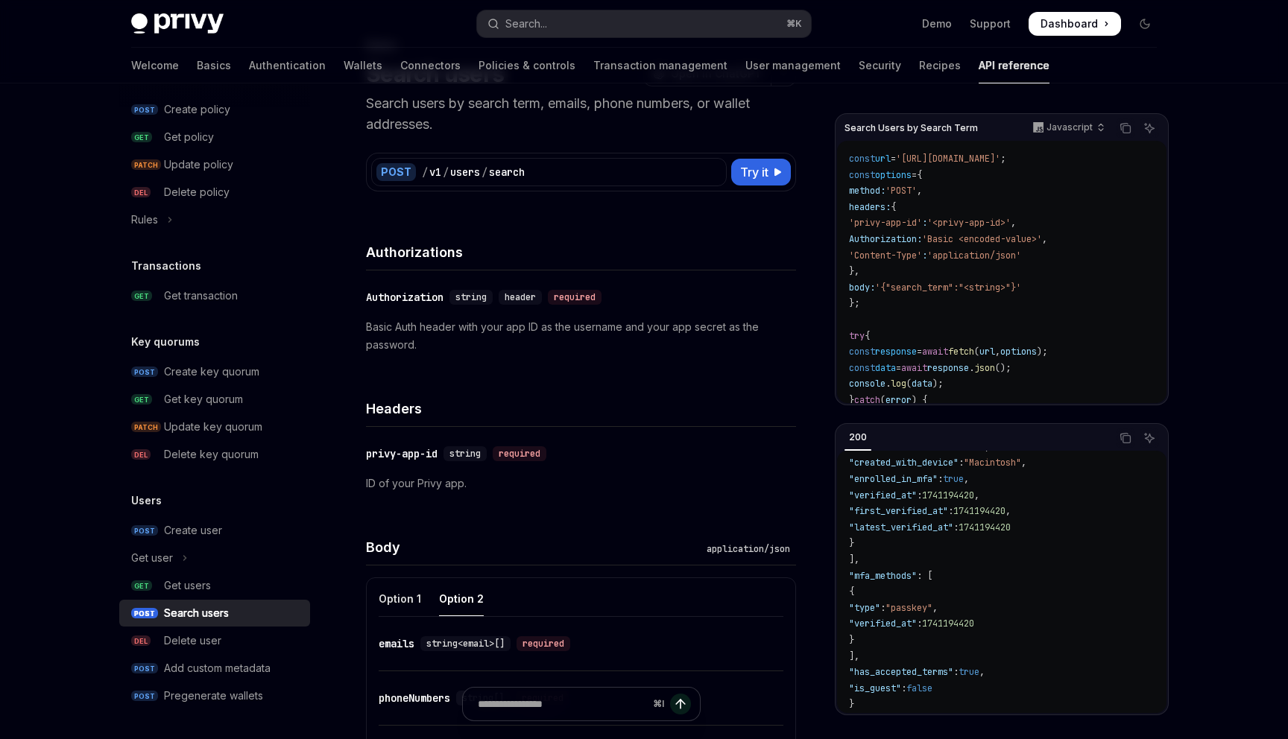
click at [455, 607] on div "Option 2" at bounding box center [461, 598] width 45 height 35
click at [405, 607] on div "Option 1" at bounding box center [400, 598] width 42 height 35
click at [482, 590] on ul "Option 1 Option 2" at bounding box center [581, 599] width 405 height 36
click at [464, 595] on div "Option 2" at bounding box center [461, 598] width 45 height 35
click at [1055, 136] on div "Javascript" at bounding box center [1068, 127] width 86 height 21
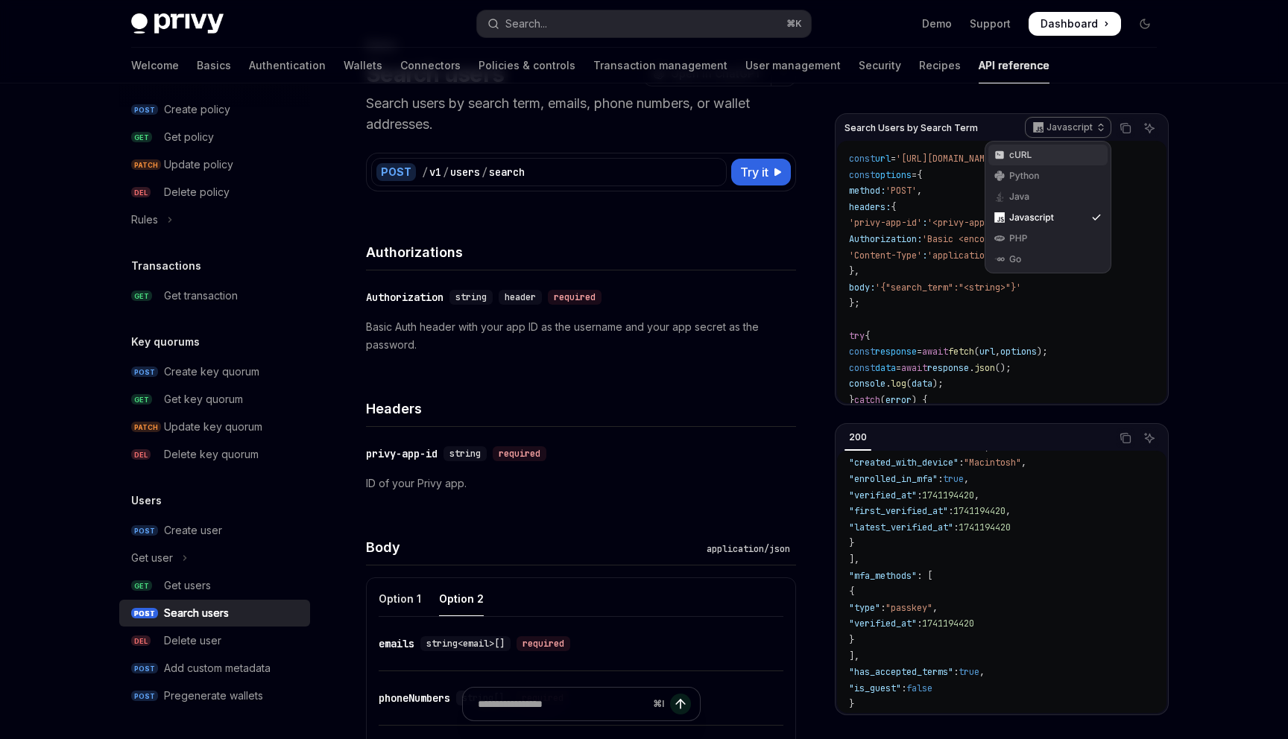
click at [1029, 162] on div "cURL" at bounding box center [1047, 155] width 119 height 21
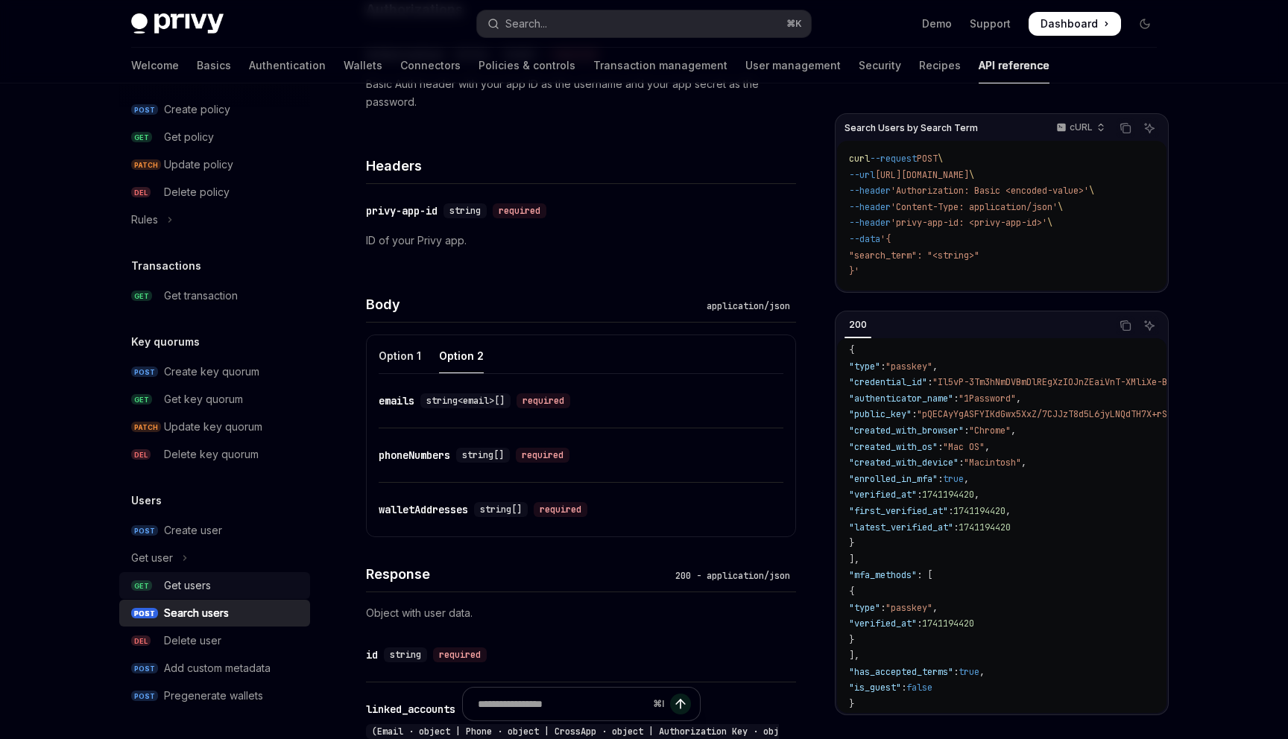
scroll to position [330, 0]
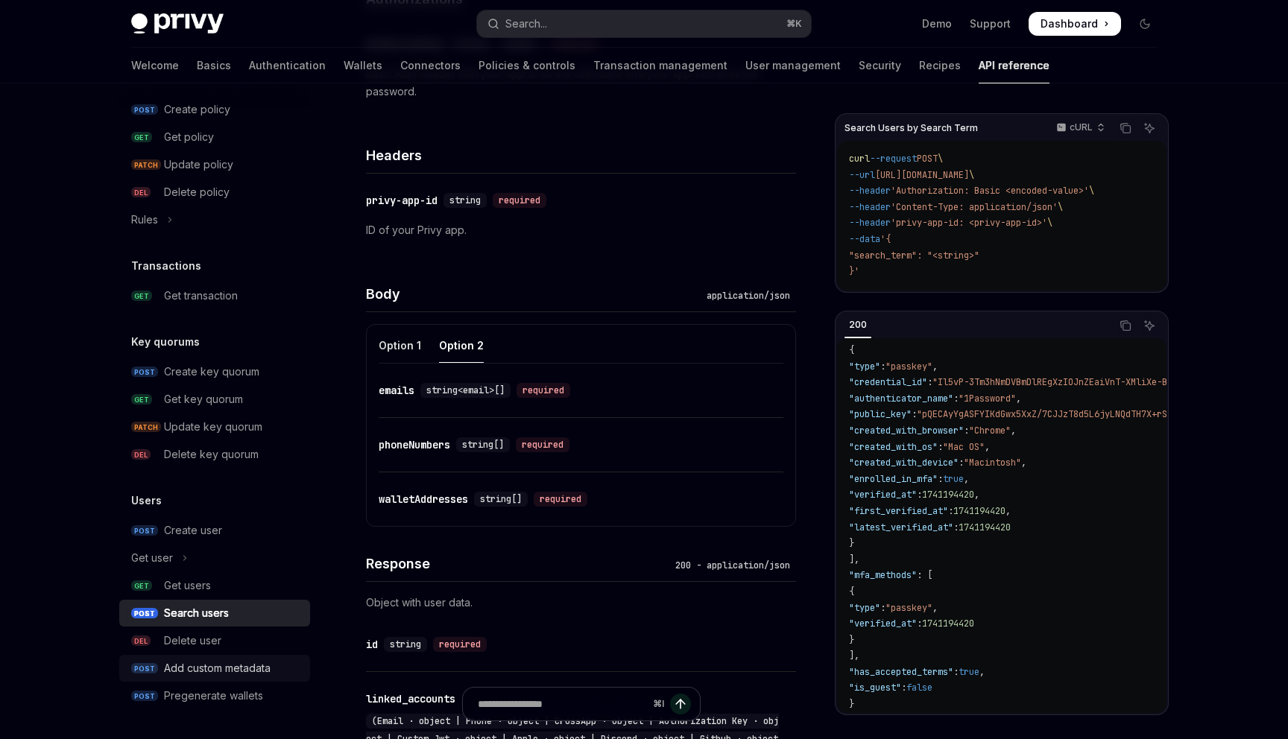
click at [234, 663] on div "Add custom metadata" at bounding box center [217, 668] width 107 height 18
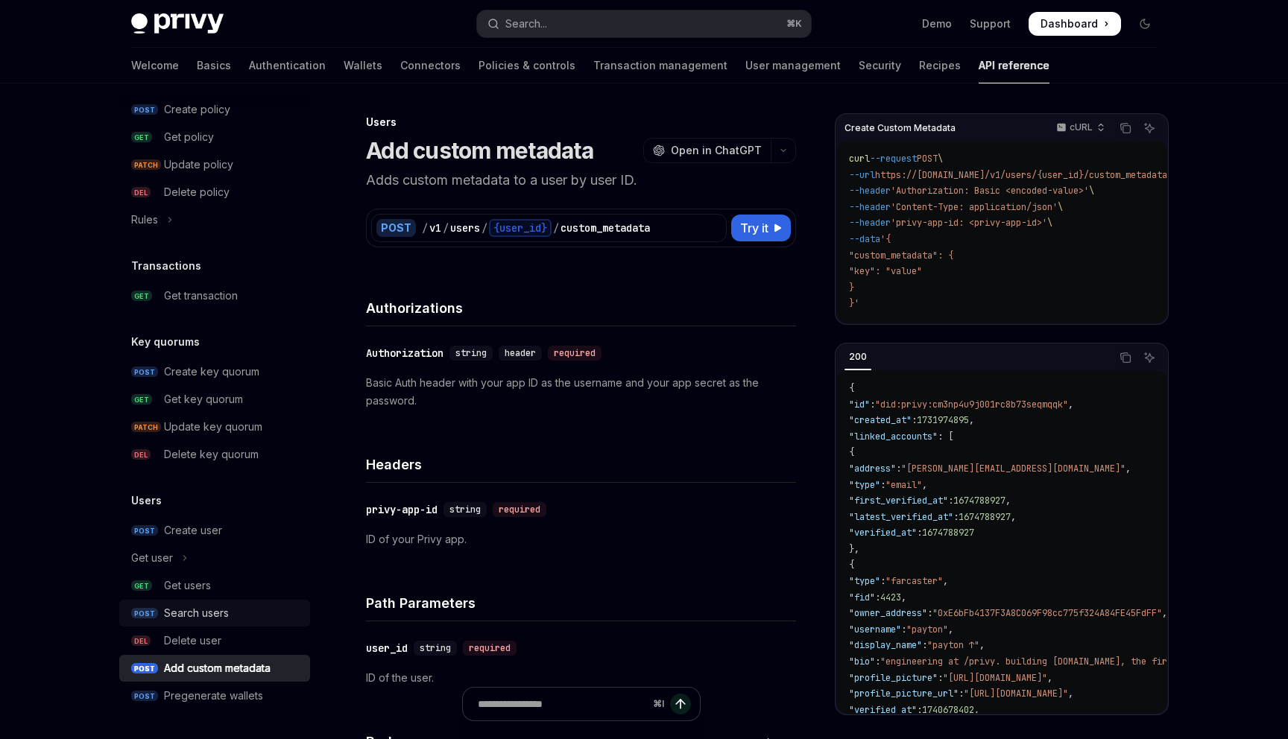
click at [203, 621] on div "Search users" at bounding box center [196, 613] width 65 height 18
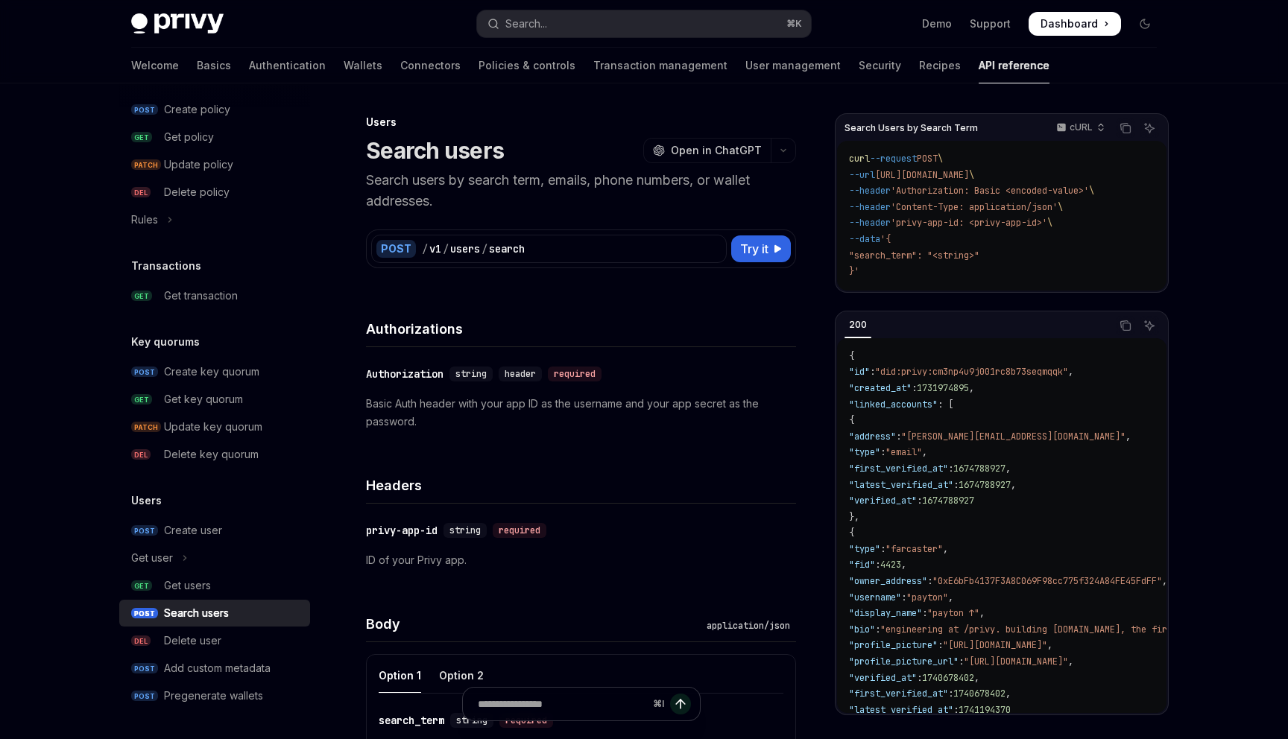
click at [197, 602] on link "POST Search users" at bounding box center [214, 613] width 191 height 27
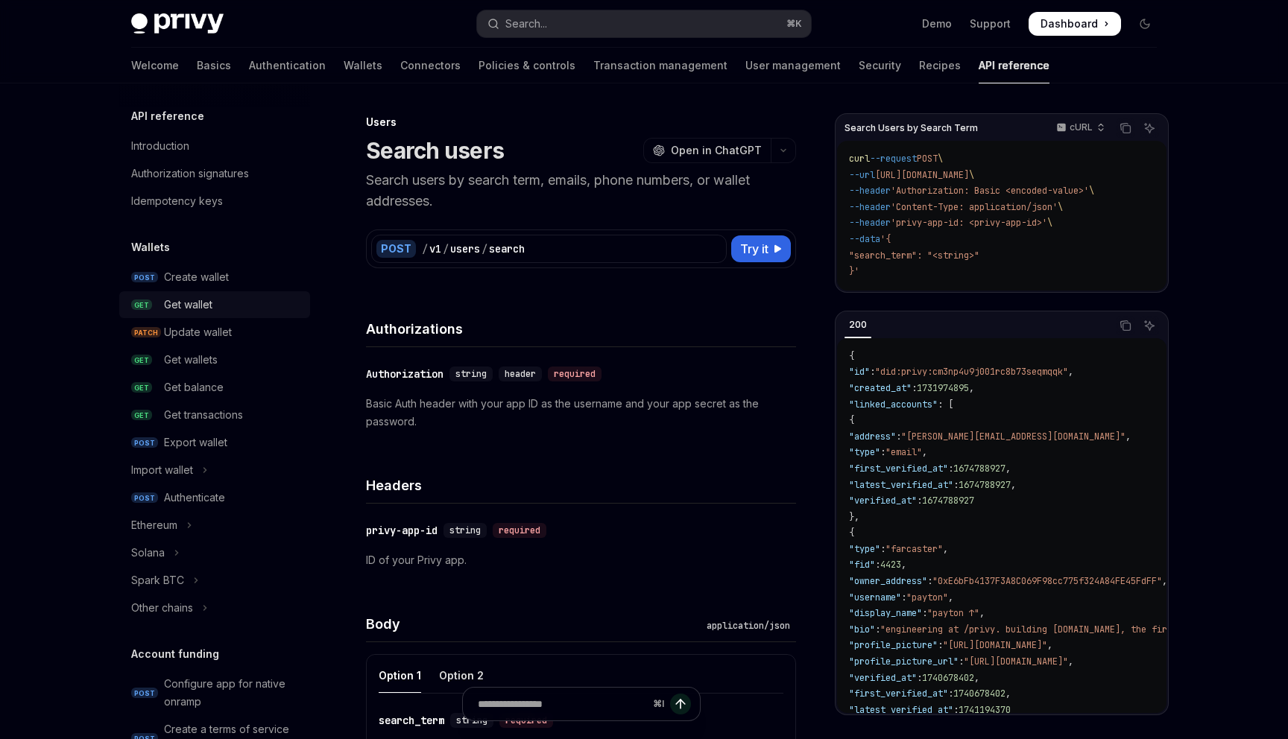
click at [221, 311] on div "Get wallet" at bounding box center [232, 305] width 137 height 18
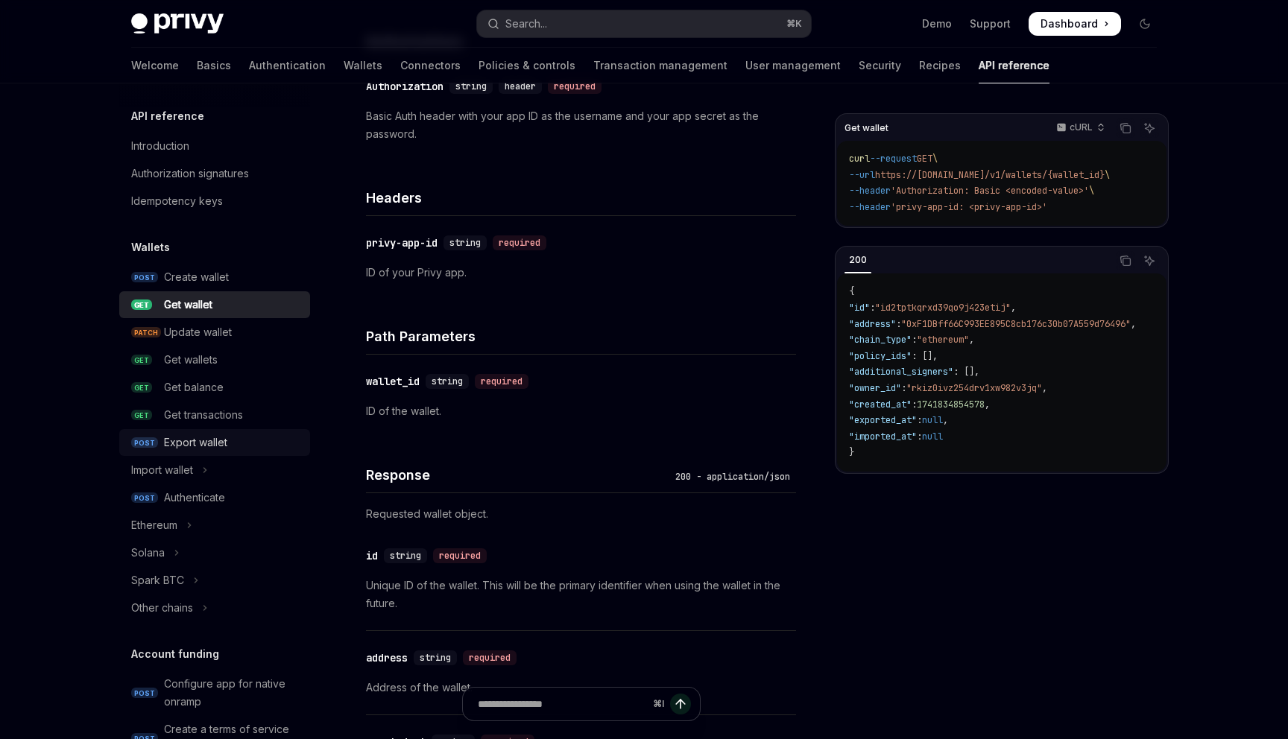
scroll to position [448, 0]
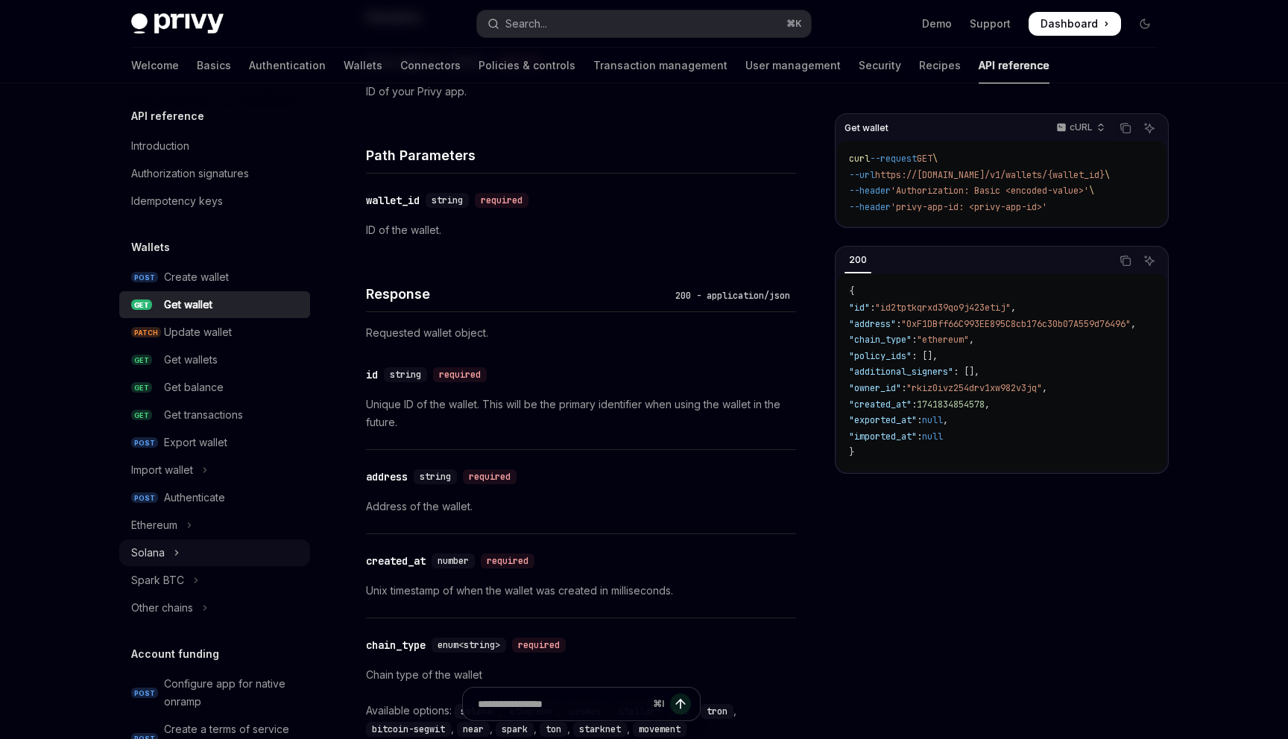
click at [177, 561] on icon "Toggle Solana section" at bounding box center [177, 553] width 6 height 18
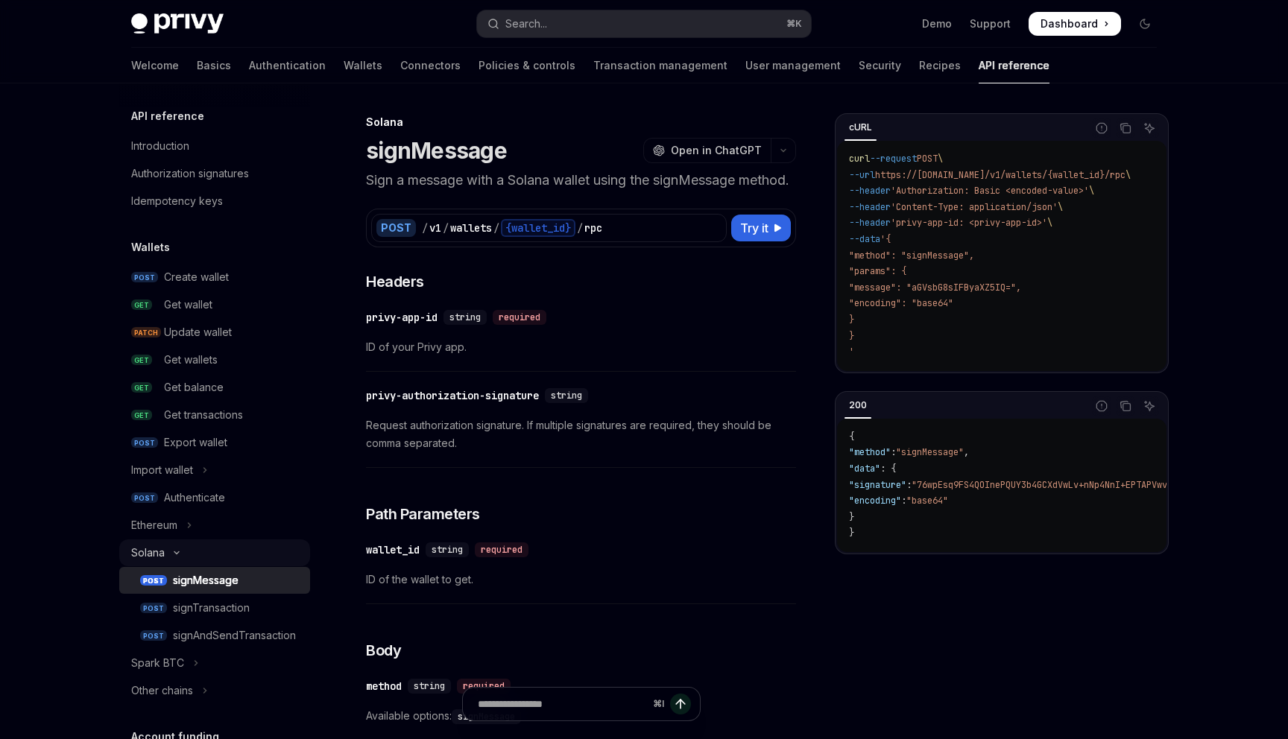
click at [173, 541] on button "Solana" at bounding box center [214, 552] width 191 height 27
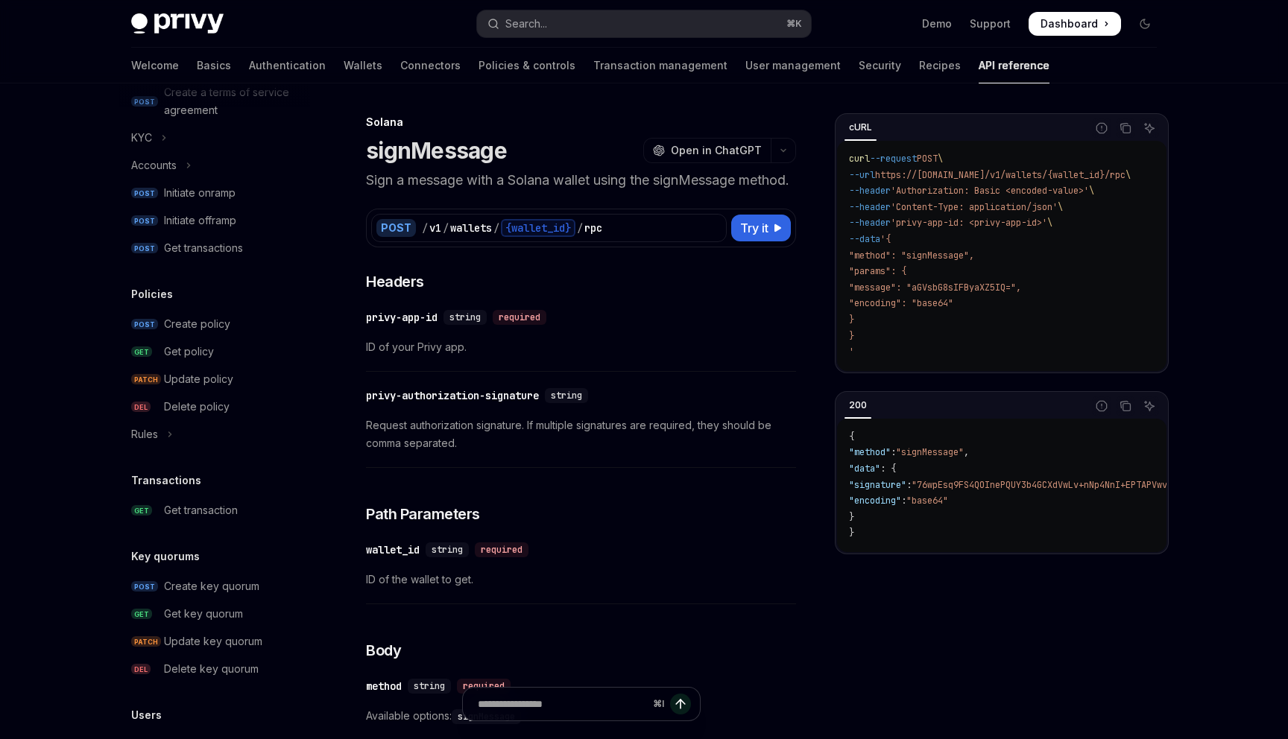
scroll to position [782, 0]
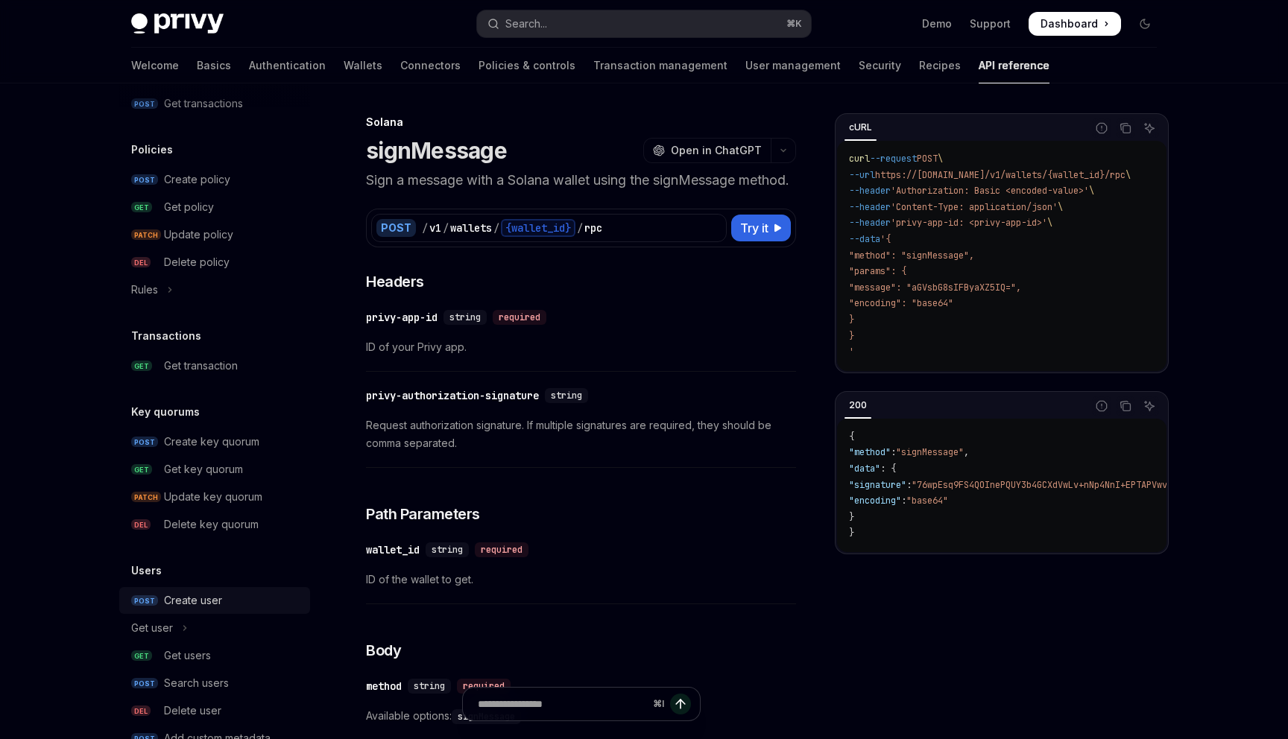
click at [200, 600] on div "Create user" at bounding box center [193, 601] width 58 height 18
click at [200, 598] on div "Create user" at bounding box center [193, 601] width 58 height 18
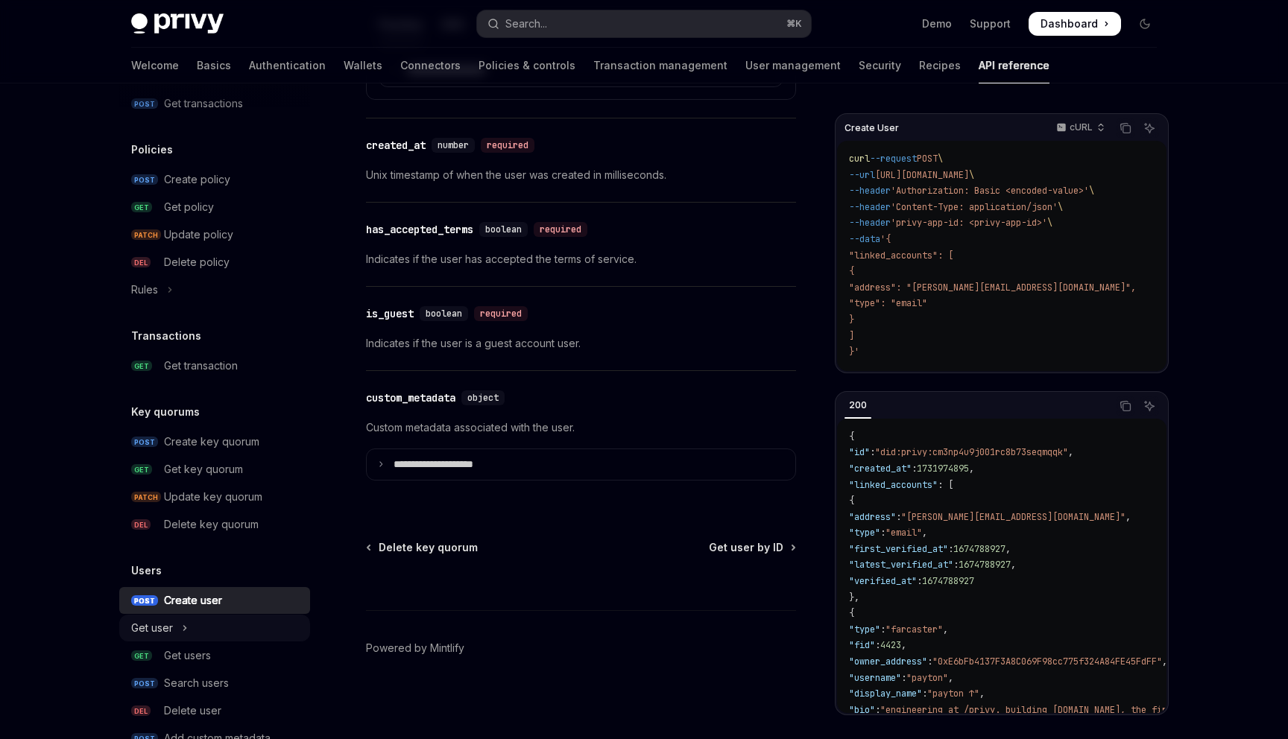
scroll to position [812, 0]
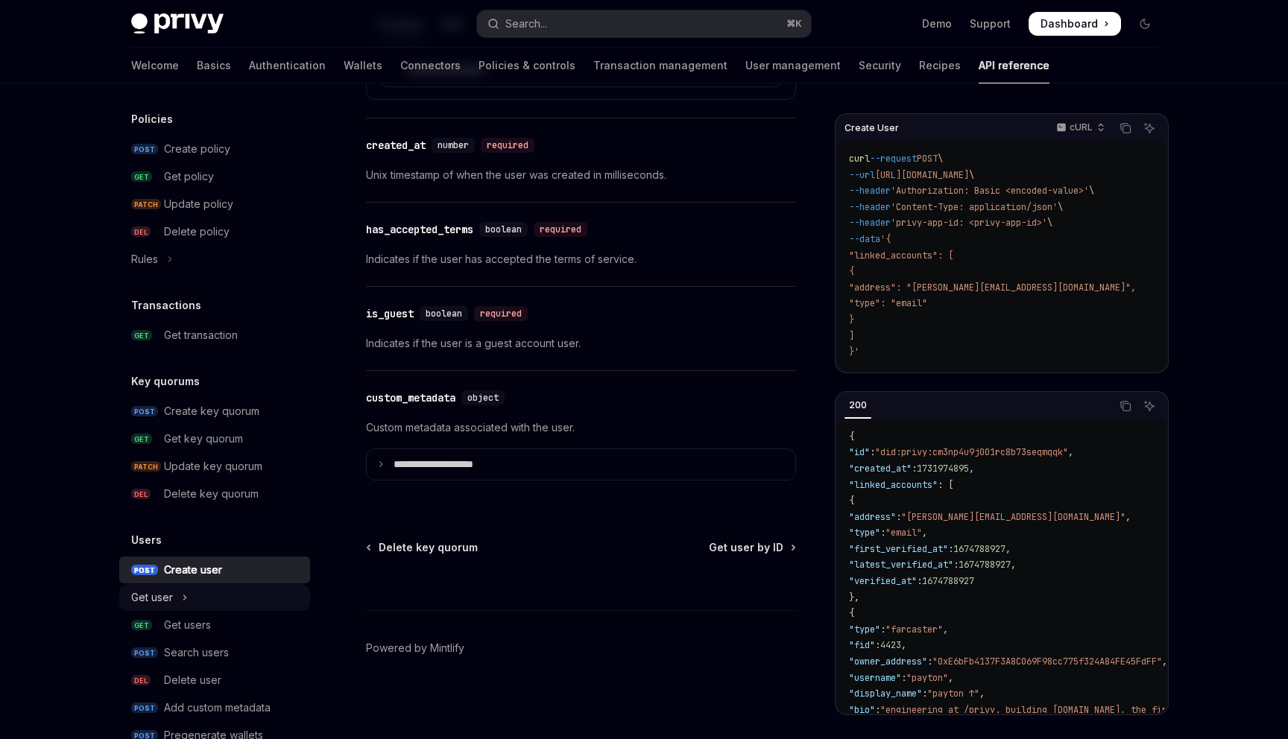
click at [203, 607] on button "Get user" at bounding box center [214, 597] width 191 height 27
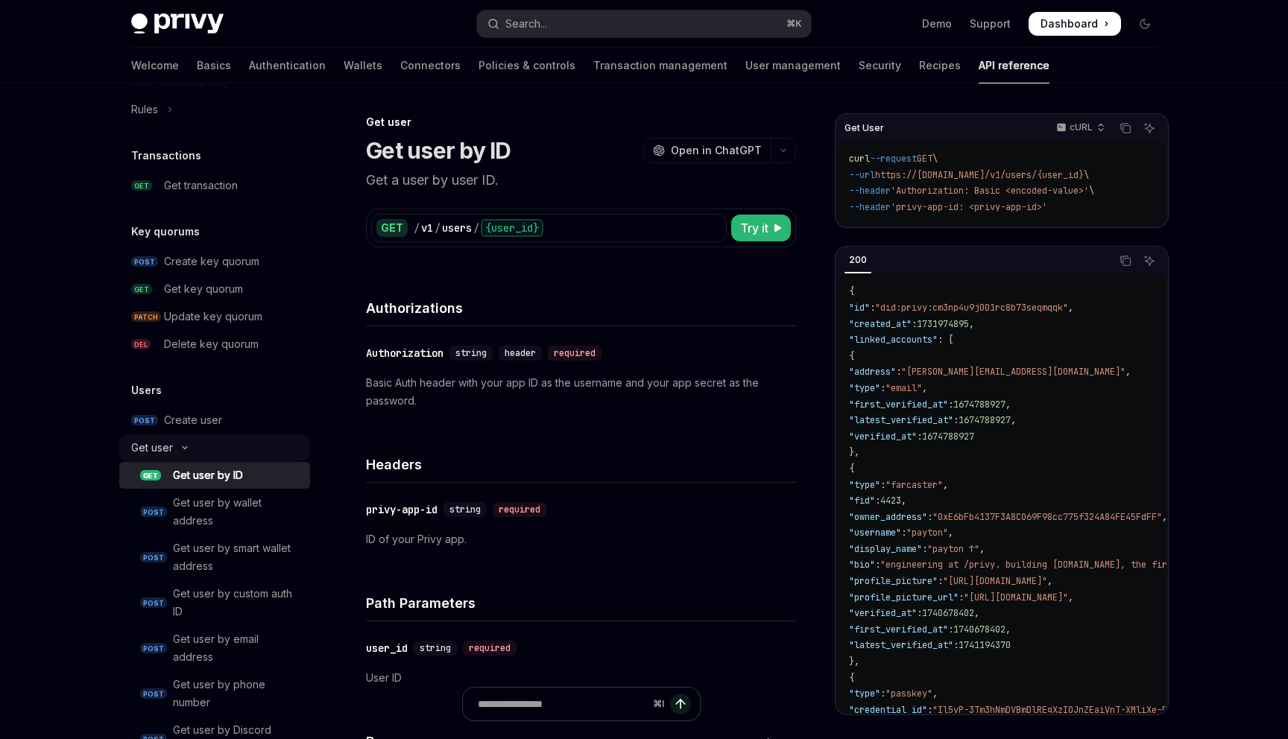
scroll to position [1016, 0]
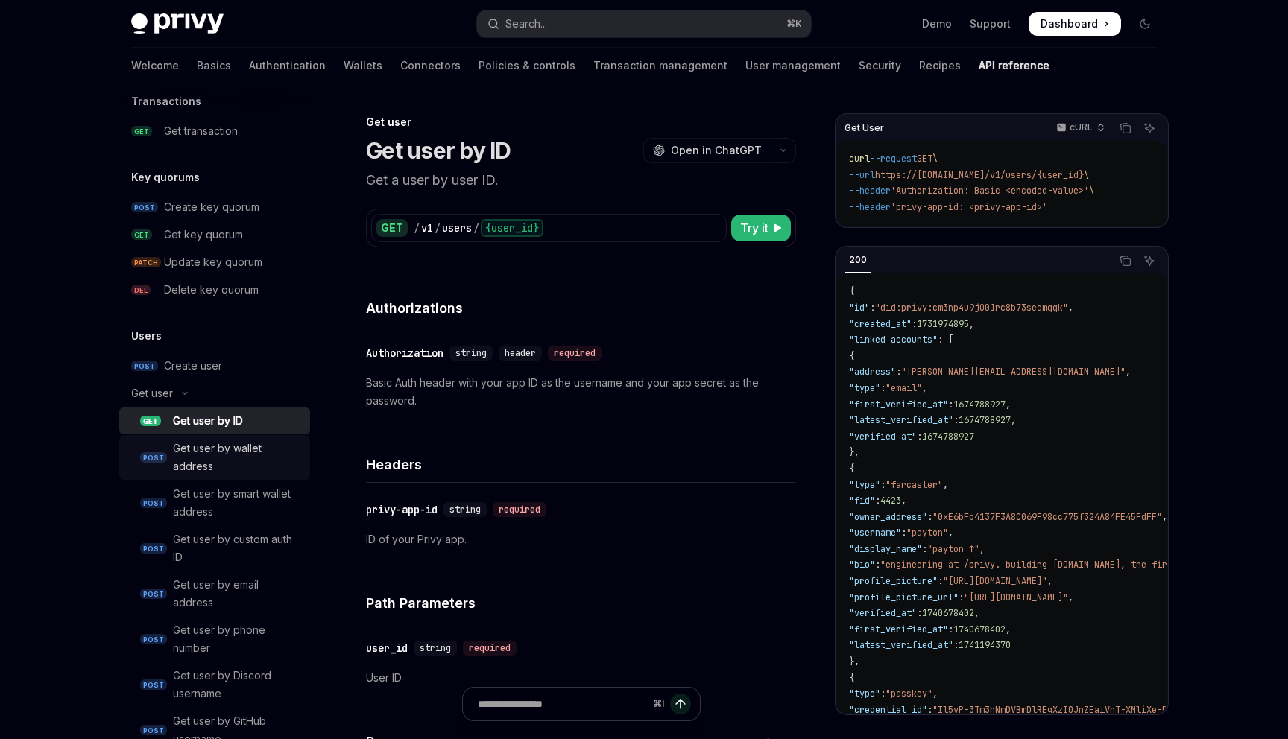
click at [239, 456] on div "Get user by wallet address" at bounding box center [237, 458] width 128 height 36
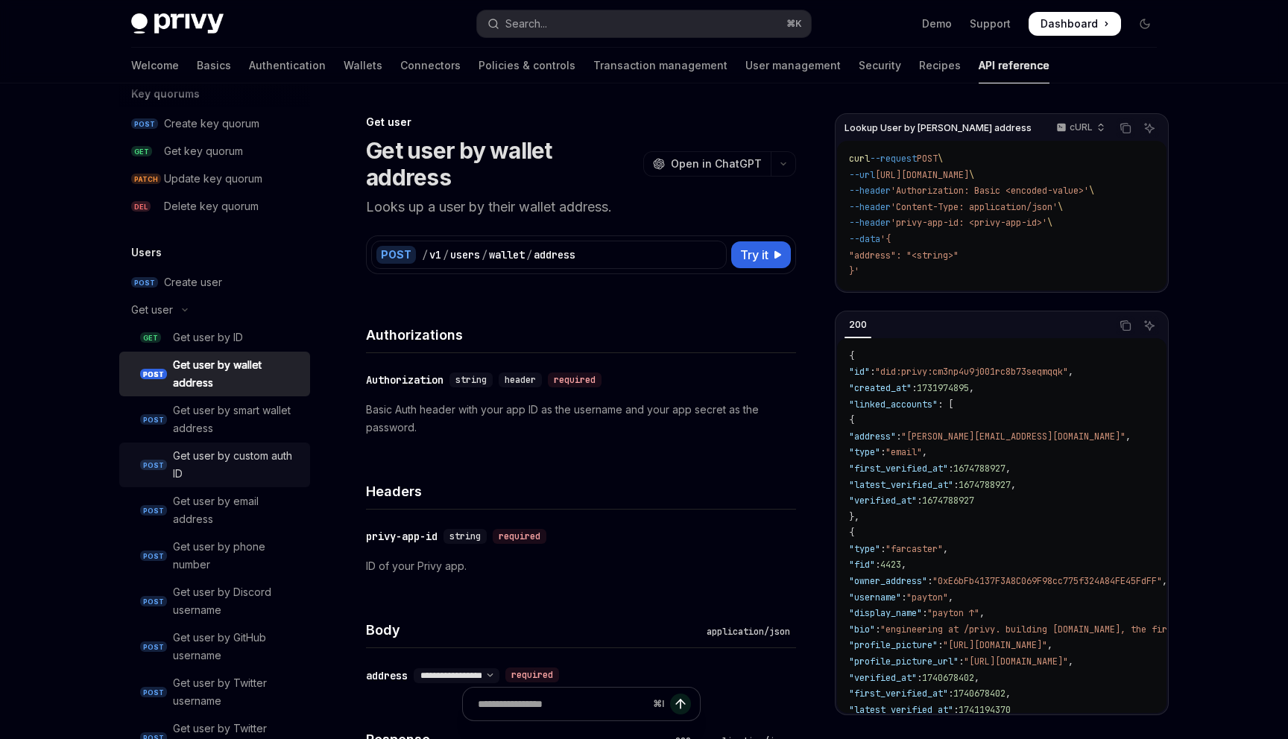
scroll to position [1103, 0]
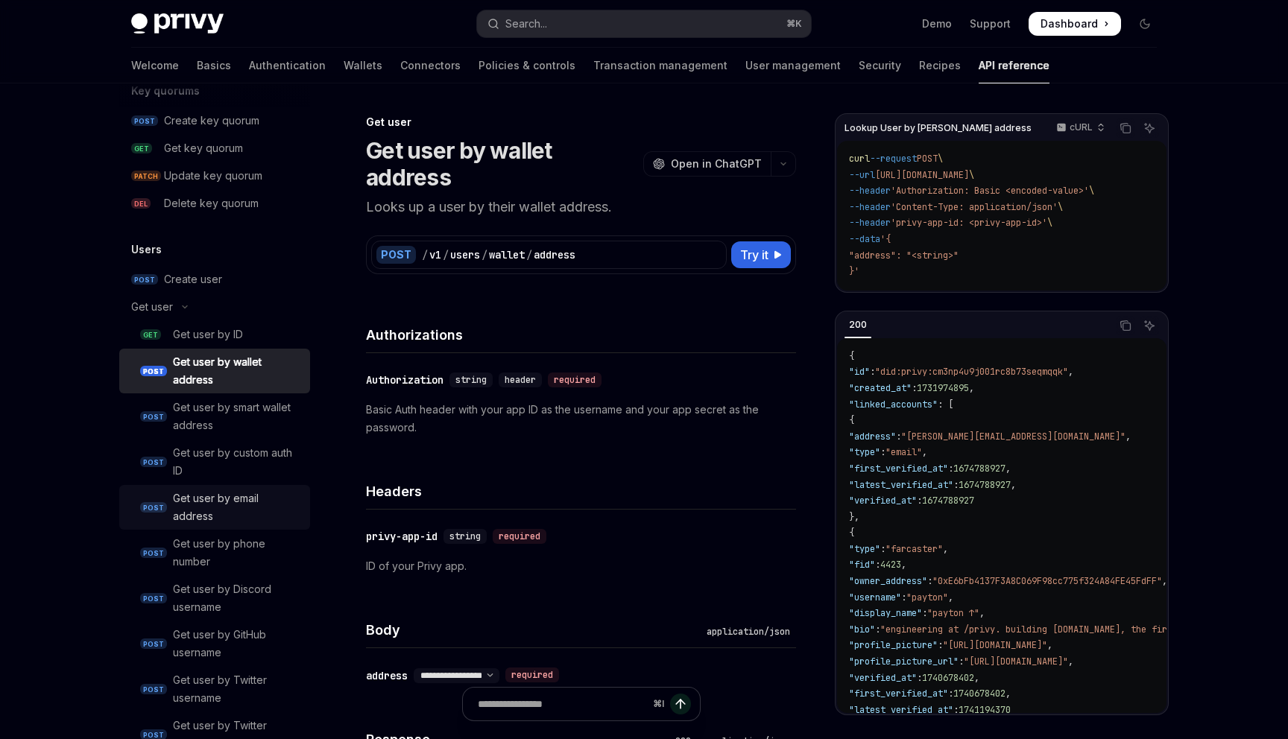
click at [242, 508] on div "Get user by email address" at bounding box center [237, 508] width 128 height 36
type textarea "*"
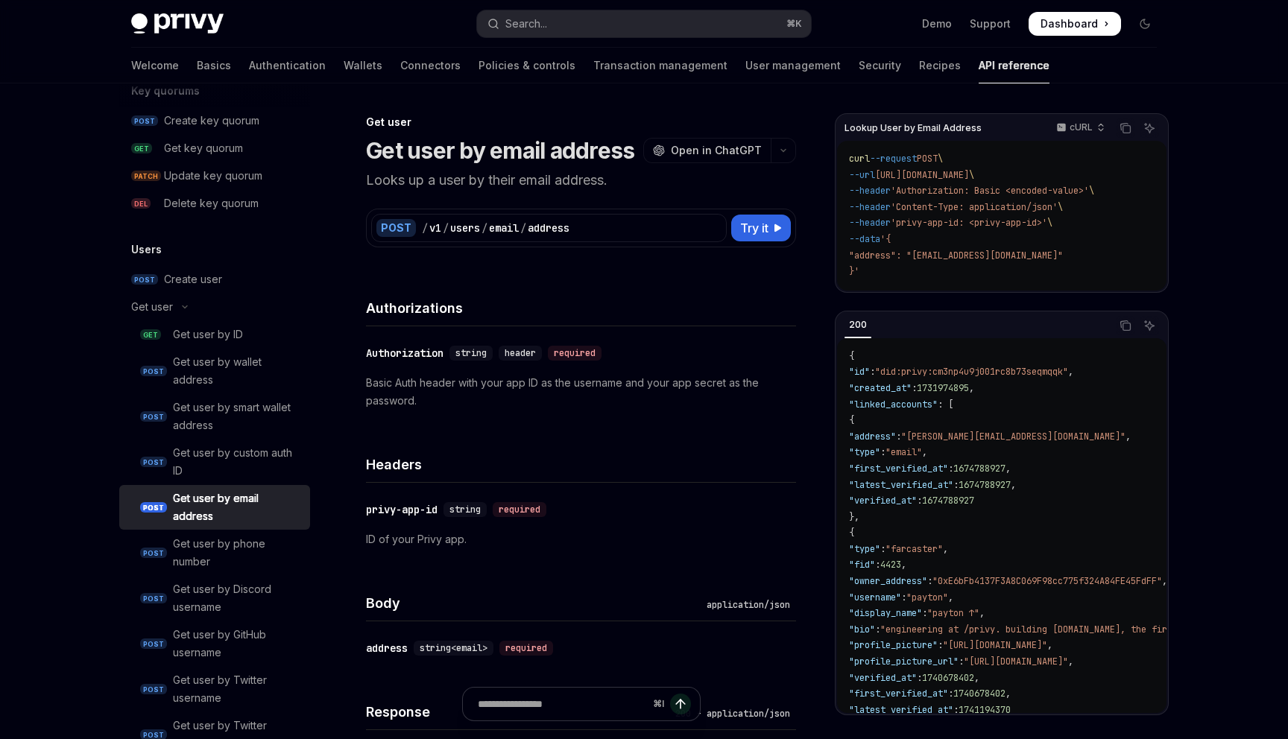
click at [937, 156] on span "POST" at bounding box center [927, 159] width 21 height 12
click at [952, 177] on span "[URL][DOMAIN_NAME]" at bounding box center [922, 175] width 94 height 12
click at [911, 177] on span "[URL][DOMAIN_NAME]" at bounding box center [922, 175] width 94 height 12
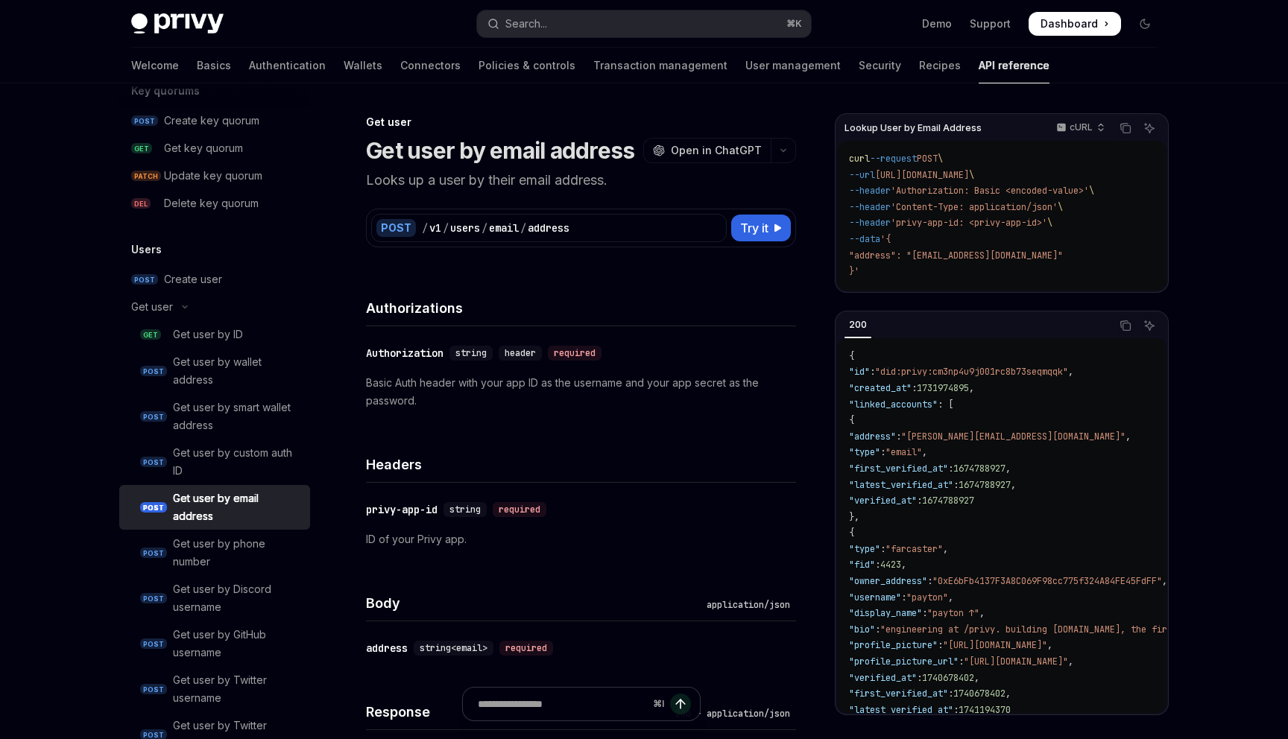
drag, startPoint x: 911, startPoint y: 177, endPoint x: 1091, endPoint y: 173, distance: 179.6
click at [969, 173] on span "[URL][DOMAIN_NAME]" at bounding box center [922, 175] width 94 height 12
copy span "[URL][DOMAIN_NAME]"
click at [900, 263] on code "curl --request POST \ --url [URL][DOMAIN_NAME] \ --header 'Authorization: Basic…" at bounding box center [1002, 215] width 306 height 129
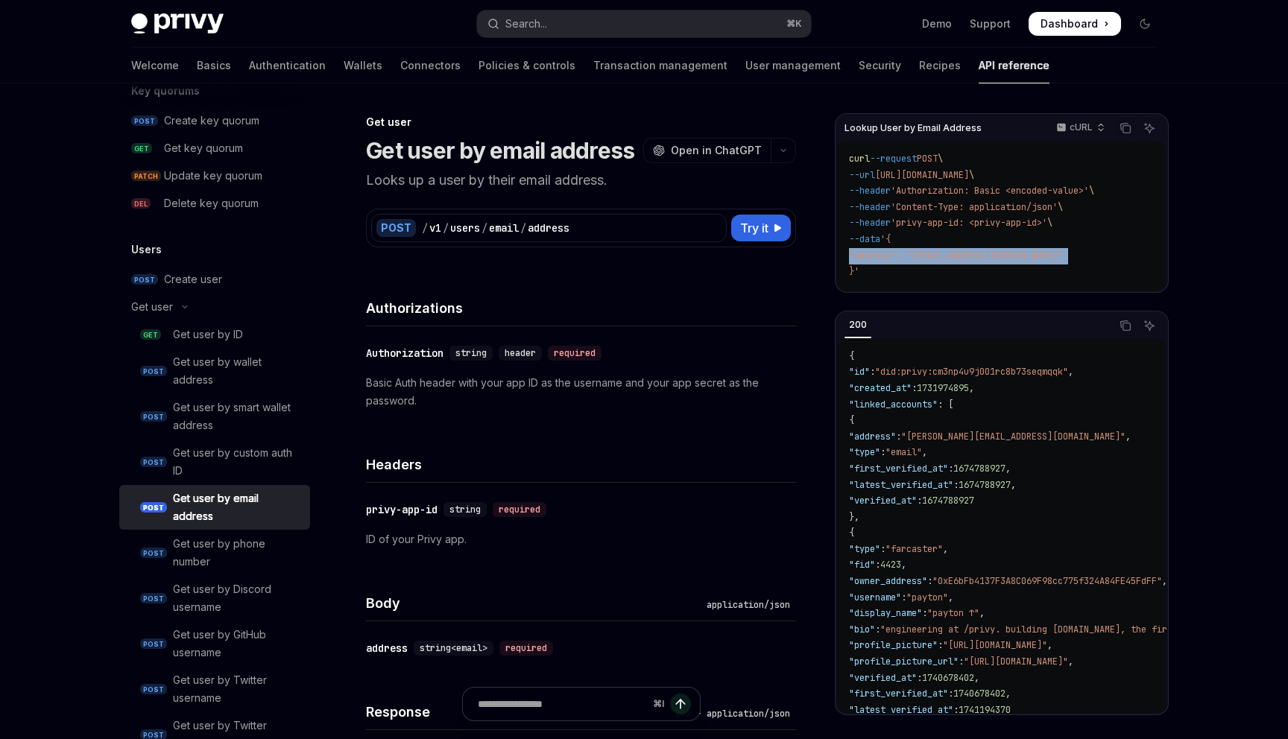
click at [900, 263] on code "curl --request POST \ --url [URL][DOMAIN_NAME] \ --header 'Authorization: Basic…" at bounding box center [1002, 215] width 306 height 129
click at [883, 263] on code "curl --request POST \ --url [URL][DOMAIN_NAME] \ --header 'Authorization: Basic…" at bounding box center [1002, 215] width 306 height 129
